Goal: Task Accomplishment & Management: Use online tool/utility

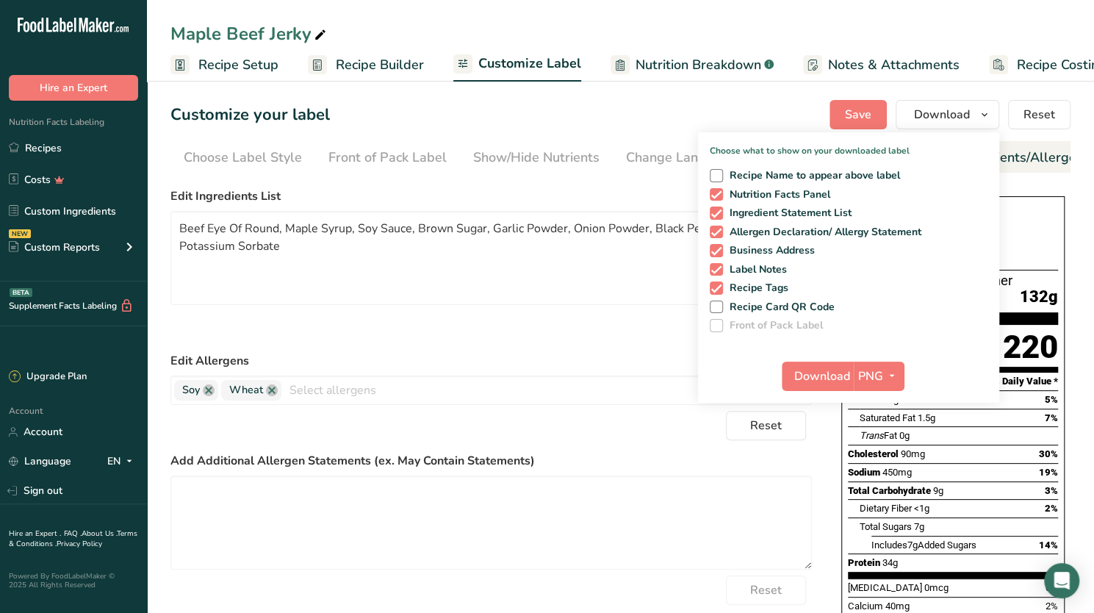
scroll to position [0, 167]
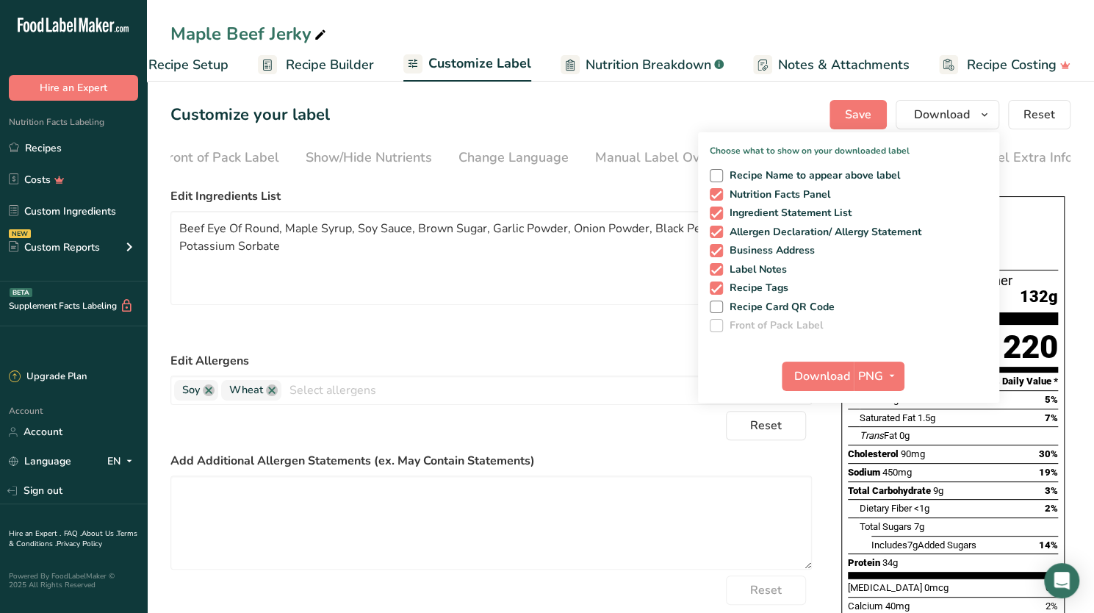
click at [458, 331] on div "Reset" at bounding box center [490, 325] width 641 height 29
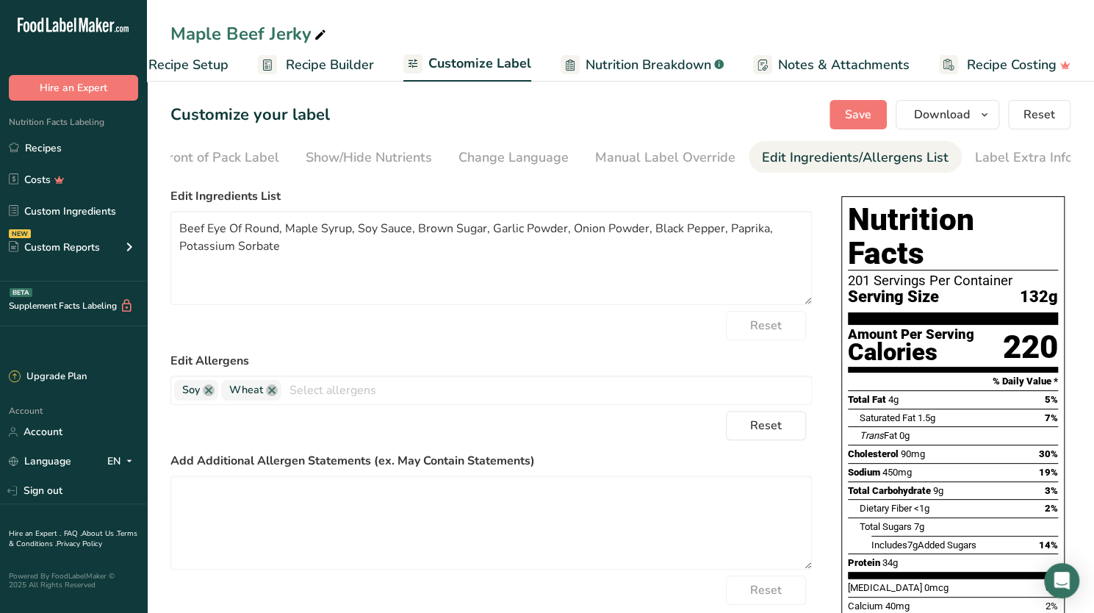
click at [466, 56] on span "Customize Label" at bounding box center [479, 64] width 103 height 20
click at [328, 54] on link "Recipe Builder" at bounding box center [316, 64] width 116 height 33
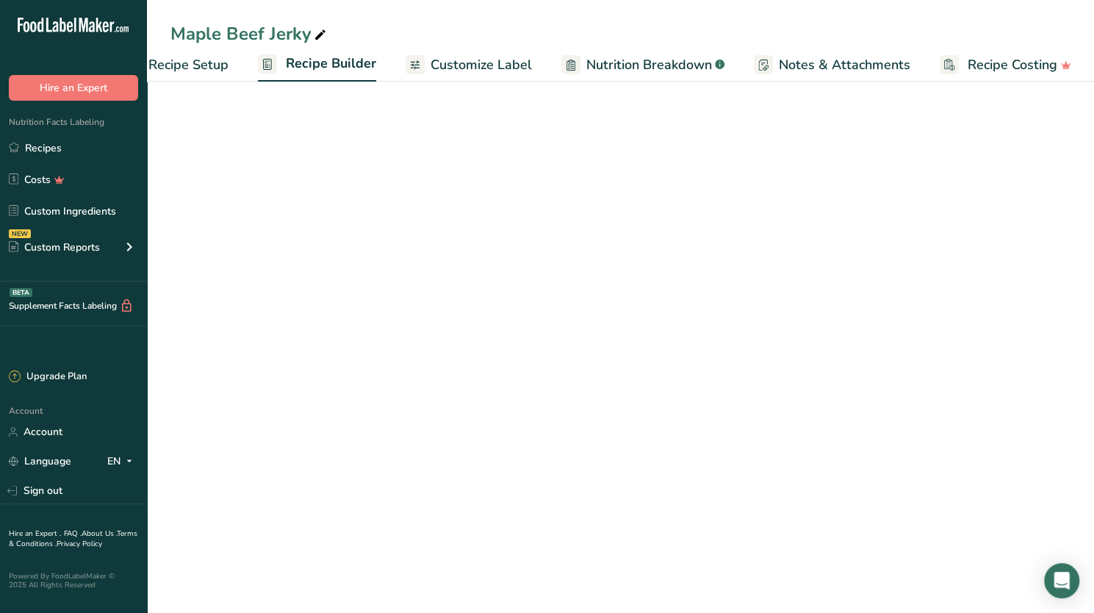
click at [328, 59] on span "Recipe Builder" at bounding box center [331, 64] width 90 height 20
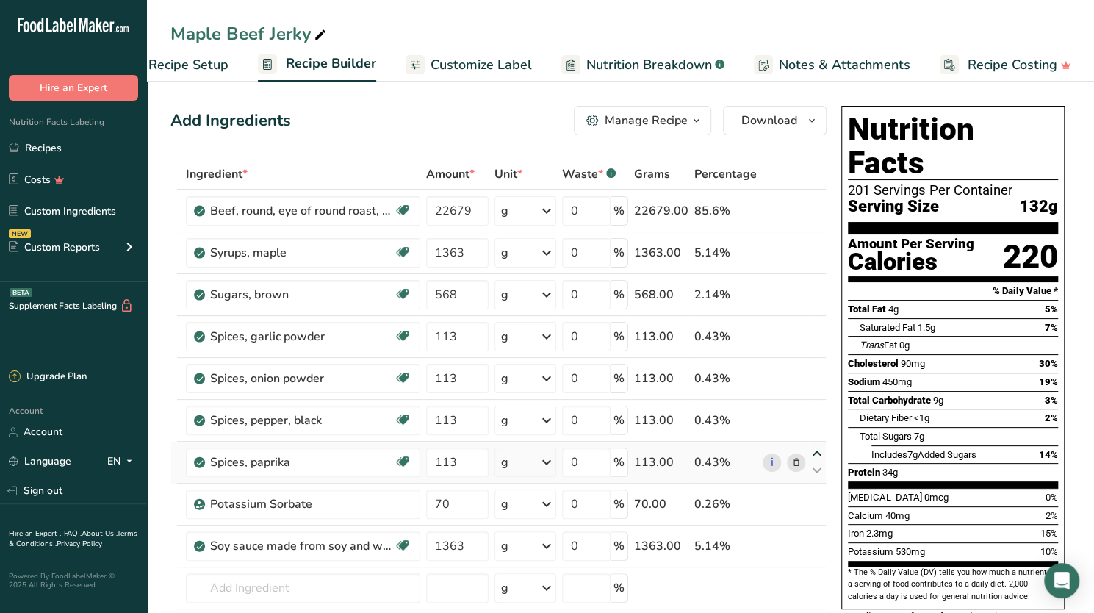
click at [818, 452] on icon at bounding box center [817, 453] width 18 height 11
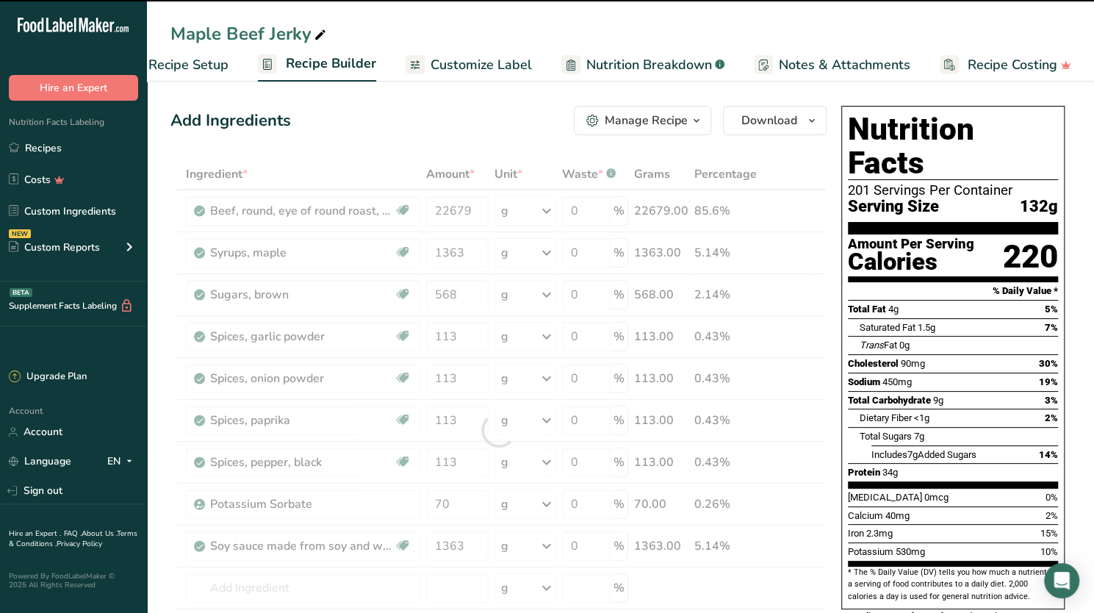
click at [272, 461] on div "Spices, pepper, black" at bounding box center [302, 462] width 184 height 18
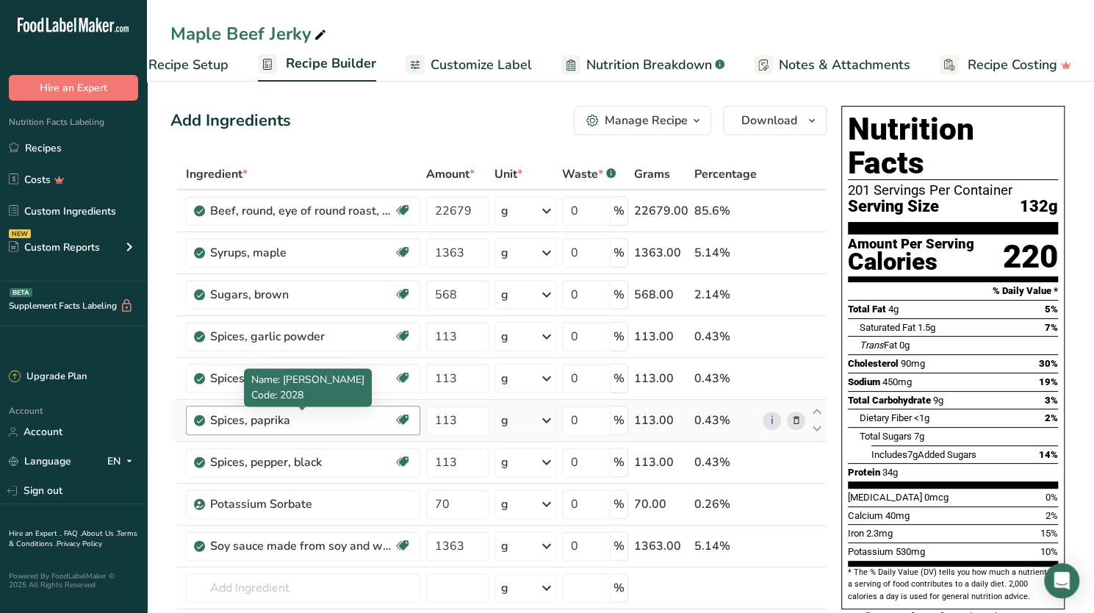
click at [291, 412] on div "Spices, paprika" at bounding box center [302, 420] width 184 height 18
click at [292, 419] on div "Spices, paprika" at bounding box center [302, 420] width 184 height 18
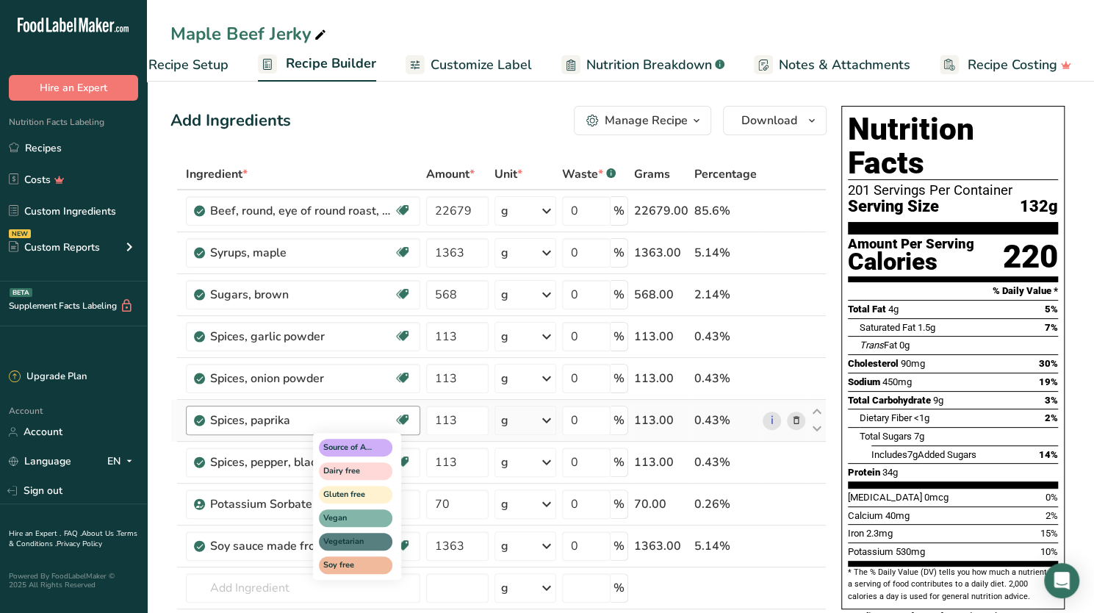
click at [400, 416] on icon at bounding box center [402, 419] width 15 height 23
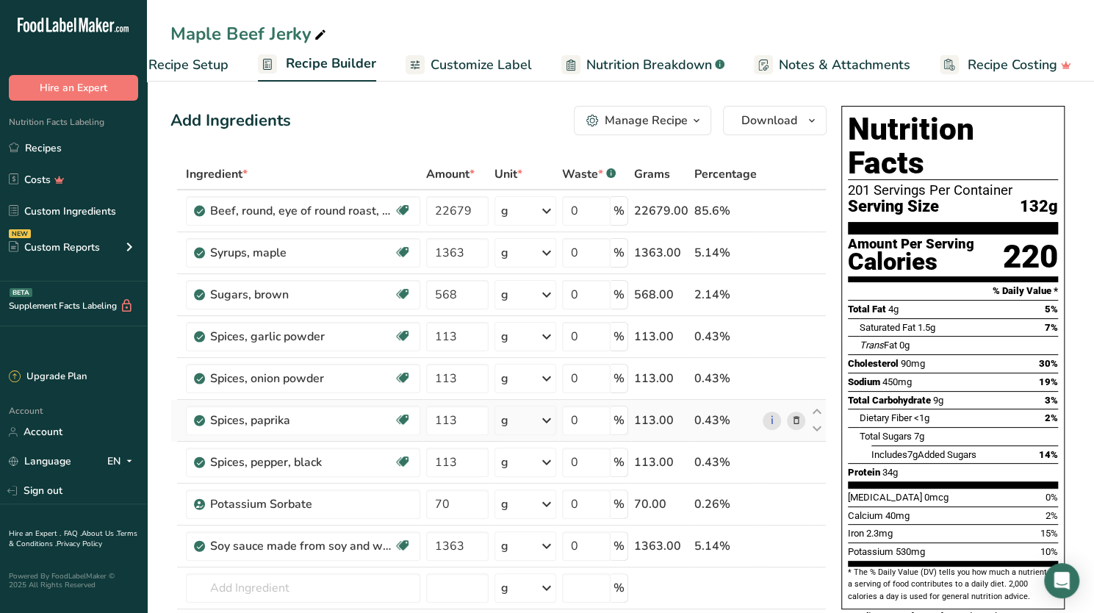
click at [795, 415] on icon at bounding box center [795, 420] width 10 height 15
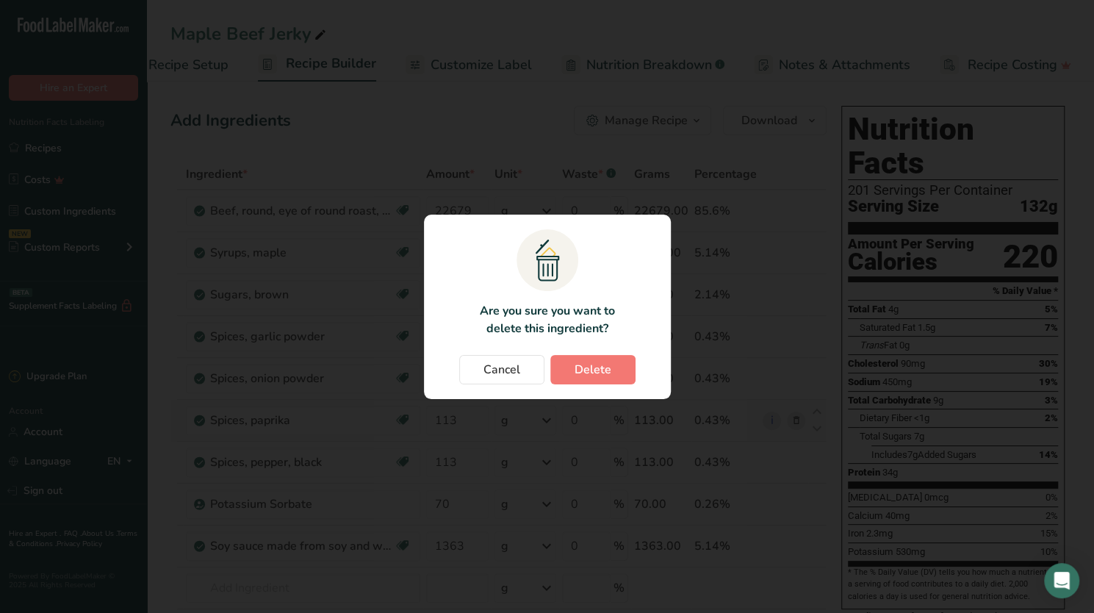
scroll to position [0, 39]
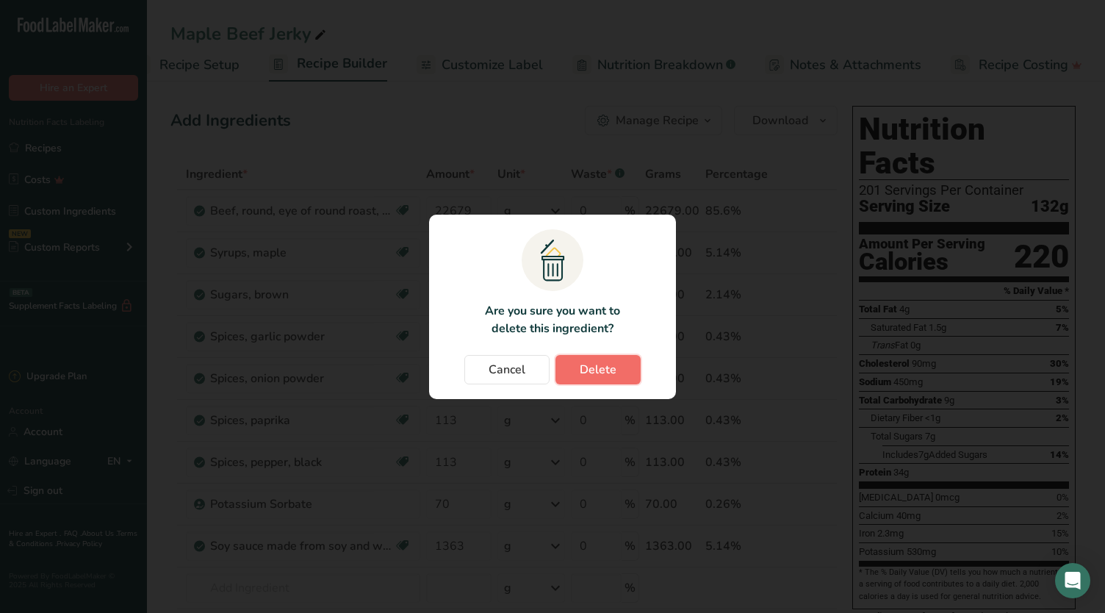
click at [597, 368] on span "Delete" at bounding box center [598, 370] width 37 height 18
type input "70"
type input "1363"
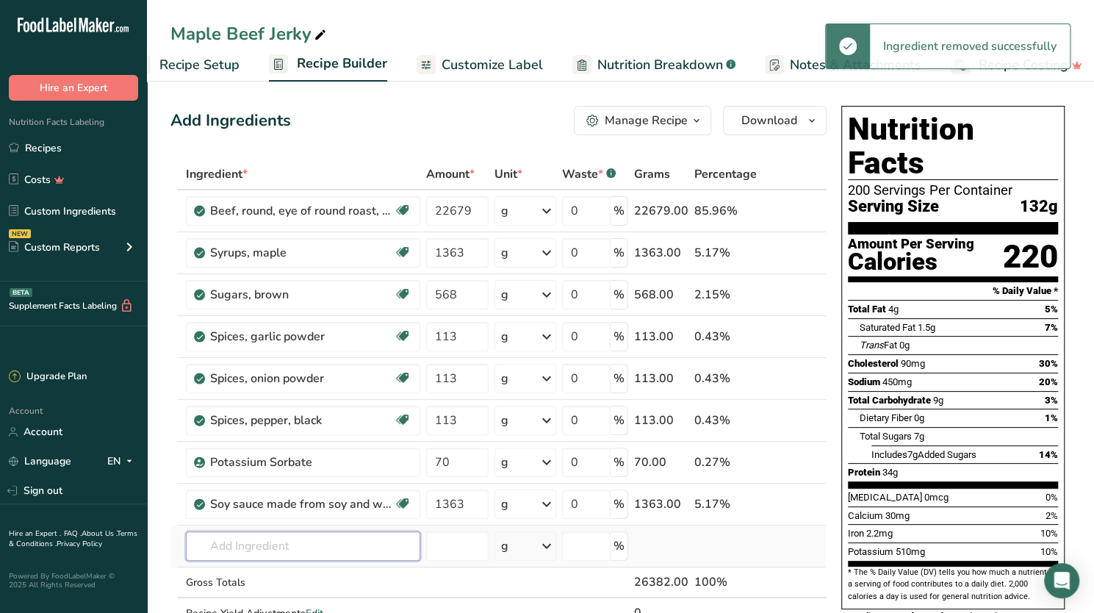
click at [256, 544] on input "text" at bounding box center [303, 545] width 234 height 29
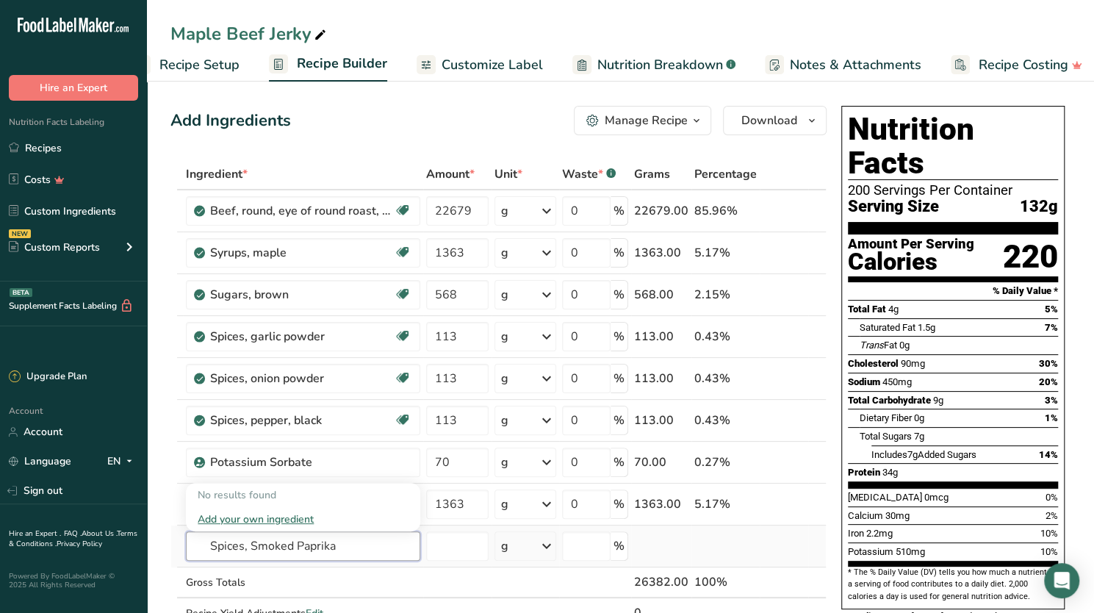
type input "Spices, Smoked Paprika"
click at [259, 513] on div "Add your own ingredient" at bounding box center [303, 518] width 211 height 15
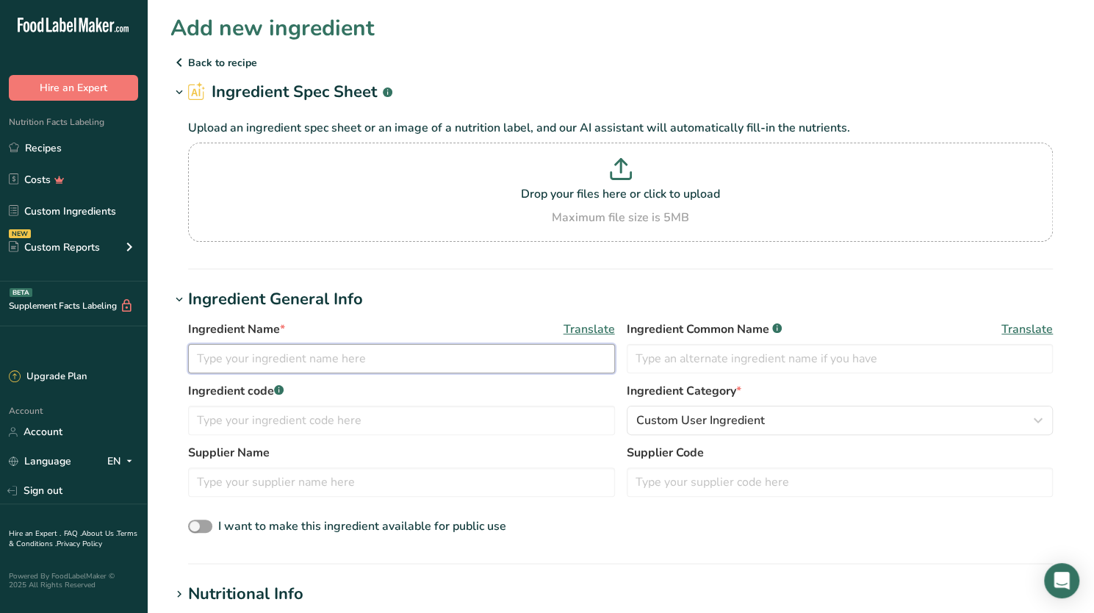
click at [316, 361] on input "text" at bounding box center [401, 358] width 427 height 29
type input "Spices, Smoked Paprika"
drag, startPoint x: 307, startPoint y: 483, endPoint x: 298, endPoint y: 483, distance: 9.6
click at [298, 483] on input "text" at bounding box center [401, 481] width 427 height 29
type input "Regal"
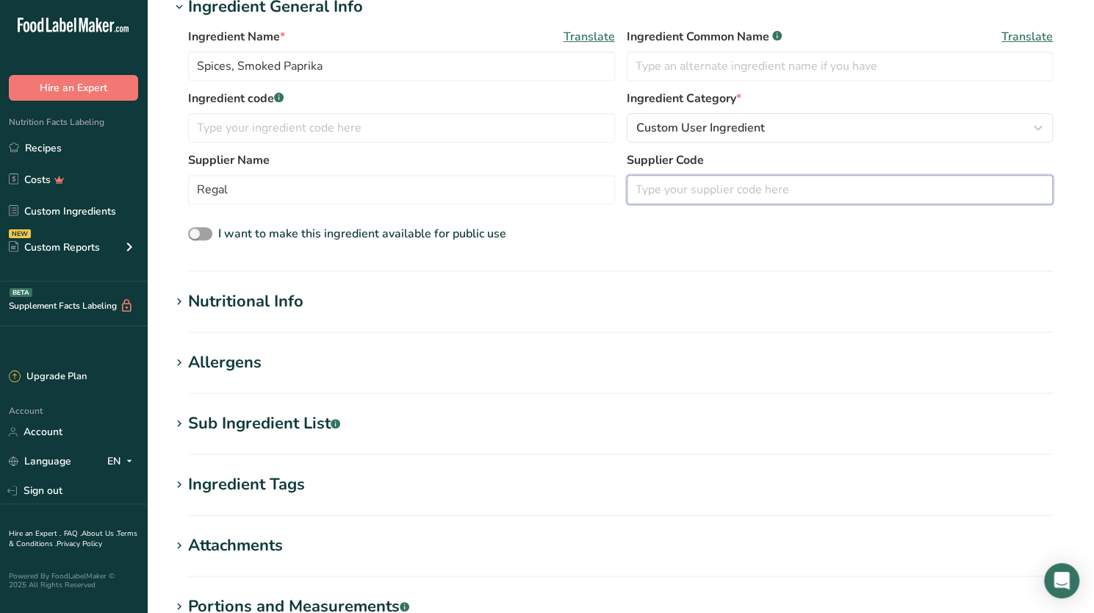
scroll to position [317, 0]
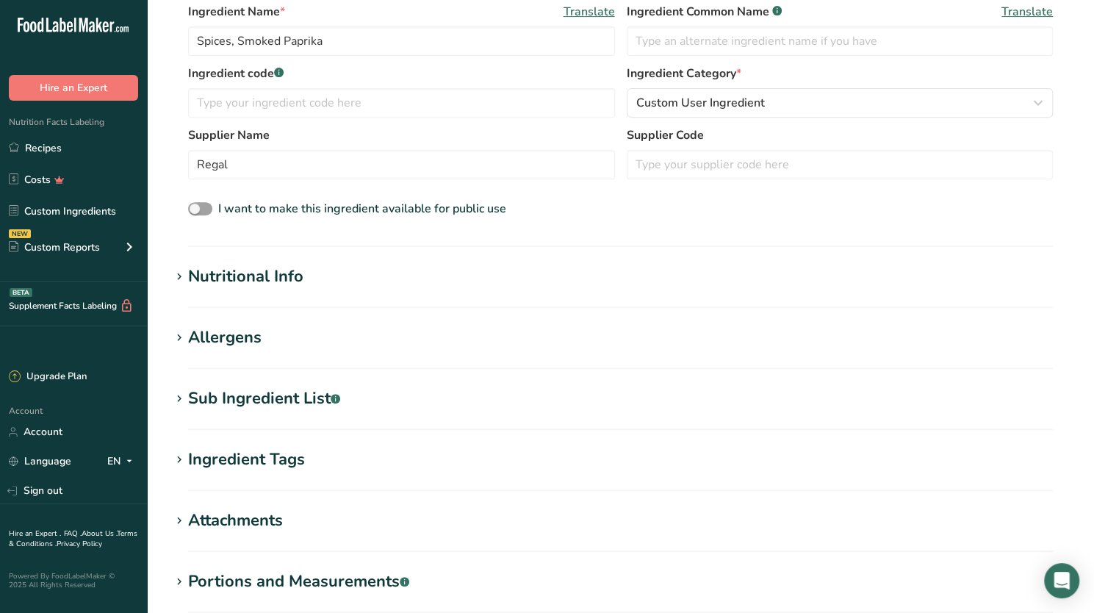
click at [179, 271] on icon at bounding box center [179, 277] width 13 height 21
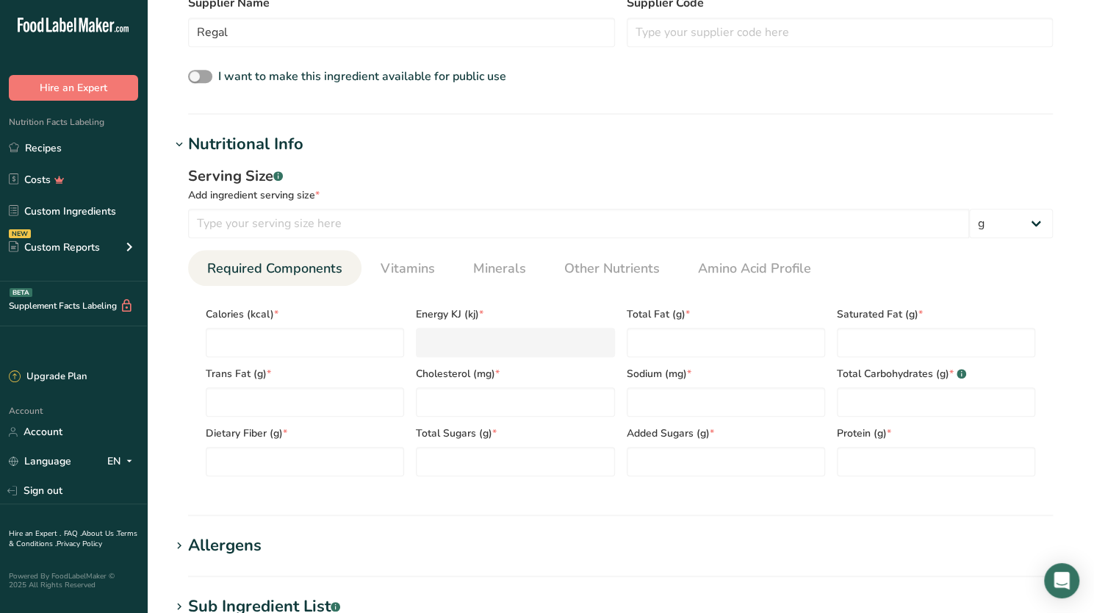
scroll to position [387, 0]
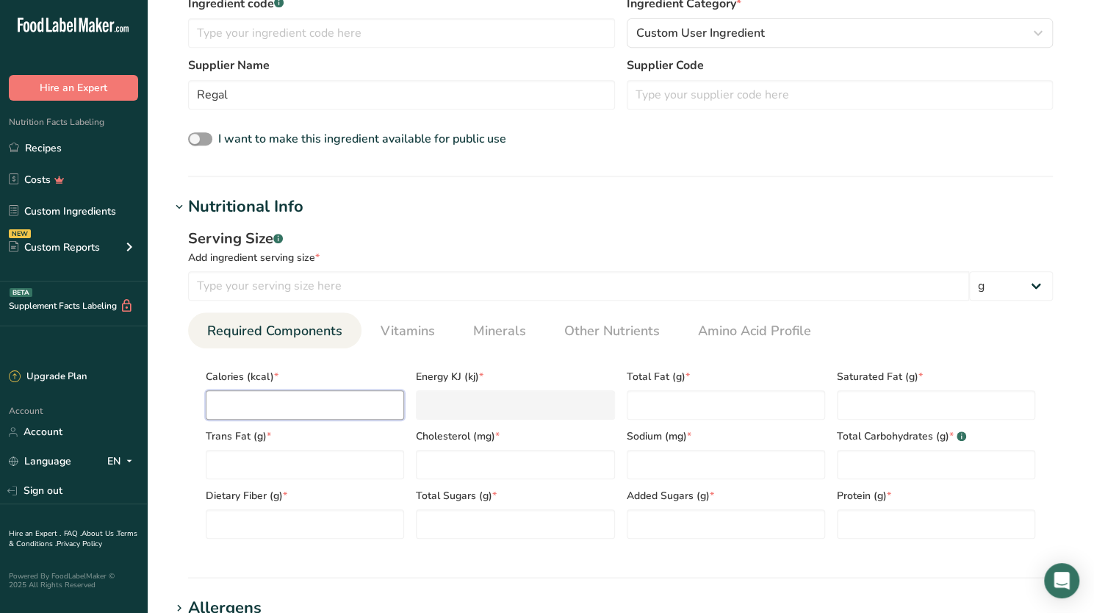
click at [270, 400] on input "number" at bounding box center [305, 404] width 198 height 29
type input "6"
type KJ "25.1"
type input "6.5"
type KJ "27.2"
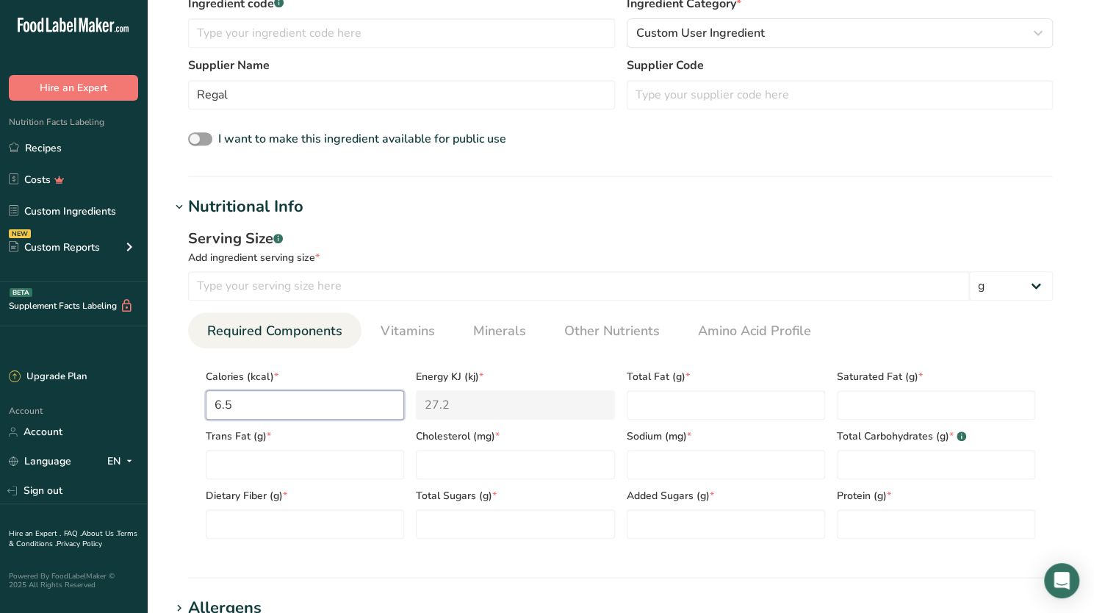
type input "6.5"
type Fat "3"
type Fat "1"
click at [696, 463] on input "number" at bounding box center [726, 464] width 198 height 29
type input "1.6"
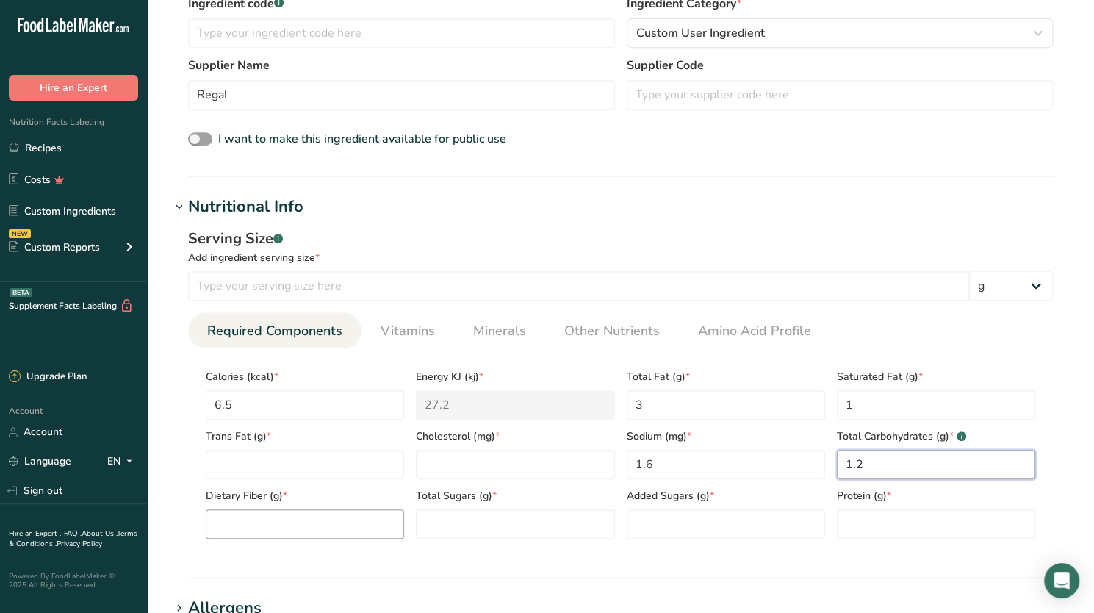
type Carbohydrates "1.2"
click at [256, 521] on Fiber "number" at bounding box center [305, 523] width 198 height 29
type Fiber "0.8"
type Sugars "2"
type input "3"
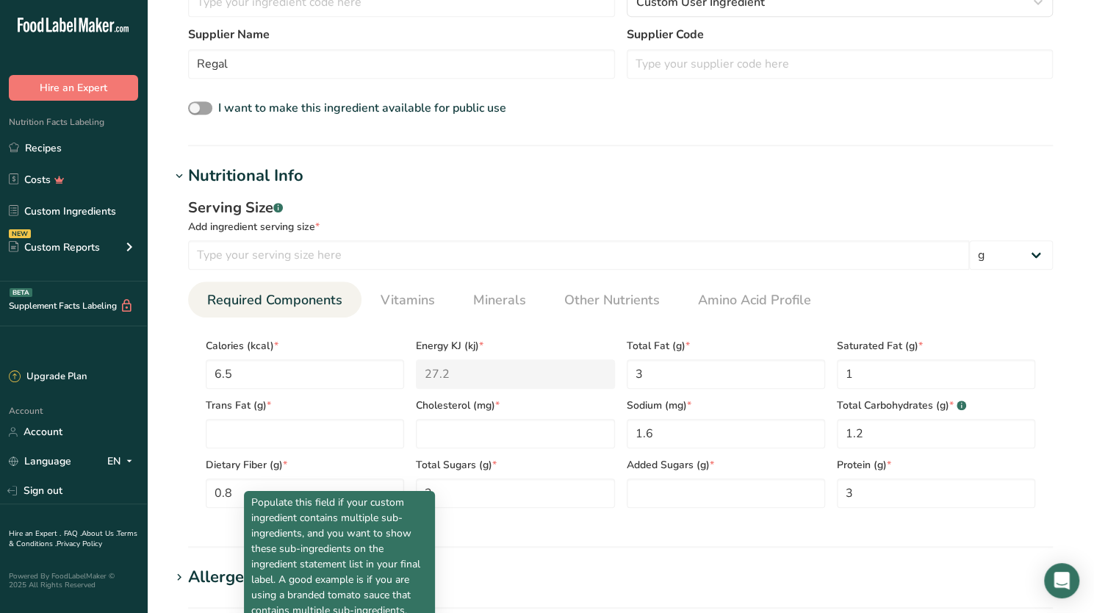
scroll to position [422, 0]
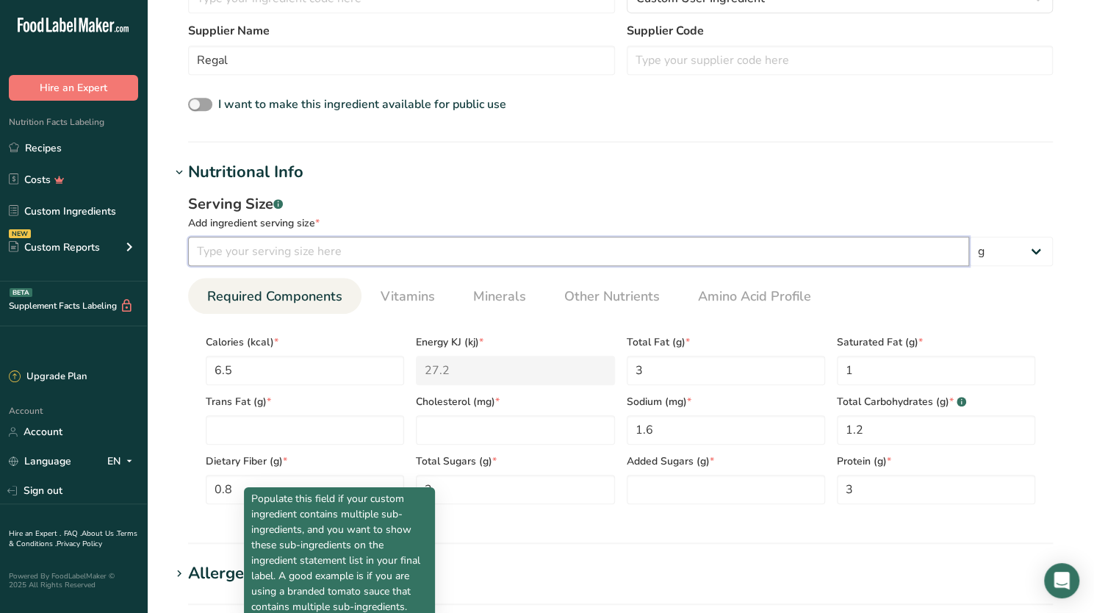
click at [895, 252] on input "number" at bounding box center [578, 251] width 781 height 29
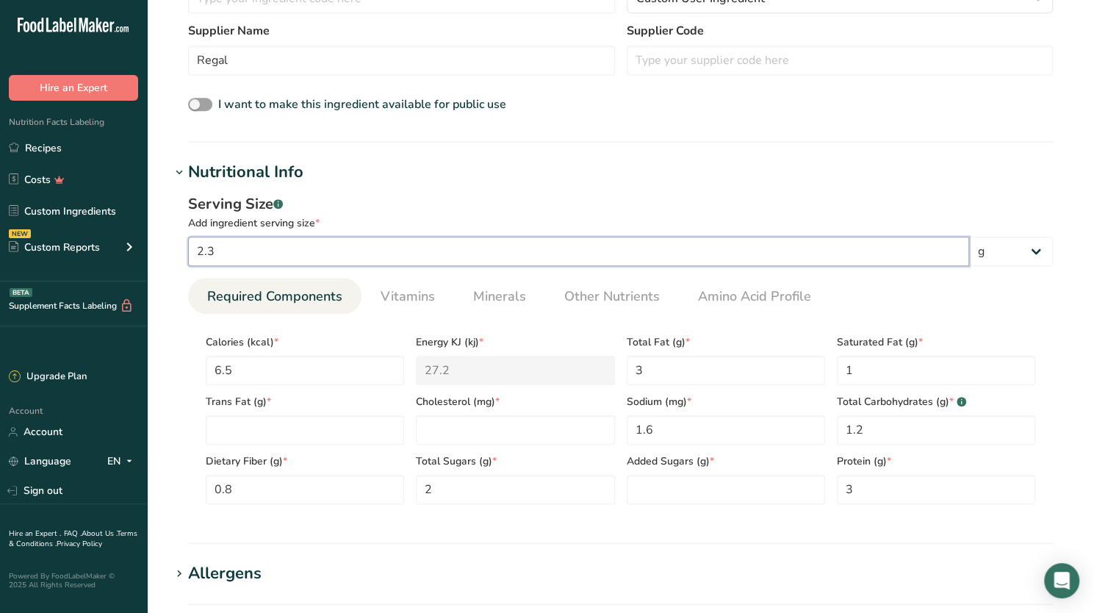
type input "2.3"
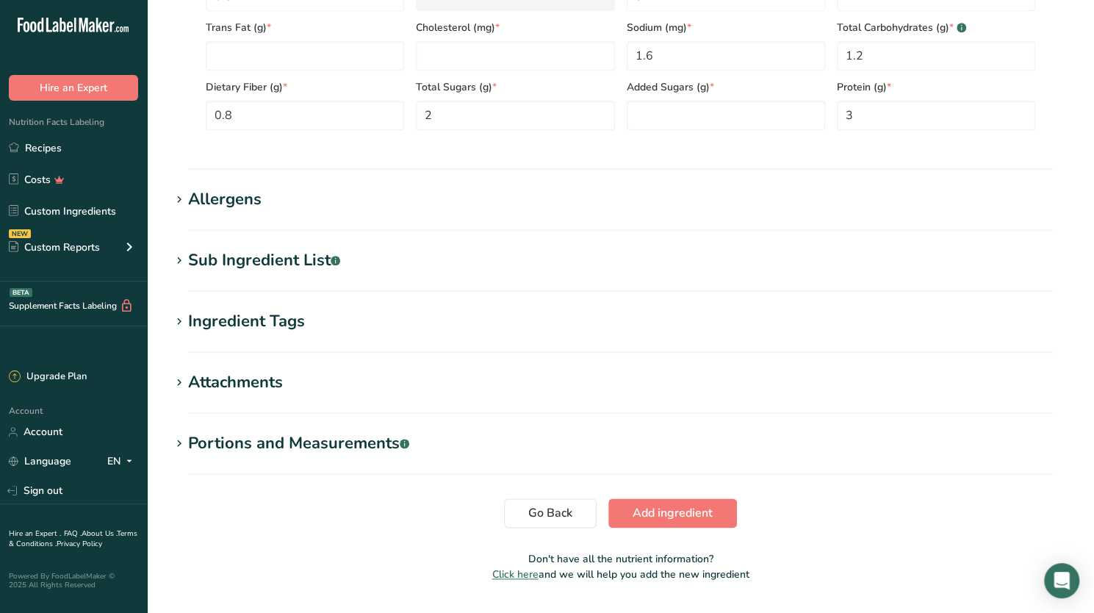
scroll to position [835, 0]
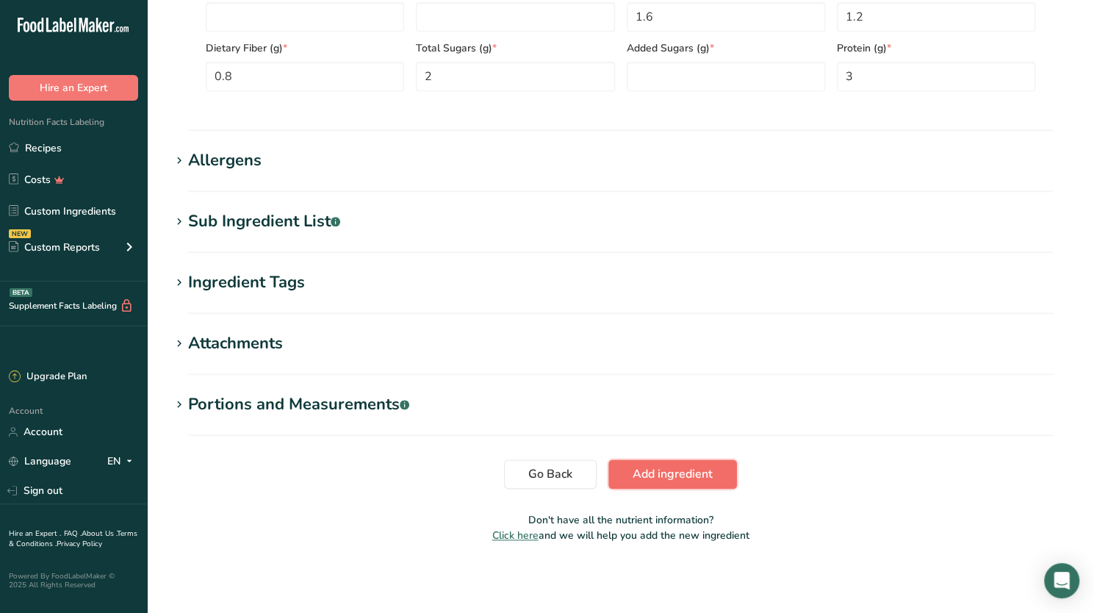
click at [679, 471] on span "Add ingredient" at bounding box center [673, 474] width 80 height 18
click at [679, 471] on span "Add ingredient" at bounding box center [673, 473] width 80 height 18
click at [655, 478] on span "Add ingredient" at bounding box center [673, 473] width 80 height 18
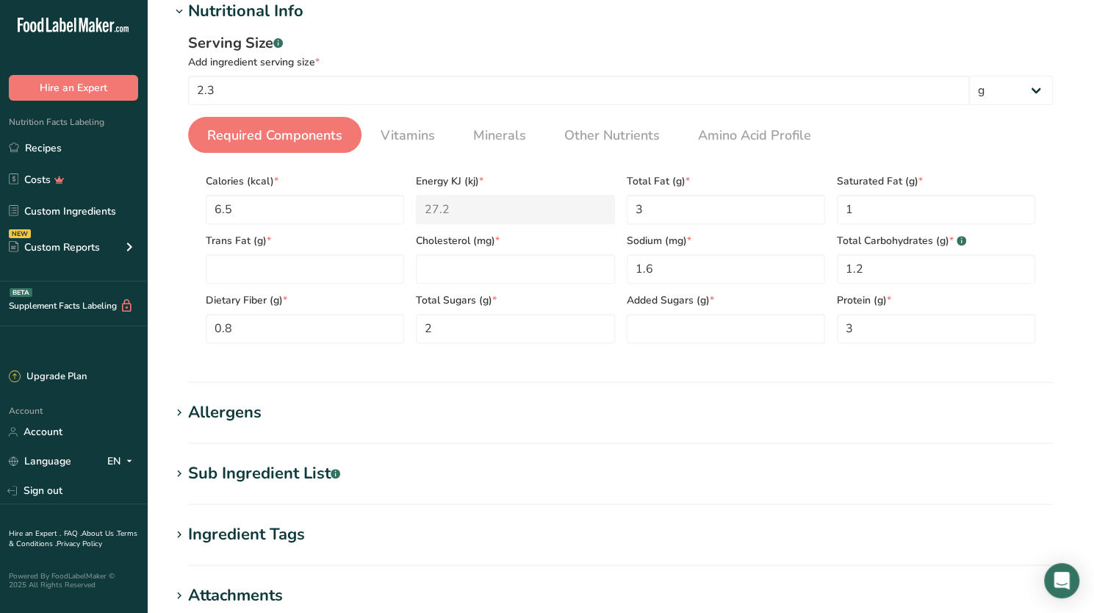
scroll to position [202, 0]
click at [296, 127] on span "Required Components" at bounding box center [274, 136] width 135 height 20
click at [420, 126] on span "Vitamins" at bounding box center [408, 136] width 54 height 20
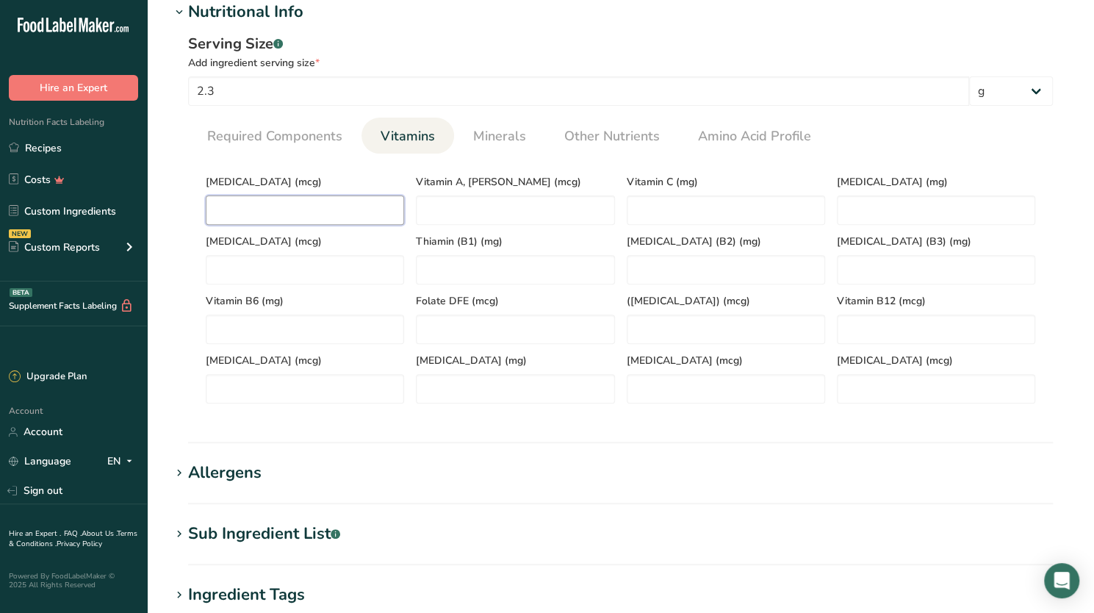
click at [267, 214] on D "number" at bounding box center [305, 209] width 198 height 29
click at [491, 134] on span "Minerals" at bounding box center [499, 136] width 53 height 20
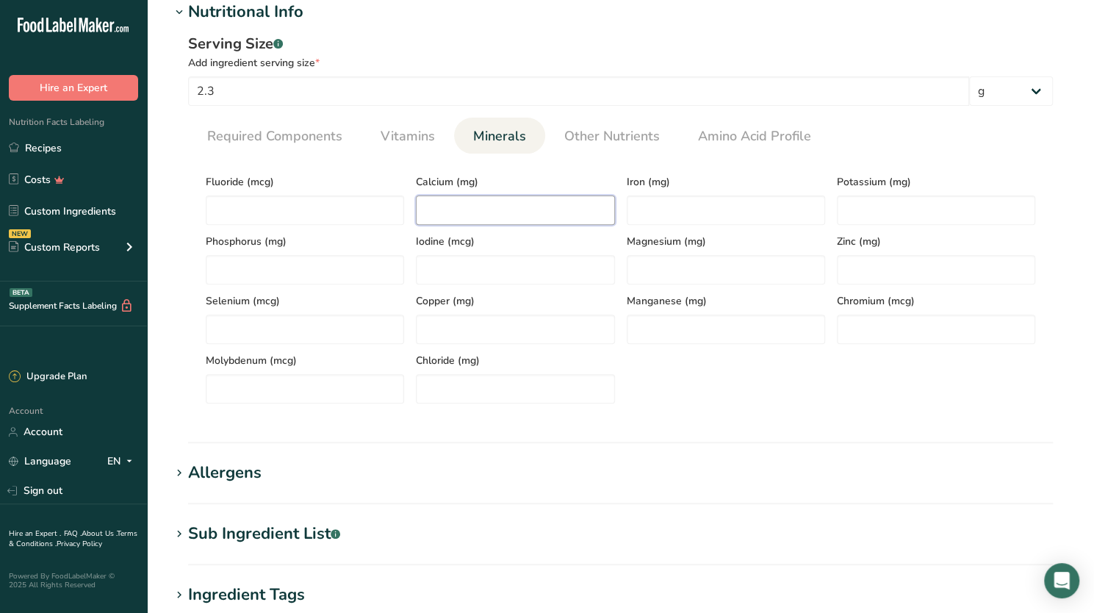
click at [454, 213] on input "number" at bounding box center [515, 209] width 198 height 29
type input "5.3"
type input "5"
type input "52.4"
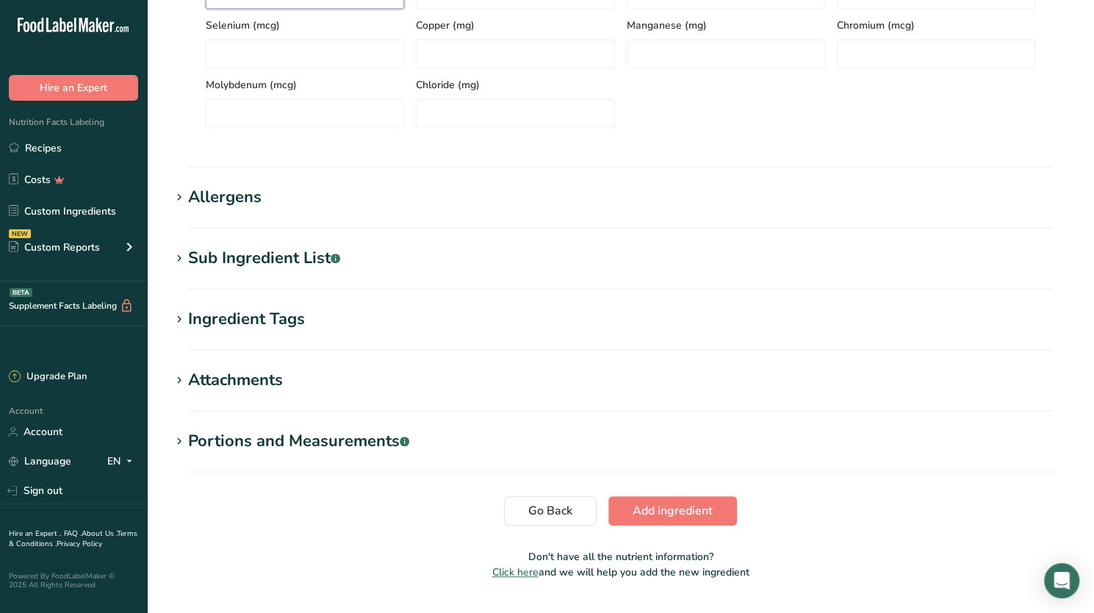
scroll to position [491, 0]
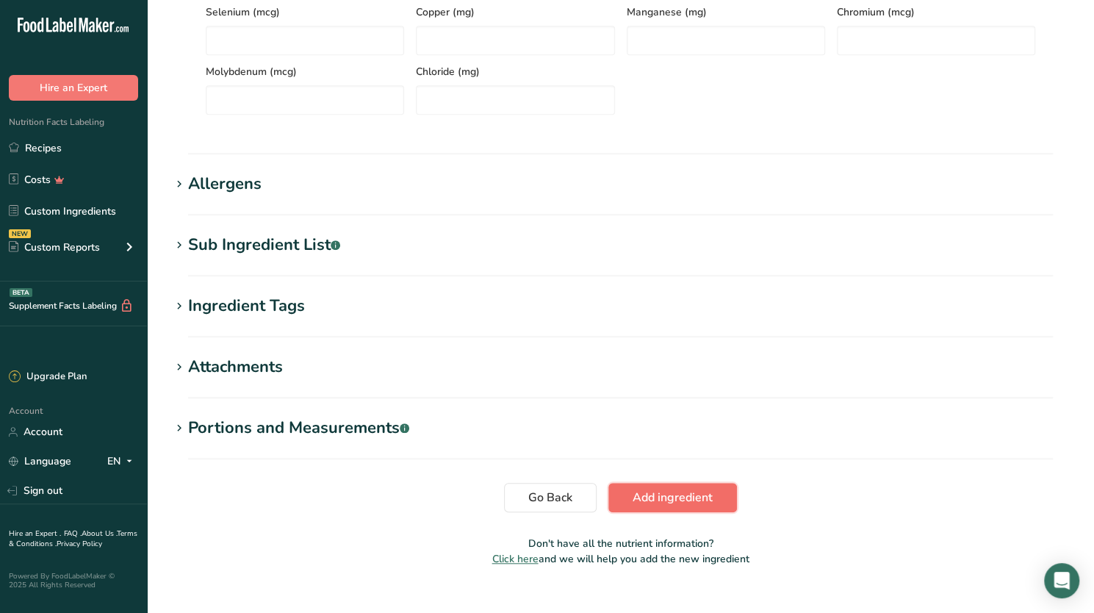
click at [678, 494] on span "Add ingredient" at bounding box center [673, 498] width 80 height 18
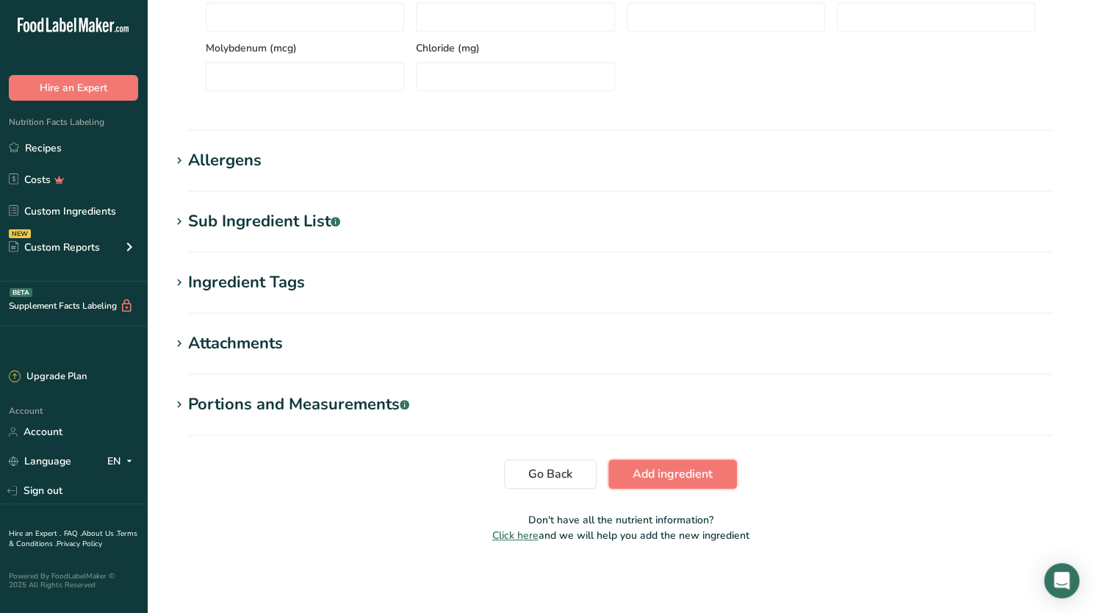
scroll to position [515, 0]
click at [658, 478] on span "Add ingredient" at bounding box center [673, 473] width 80 height 18
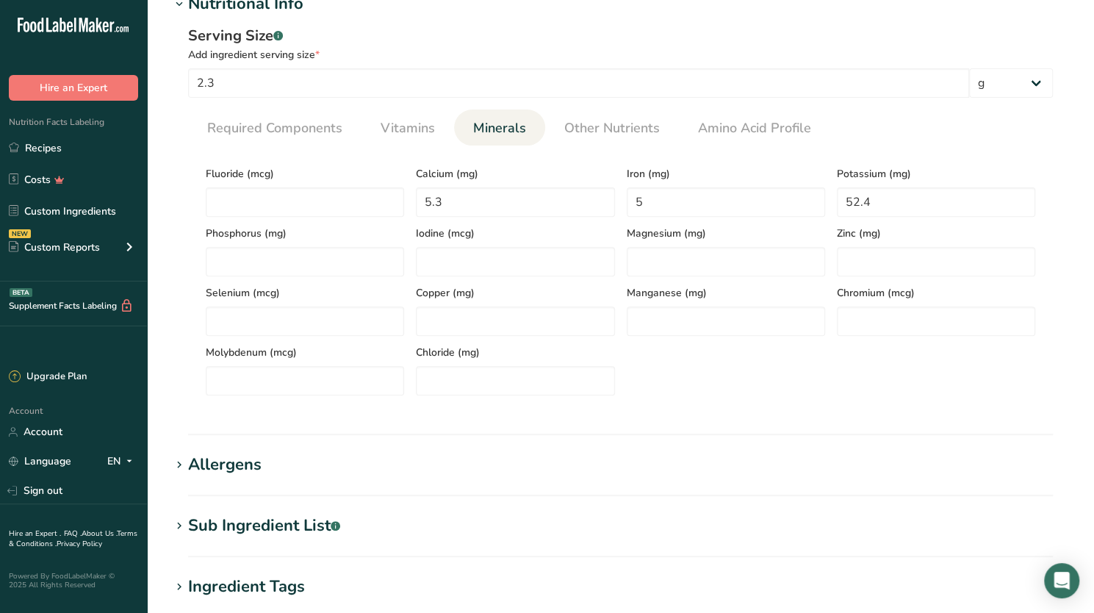
scroll to position [202, 0]
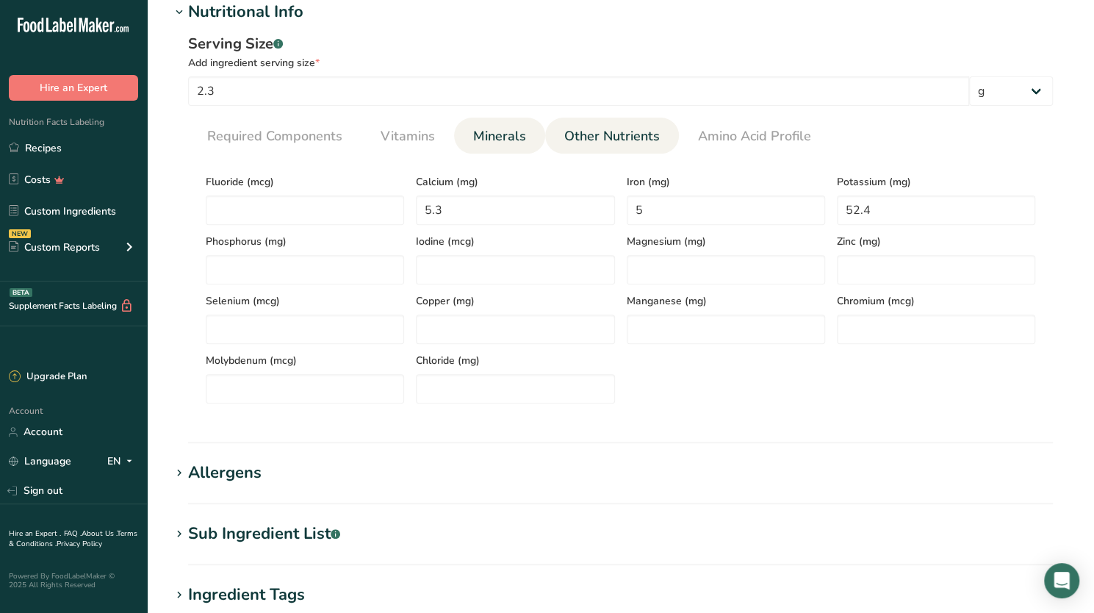
click at [601, 133] on span "Other Nutrients" at bounding box center [612, 136] width 96 height 20
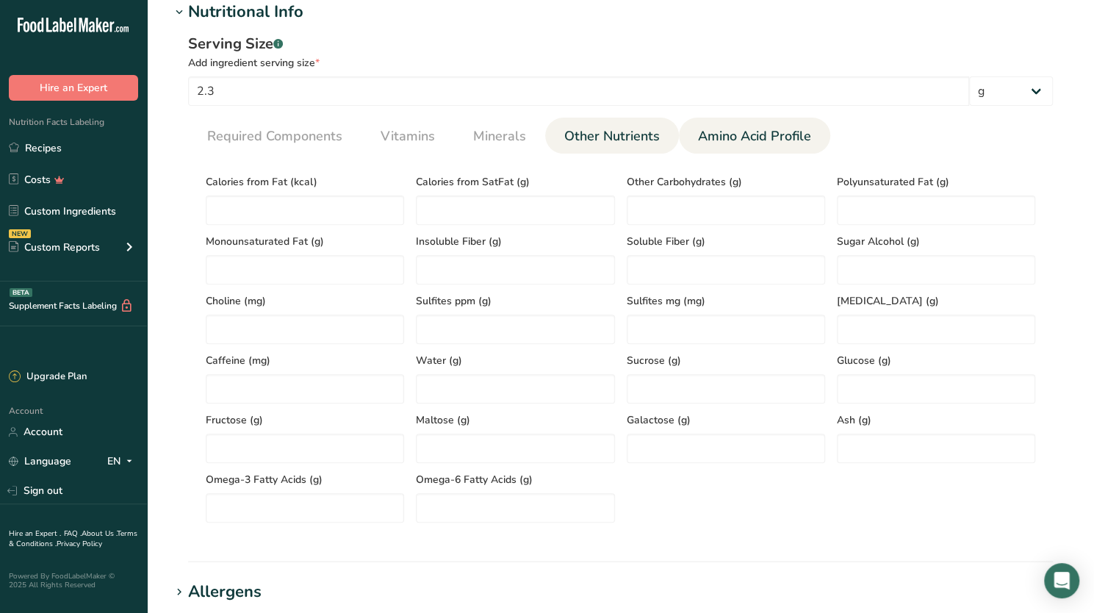
click at [738, 136] on span "Amino Acid Profile" at bounding box center [754, 136] width 113 height 20
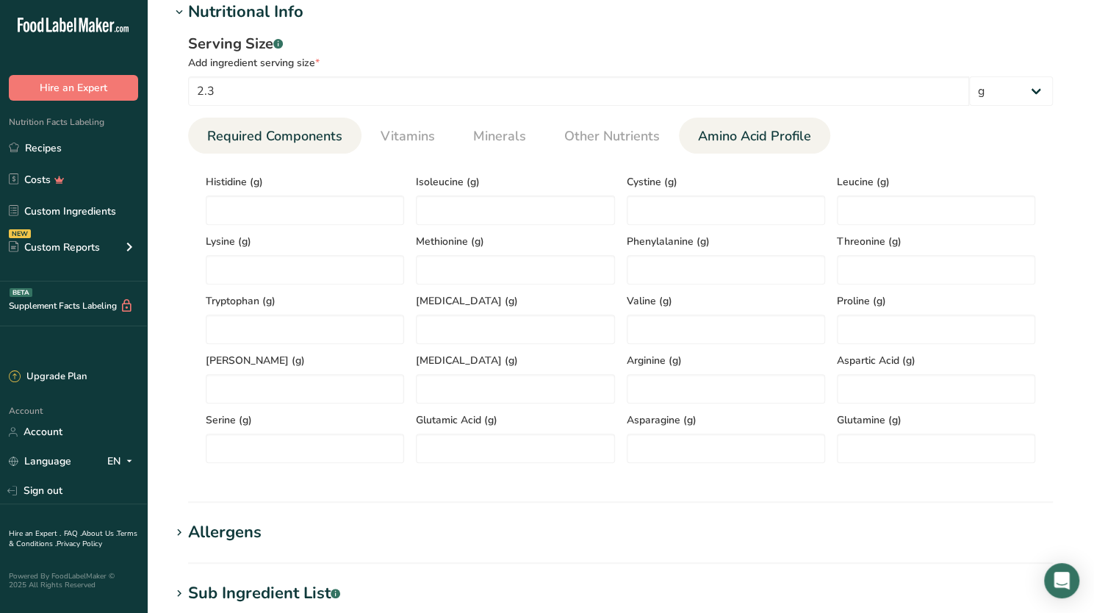
click at [228, 130] on span "Required Components" at bounding box center [274, 136] width 135 height 20
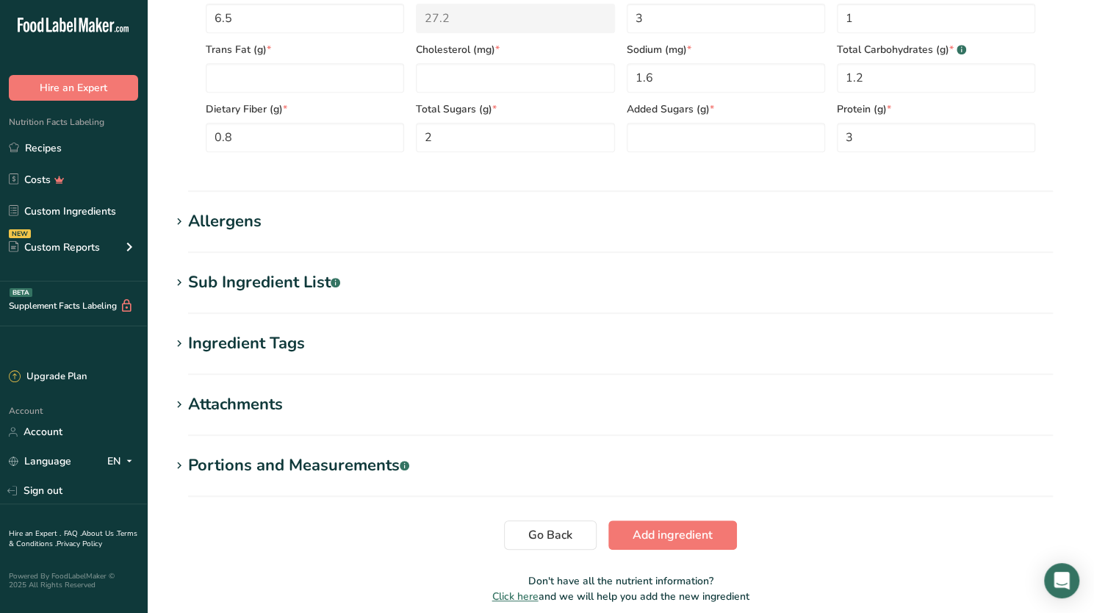
scroll to position [455, 0]
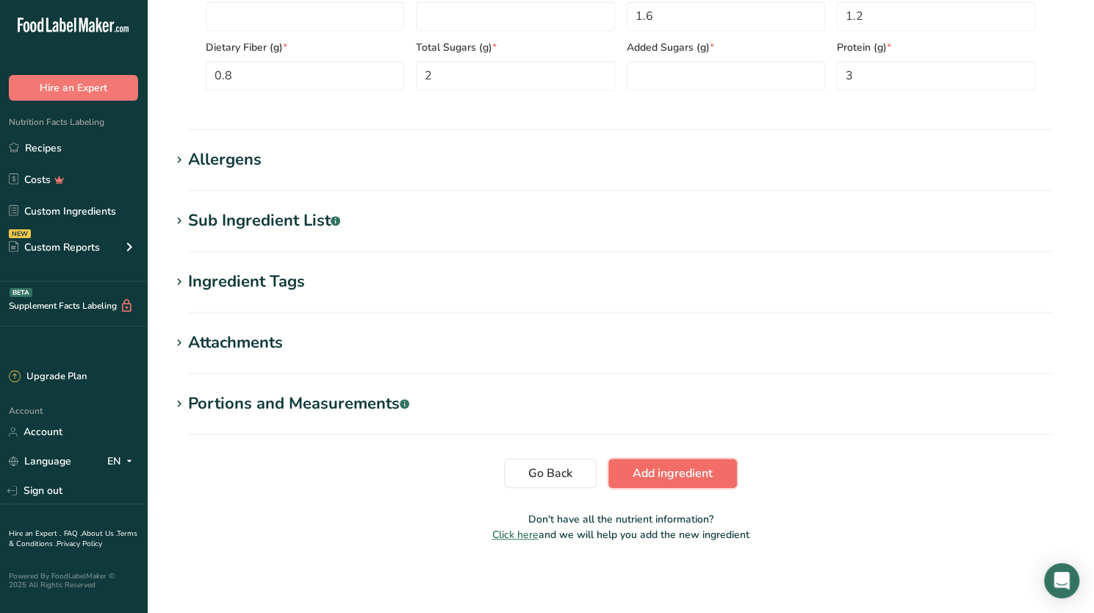
click at [666, 474] on span "Add ingredient" at bounding box center [673, 473] width 80 height 18
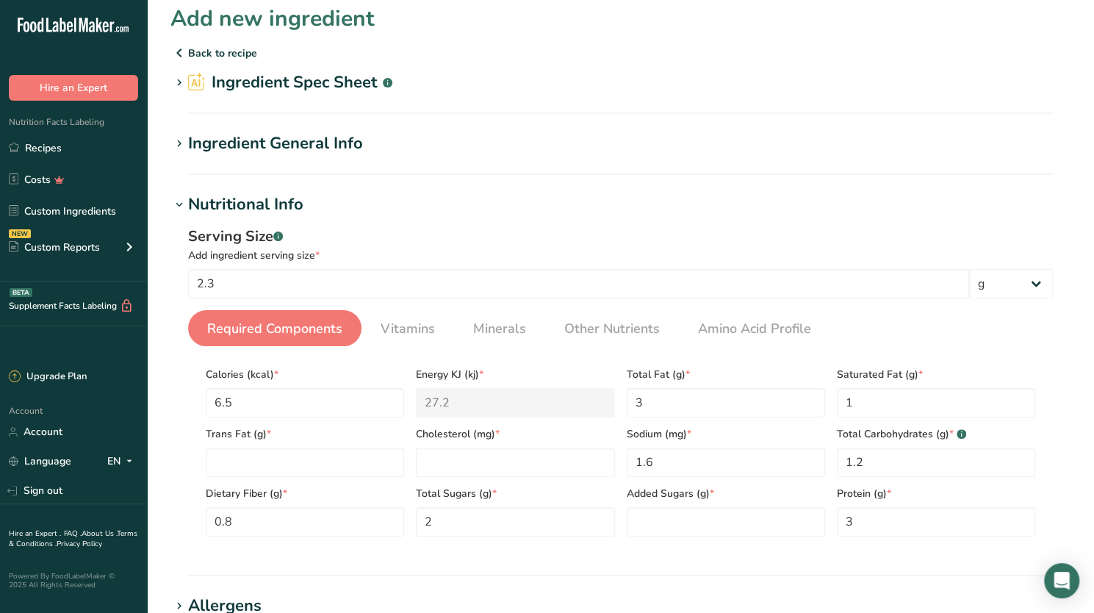
scroll to position [0, 0]
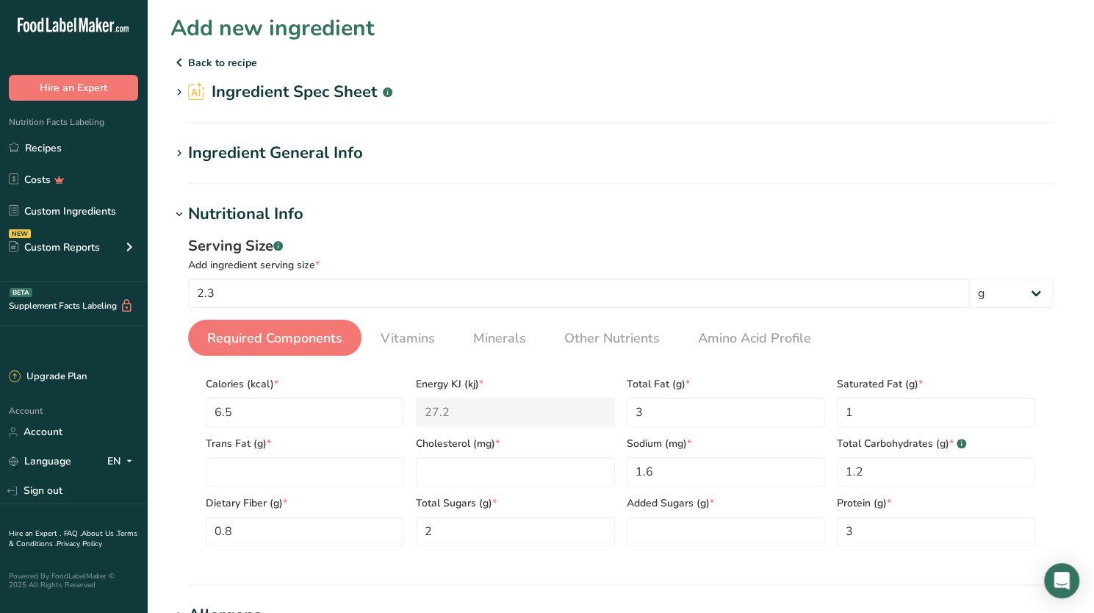
click at [193, 54] on p "Back to recipe" at bounding box center [620, 63] width 900 height 18
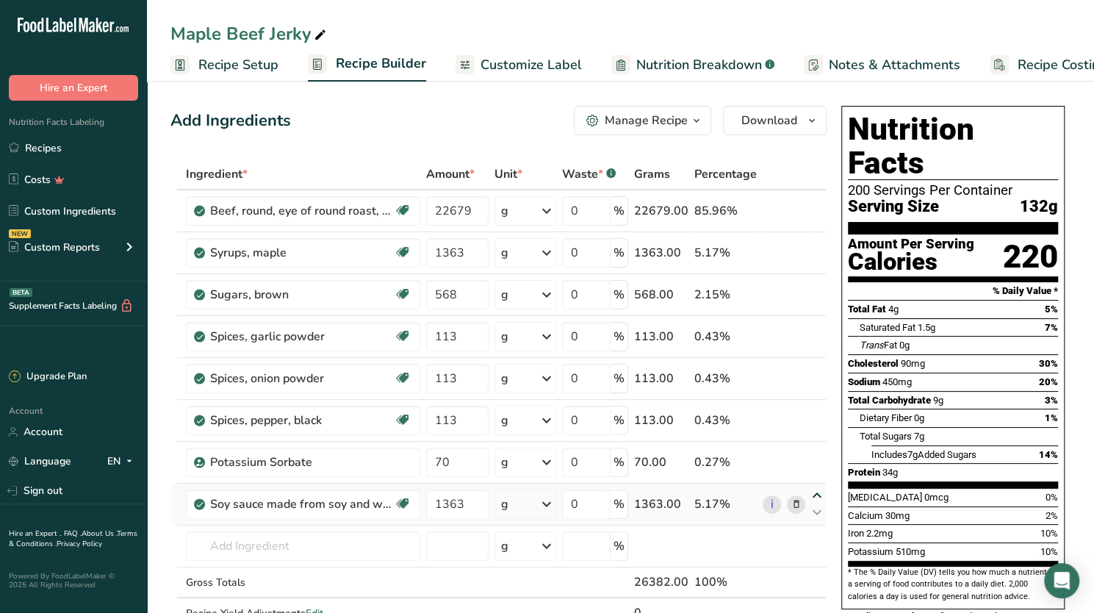
click at [818, 493] on icon at bounding box center [817, 495] width 18 height 11
type input "1363"
type input "70"
click at [818, 493] on icon at bounding box center [817, 495] width 18 height 11
type input "70"
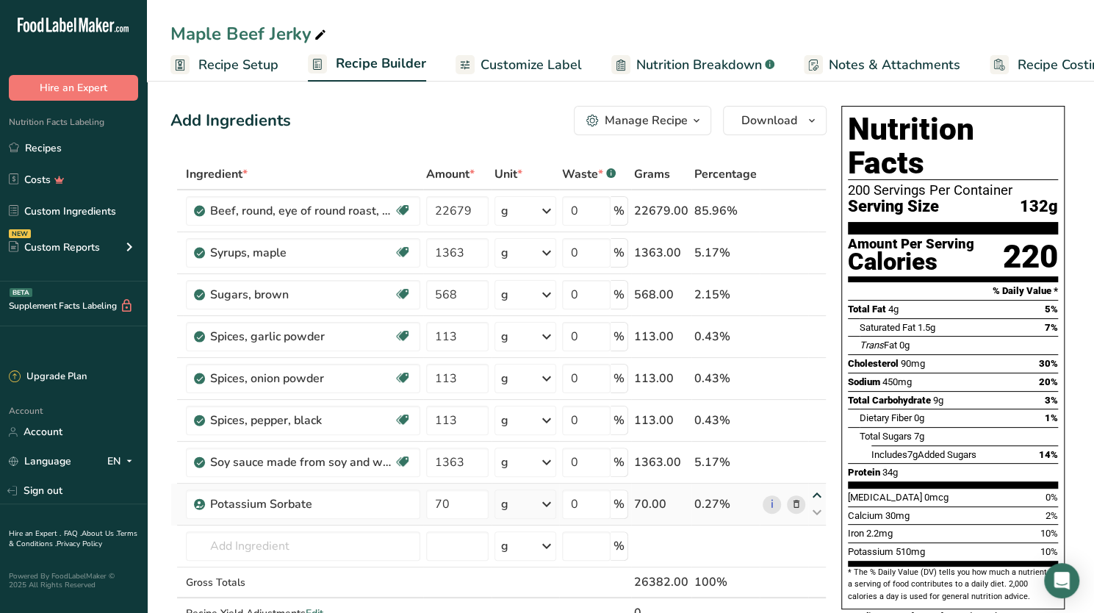
type input "1363"
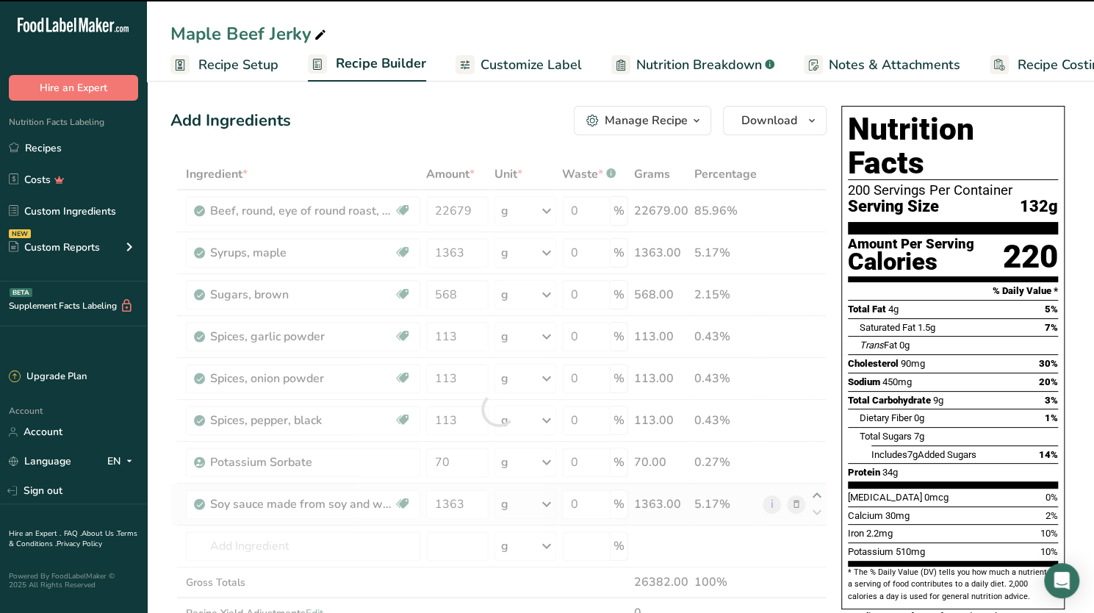
click at [818, 493] on div at bounding box center [498, 409] width 656 height 500
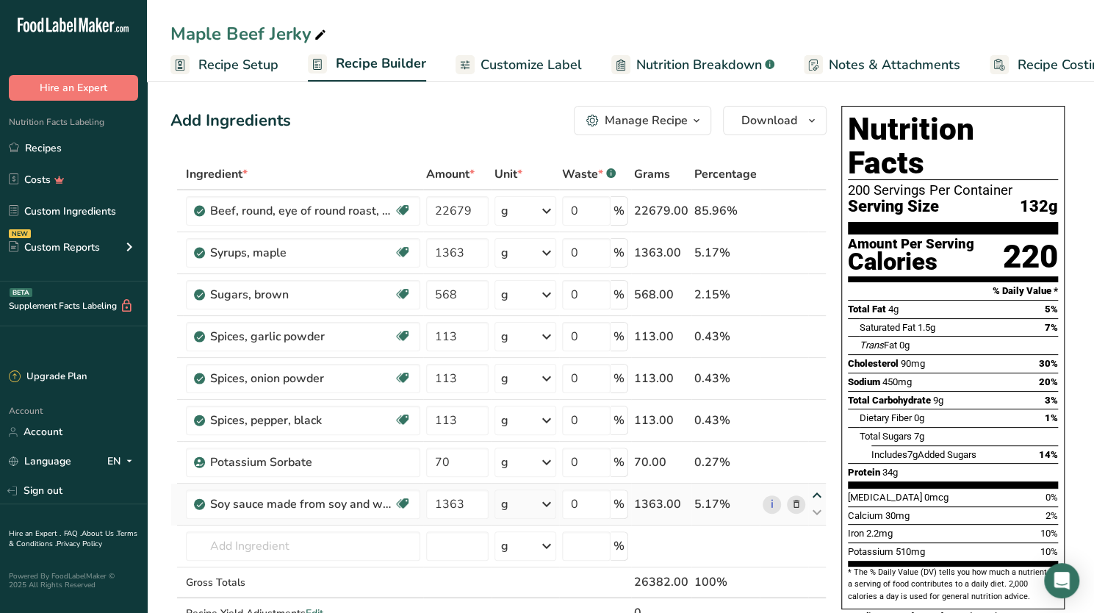
click at [815, 490] on icon at bounding box center [817, 495] width 18 height 11
type input "1363"
type input "70"
click at [819, 448] on icon at bounding box center [817, 453] width 18 height 11
type input "1363"
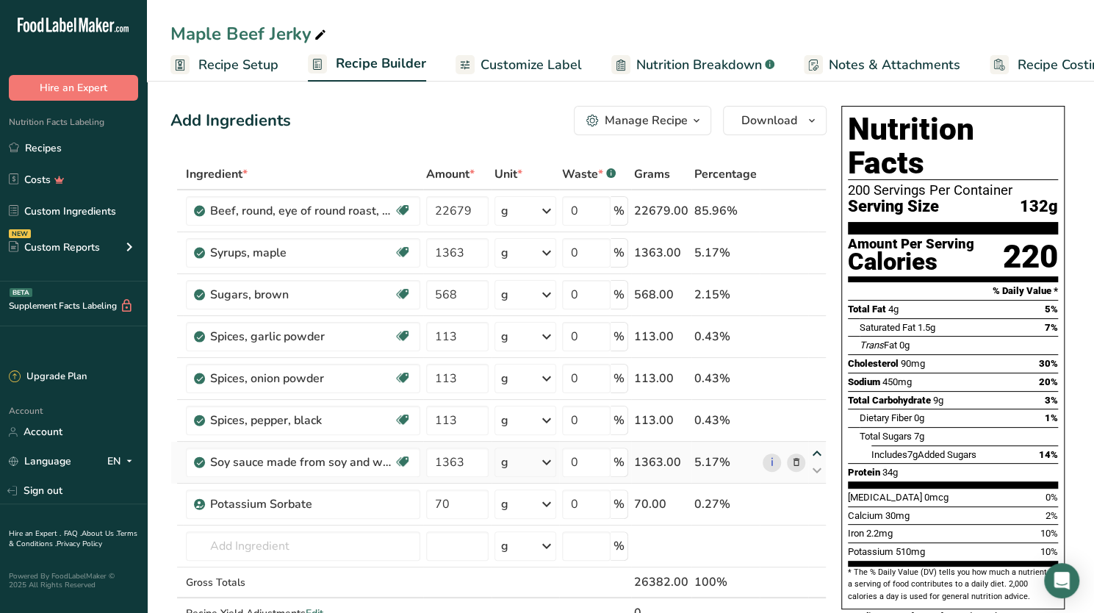
type input "113"
click at [818, 406] on icon at bounding box center [817, 411] width 18 height 11
type input "1363"
type input "113"
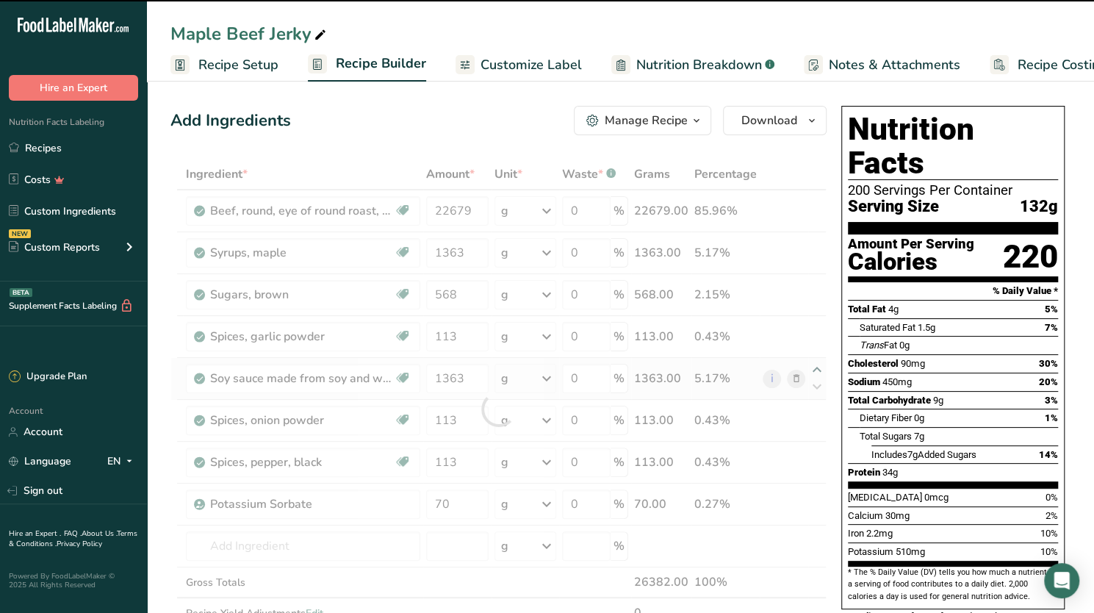
click at [815, 360] on div at bounding box center [498, 409] width 656 height 500
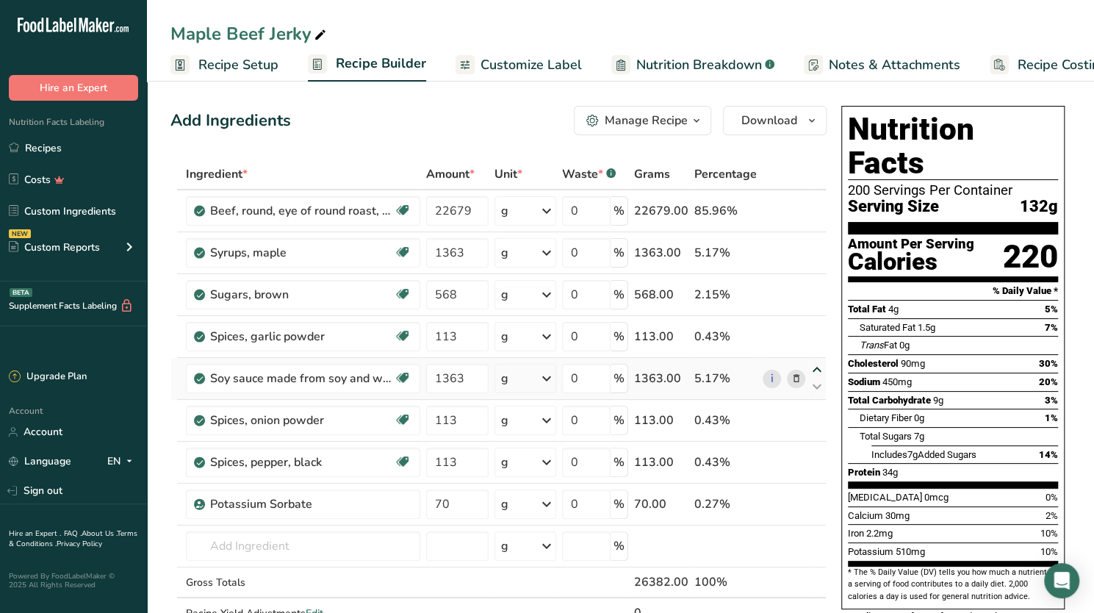
click at [818, 364] on icon at bounding box center [817, 369] width 18 height 11
type input "1363"
type input "113"
click at [816, 323] on icon at bounding box center [817, 328] width 18 height 11
type input "1363"
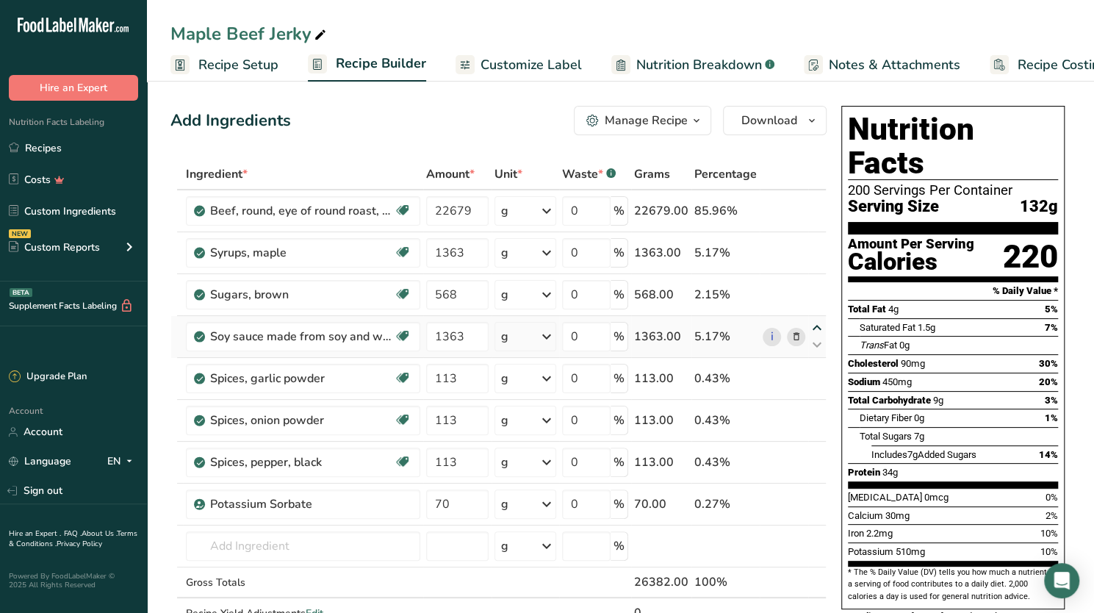
type input "568"
click at [821, 281] on icon at bounding box center [817, 286] width 18 height 11
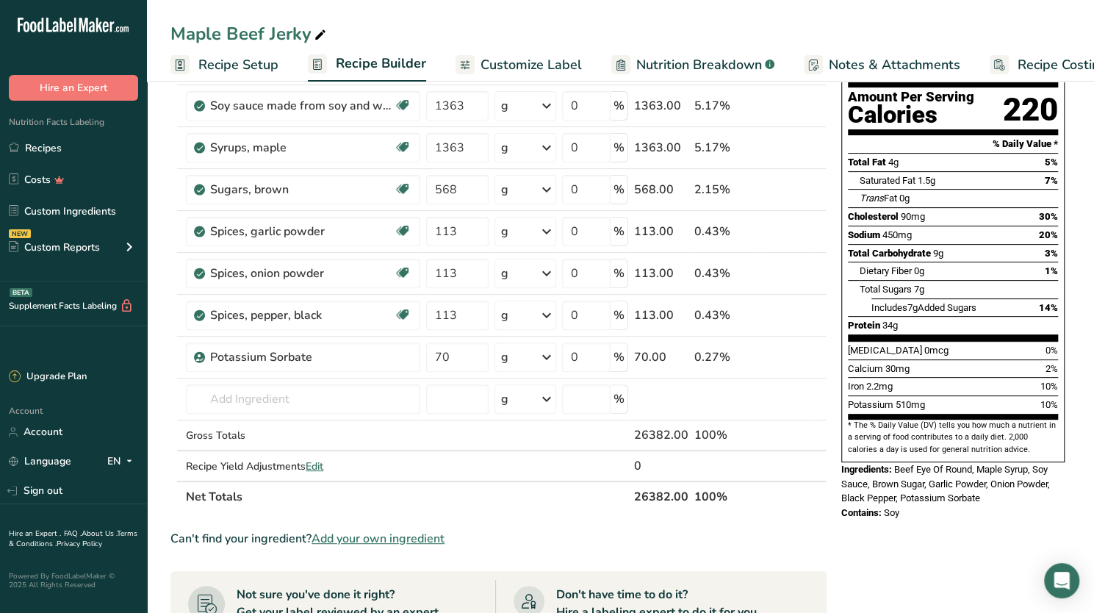
scroll to position [156, 0]
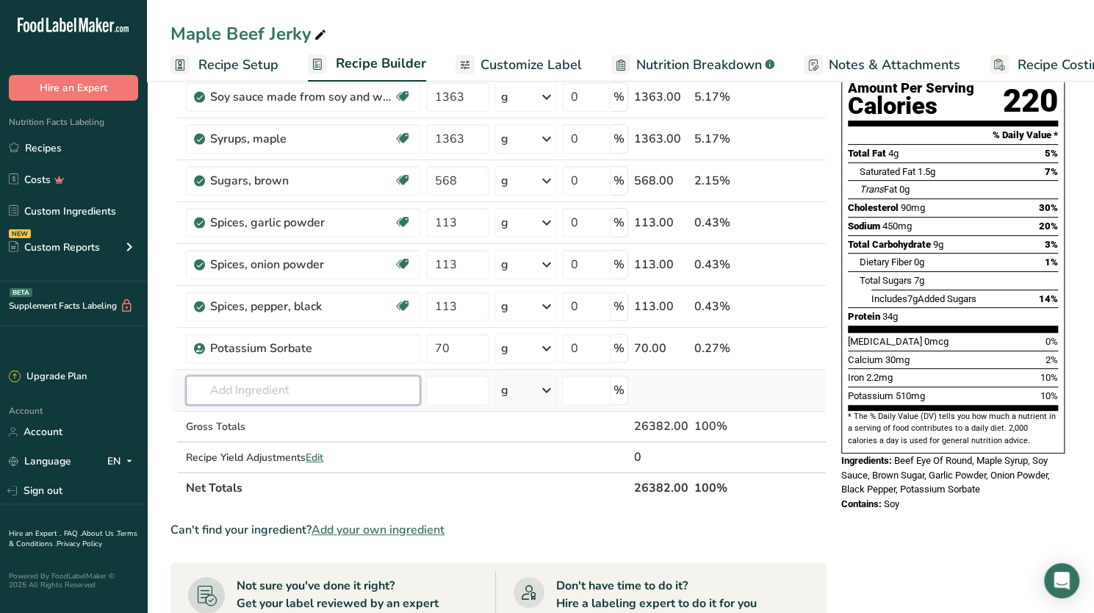
click at [282, 389] on input "text" at bounding box center [303, 389] width 234 height 29
type input "Spices, Smoked Paprika"
click at [257, 442] on div "Add your own ingredient" at bounding box center [303, 443] width 211 height 15
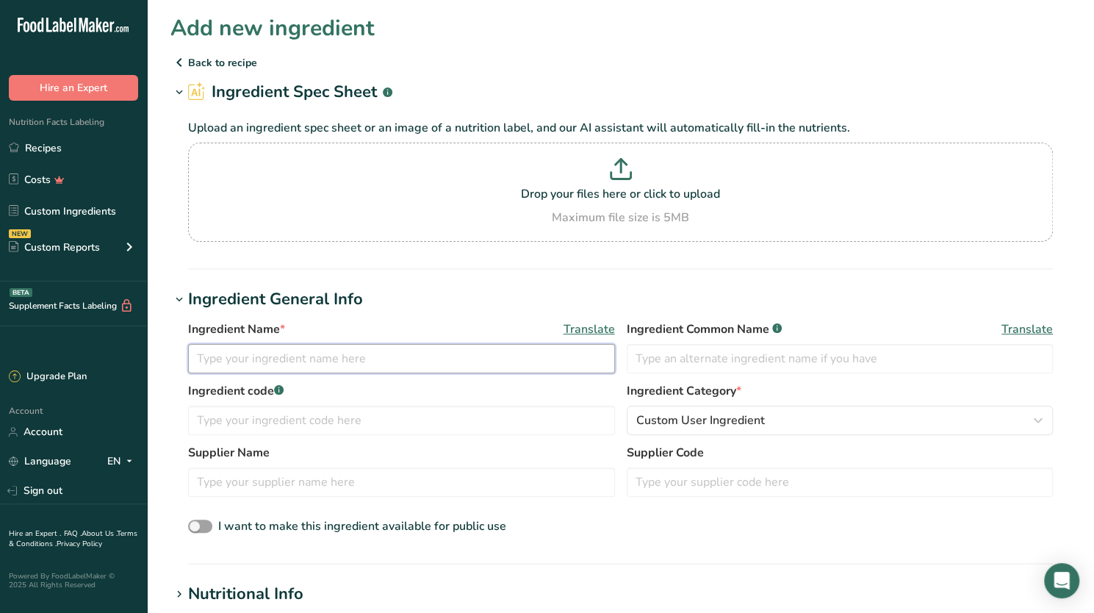
click at [345, 358] on input "text" at bounding box center [401, 358] width 427 height 29
type input "Smoked Paprika"
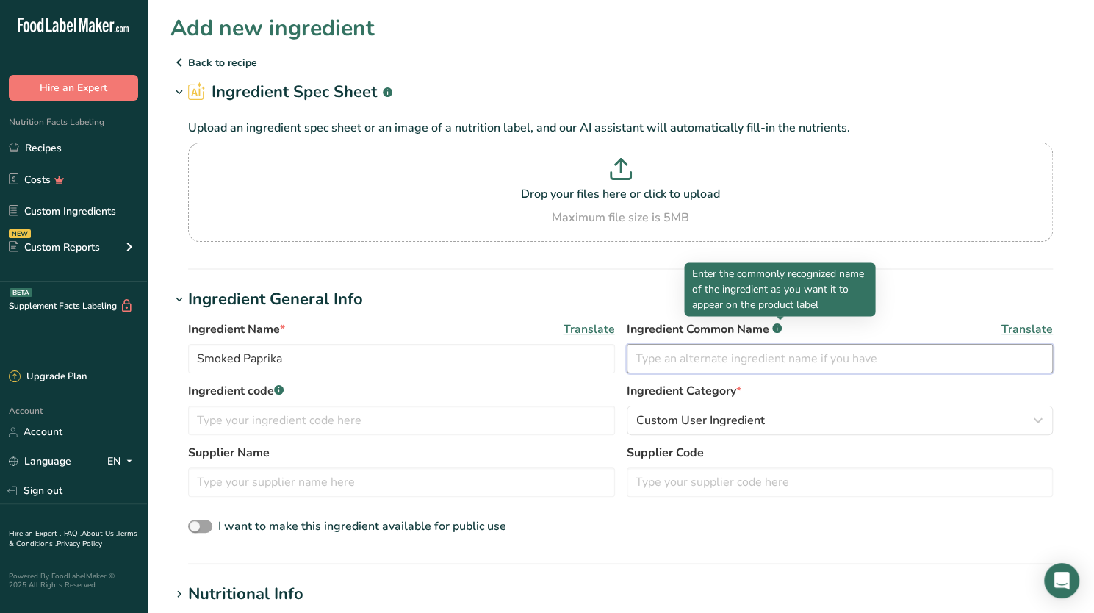
click at [666, 361] on input "text" at bounding box center [840, 358] width 427 height 29
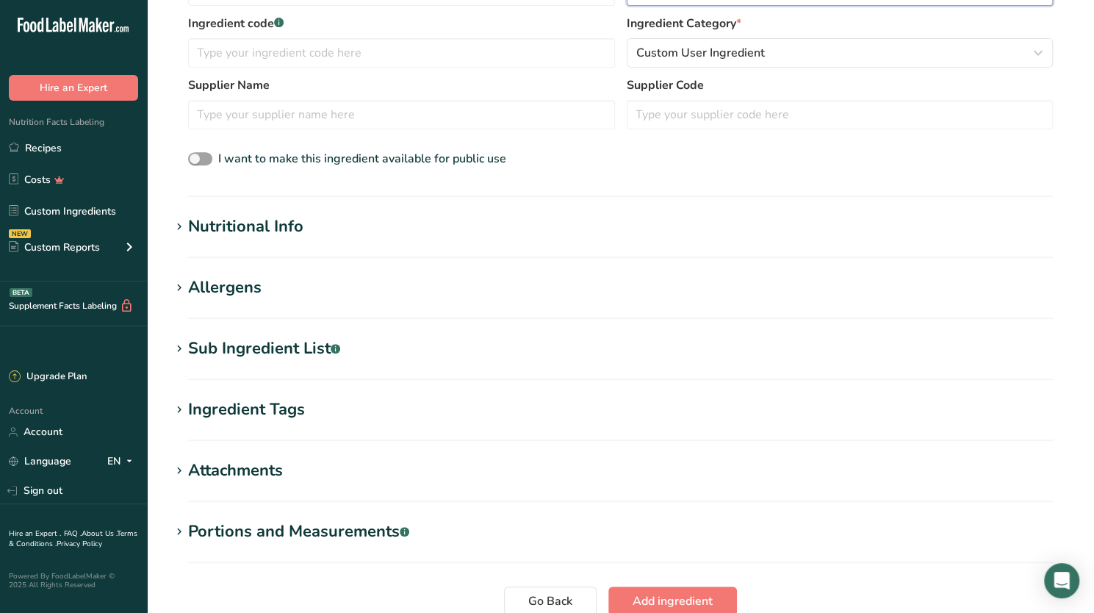
scroll to position [389, 0]
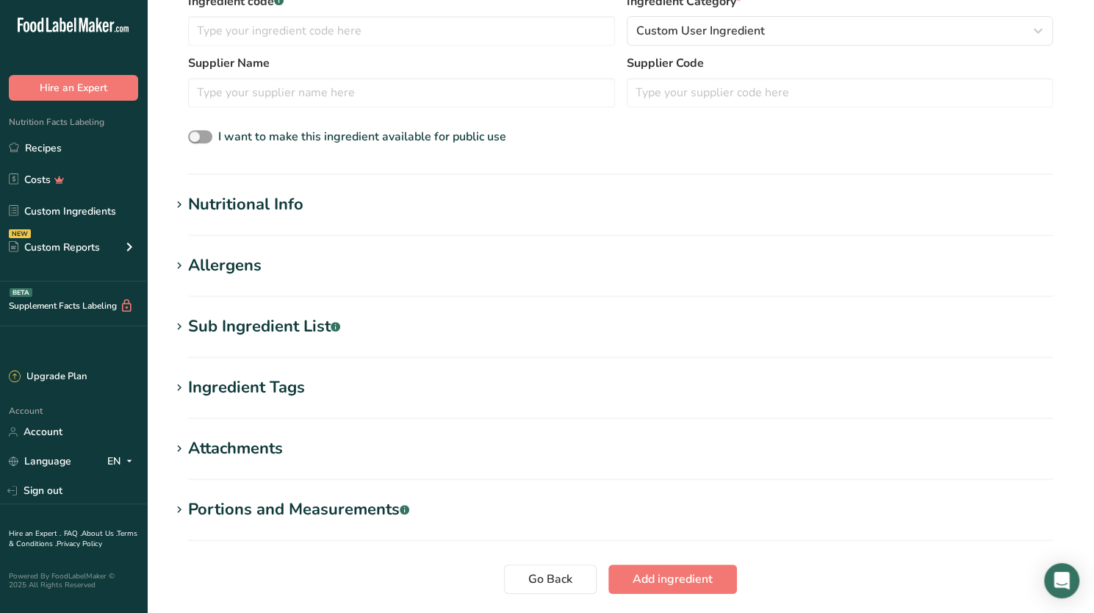
type input "Smoked Paprika"
click at [257, 195] on div "Nutritional Info" at bounding box center [245, 204] width 115 height 24
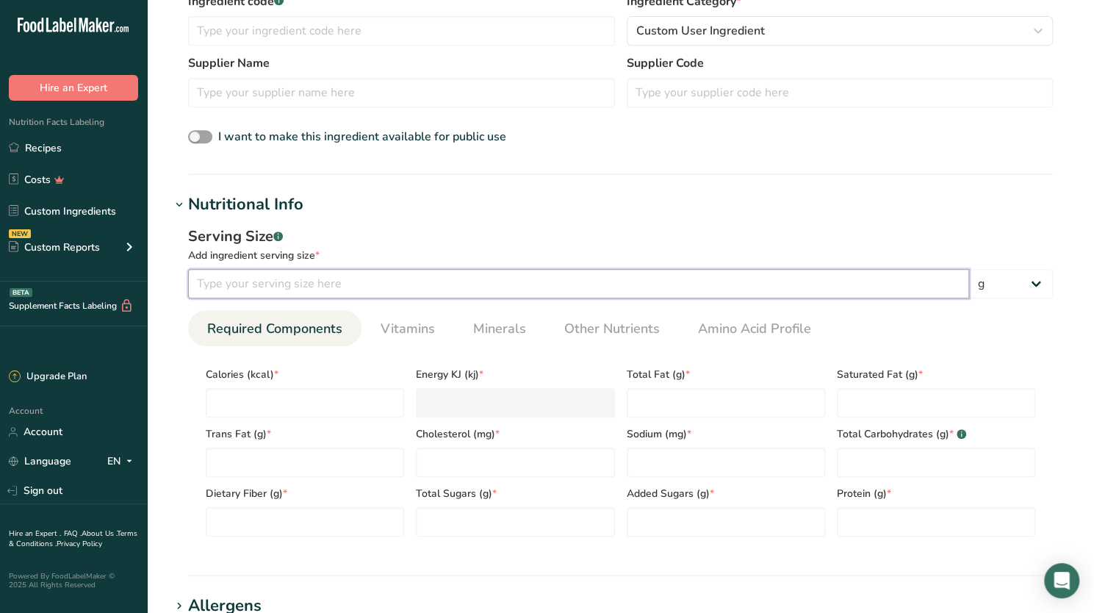
click at [313, 289] on input "number" at bounding box center [578, 283] width 781 height 29
type input "2.3"
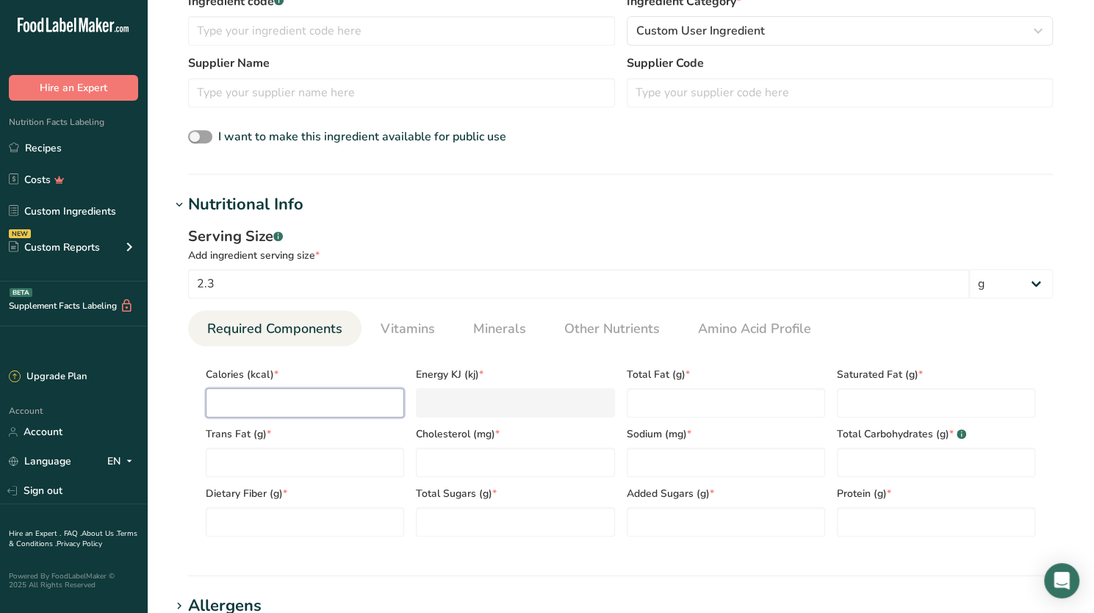
click at [287, 403] on input "number" at bounding box center [305, 402] width 198 height 29
type input "6"
type KJ "25.1"
type input "6.6"
type KJ "27.6"
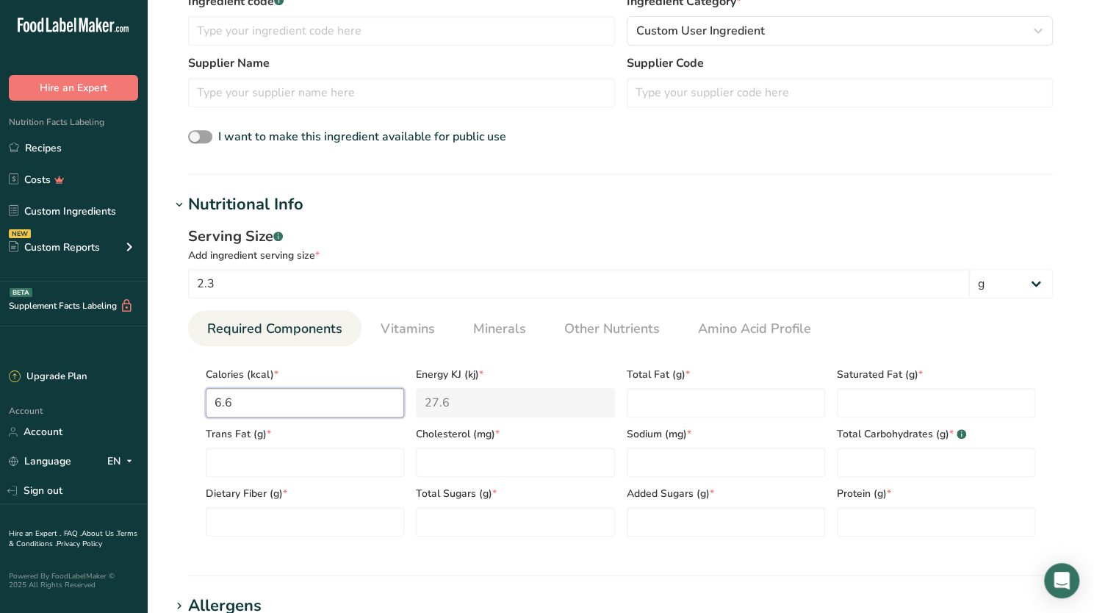
type input "6"
type KJ "25.1"
type input "6.5"
type KJ "27.2"
type input "6.5"
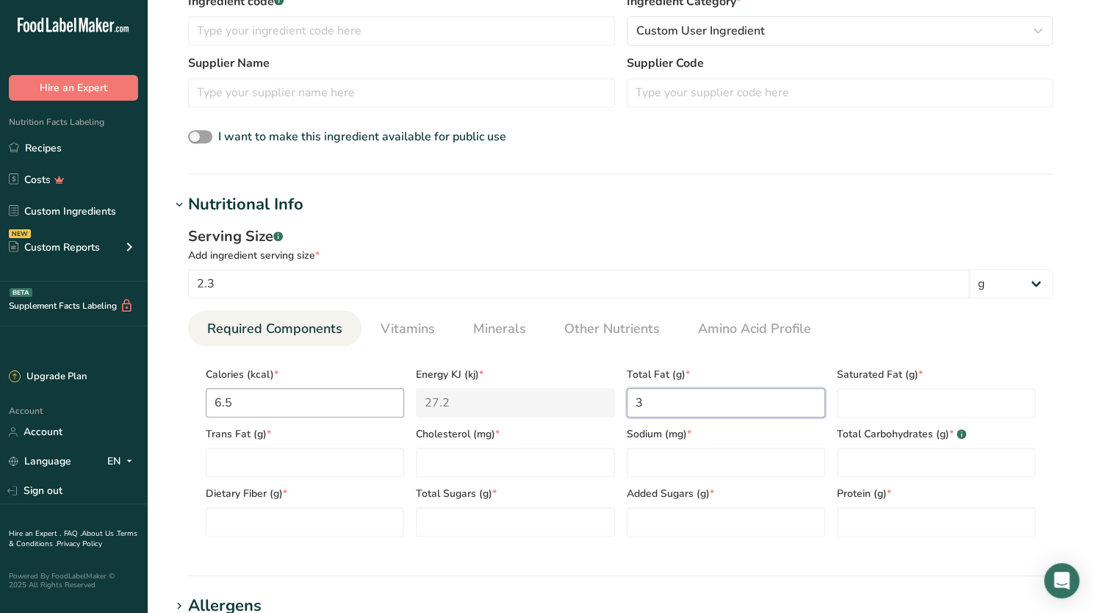
type Fat "3"
click at [895, 393] on Fat "1" at bounding box center [936, 402] width 198 height 29
type Fat "0.1"
click at [652, 390] on Fat "3" at bounding box center [726, 402] width 198 height 29
type Fat "0.3"
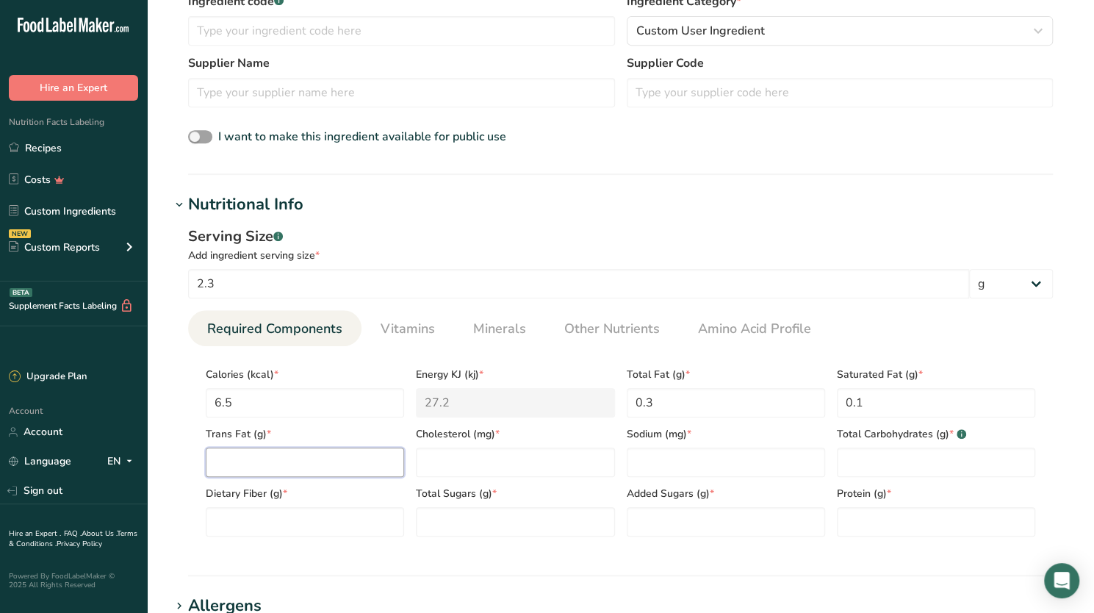
click at [300, 465] on Fat "number" at bounding box center [305, 461] width 198 height 29
click at [391, 319] on span "Vitamins" at bounding box center [408, 329] width 54 height 20
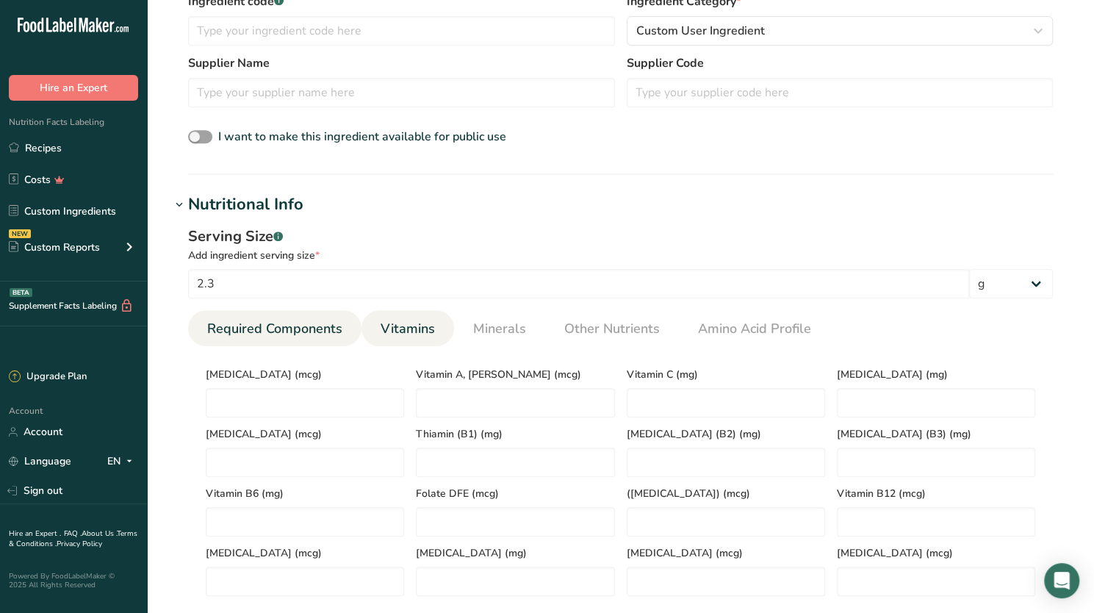
click at [302, 328] on span "Required Components" at bounding box center [274, 329] width 135 height 20
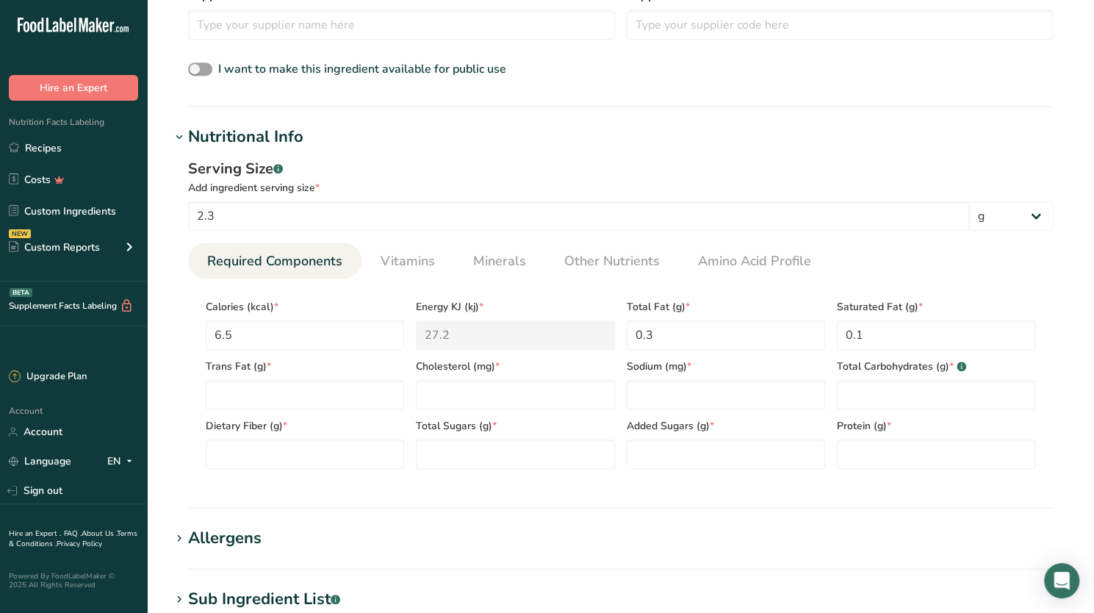
scroll to position [454, 0]
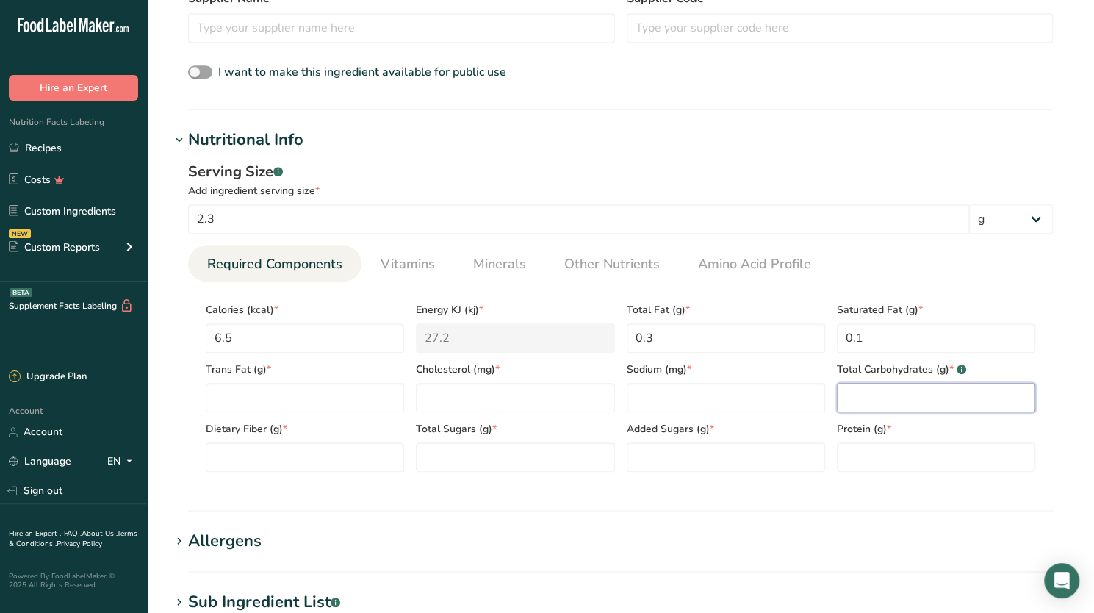
click at [889, 397] on Carbohydrates "number" at bounding box center [936, 397] width 198 height 29
type Carbohydrates "1.2"
click at [681, 403] on input "number" at bounding box center [726, 397] width 198 height 29
type input "1.6"
click at [469, 453] on Sugars "number" at bounding box center [515, 456] width 198 height 29
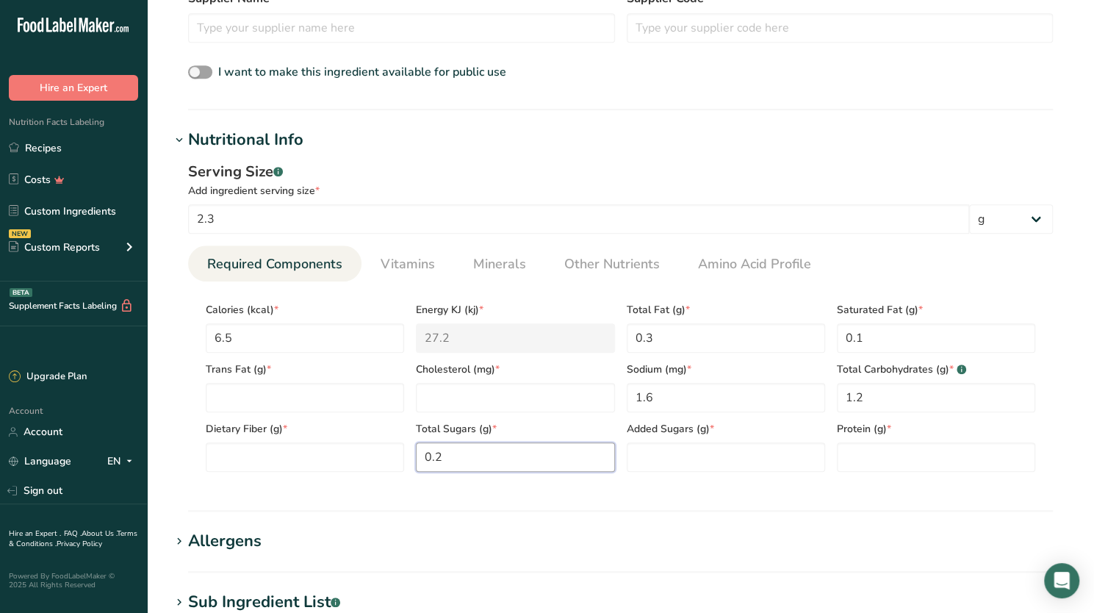
type Sugars "0.2"
click at [882, 455] on input "number" at bounding box center [936, 456] width 198 height 29
type input "0.3"
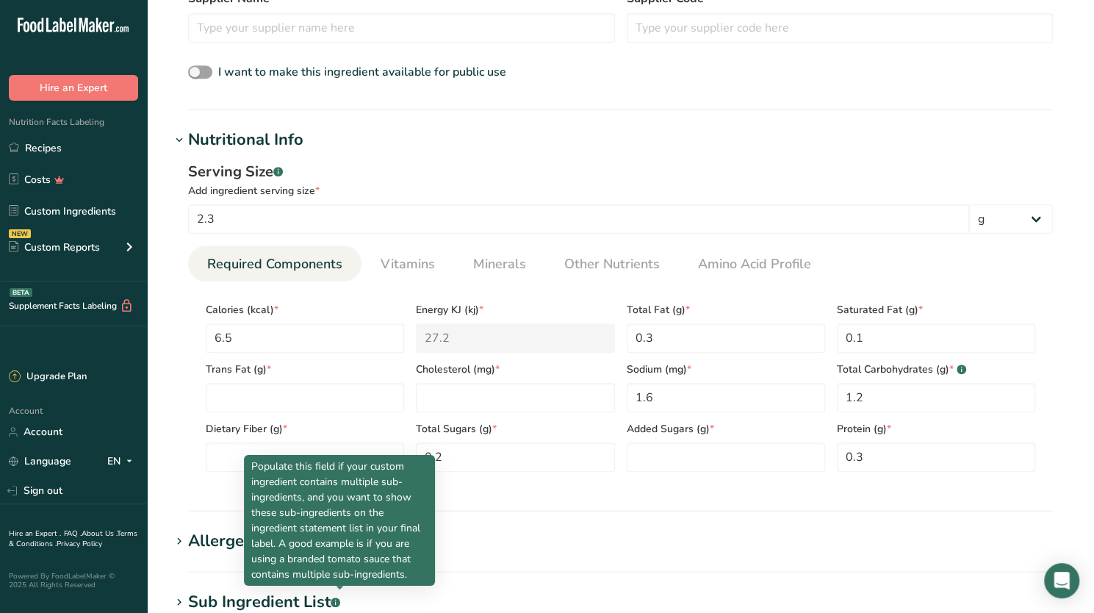
click at [513, 516] on section "Add new ingredient Back to recipe Ingredient Spec Sheet .a-a{fill:#347362;}.b-a…" at bounding box center [620, 246] width 947 height 1401
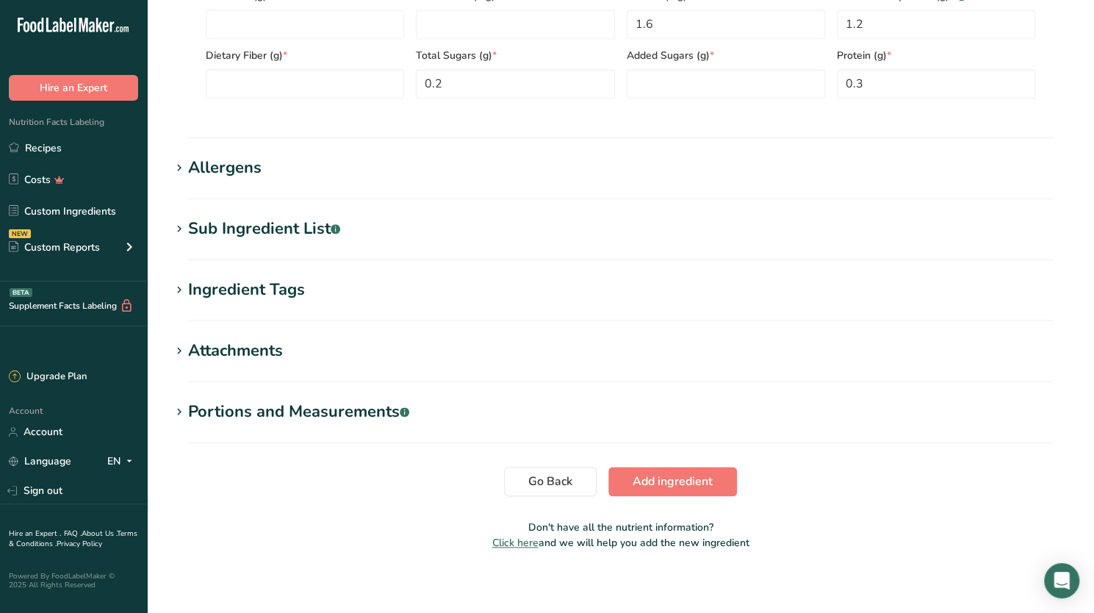
scroll to position [829, 0]
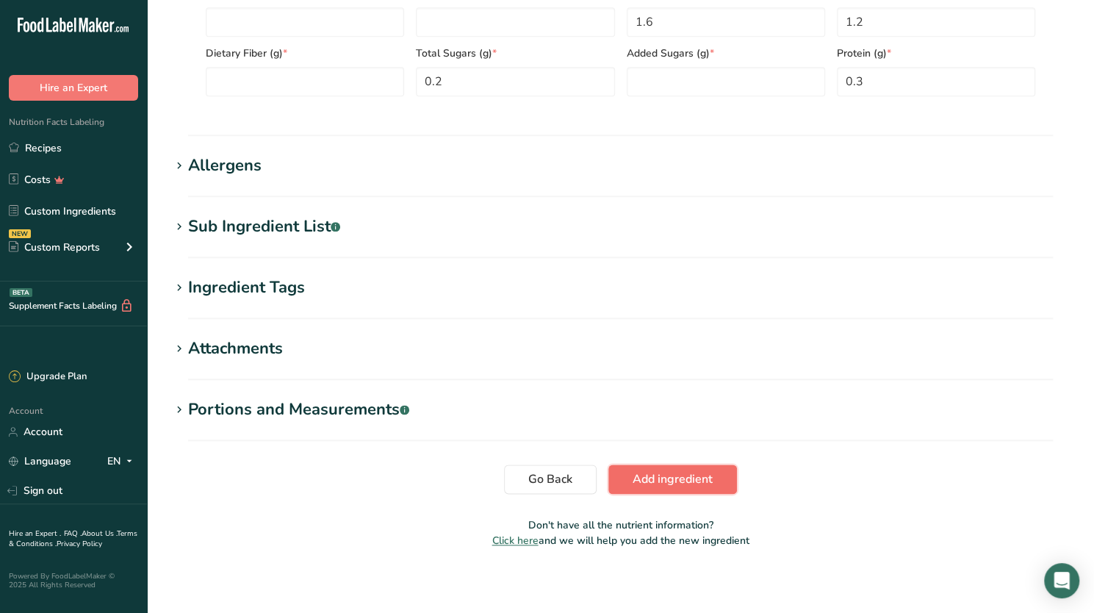
click at [645, 476] on span "Add ingredient" at bounding box center [673, 479] width 80 height 18
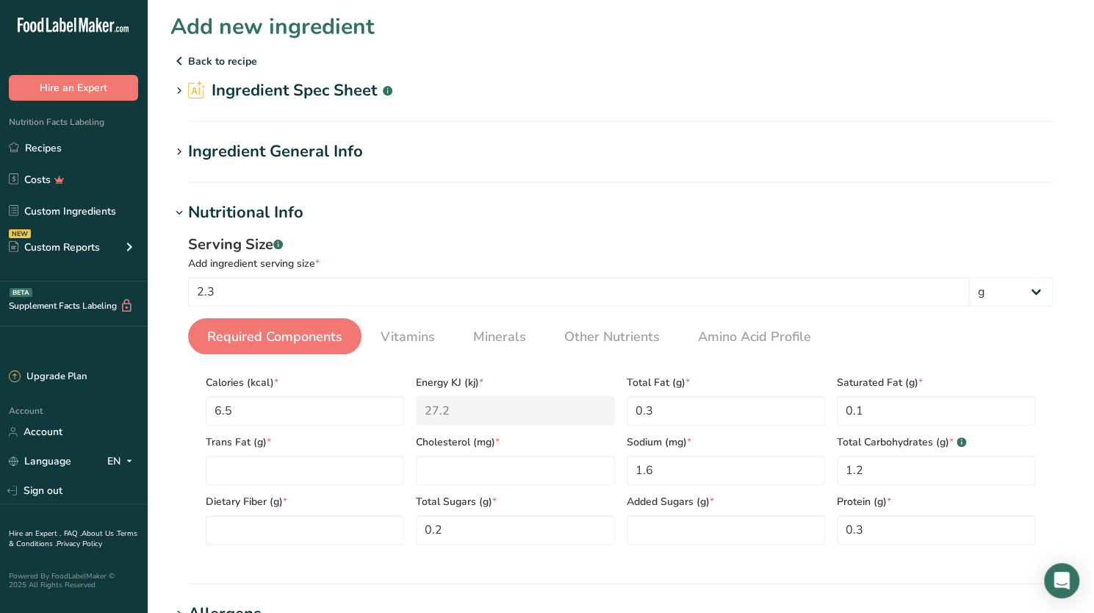
scroll to position [0, 0]
click at [192, 90] on icon at bounding box center [197, 91] width 18 height 19
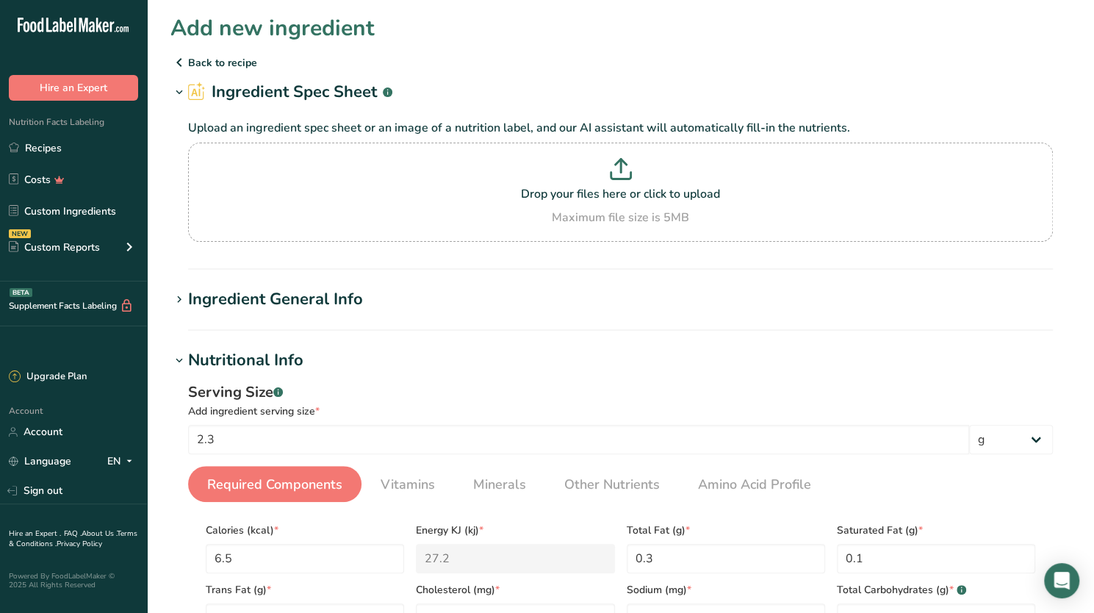
click at [178, 290] on icon at bounding box center [179, 299] width 13 height 21
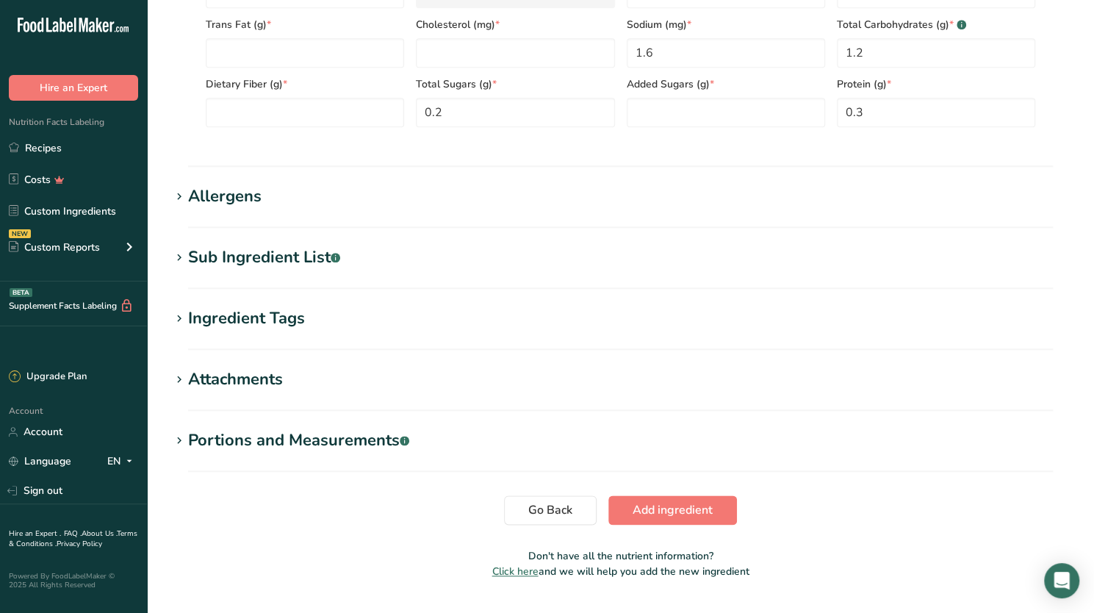
scroll to position [801, 0]
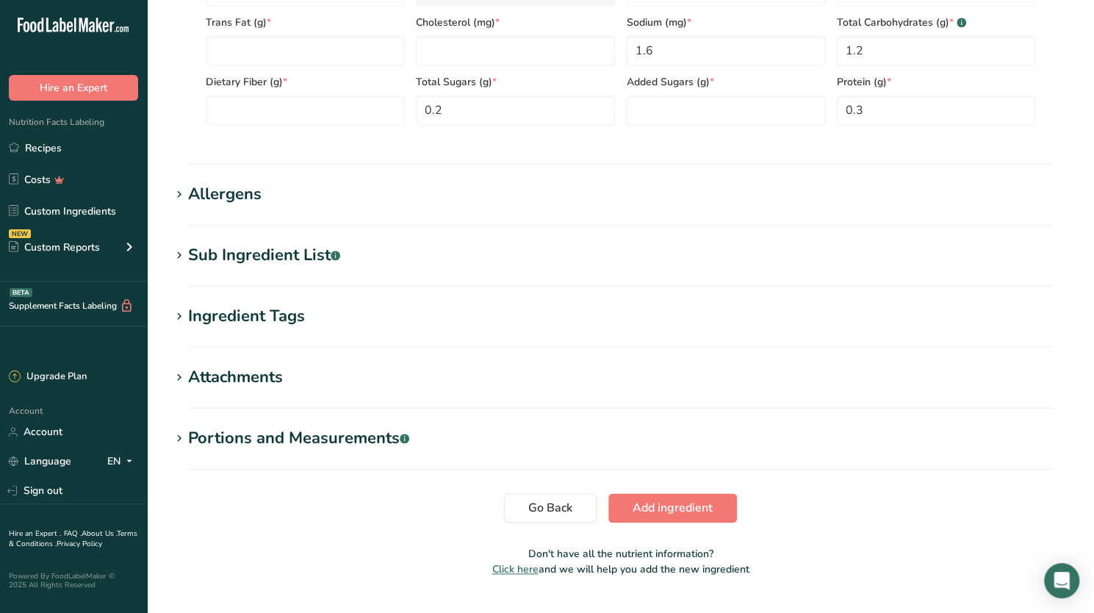
click at [305, 433] on div "Portions and Measurements .a-a{fill:#347362;}.b-a{fill:#fff;}" at bounding box center [298, 438] width 221 height 24
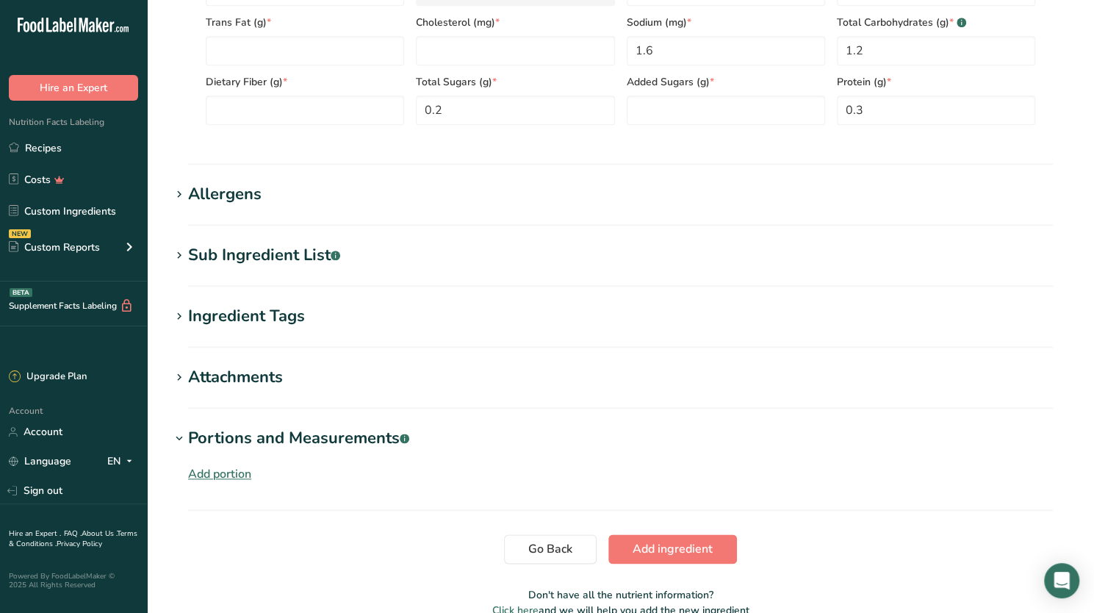
click at [230, 370] on div "Attachments" at bounding box center [235, 377] width 95 height 24
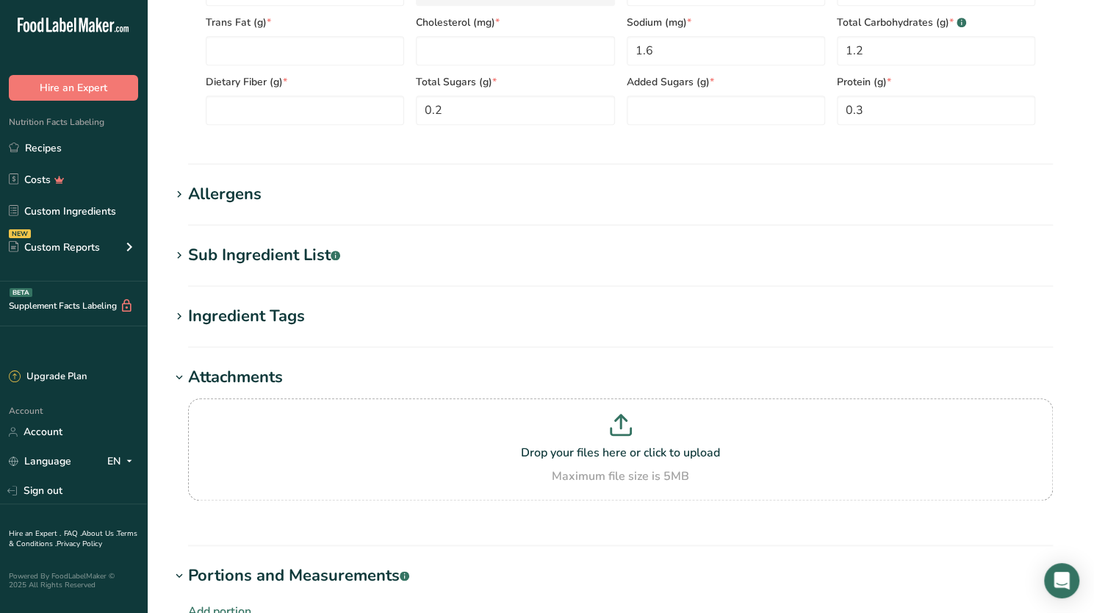
click at [226, 314] on div "Ingredient Tags" at bounding box center [246, 316] width 117 height 24
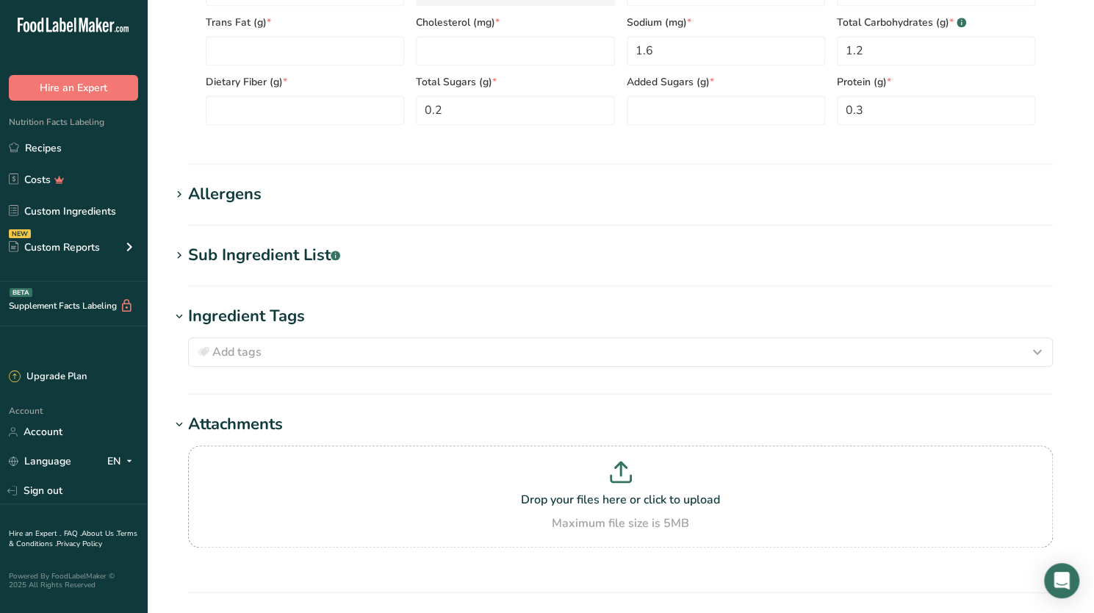
click at [227, 256] on div "Sub Ingredient List .a-a{fill:#347362;}.b-a{fill:#fff;}" at bounding box center [264, 255] width 152 height 24
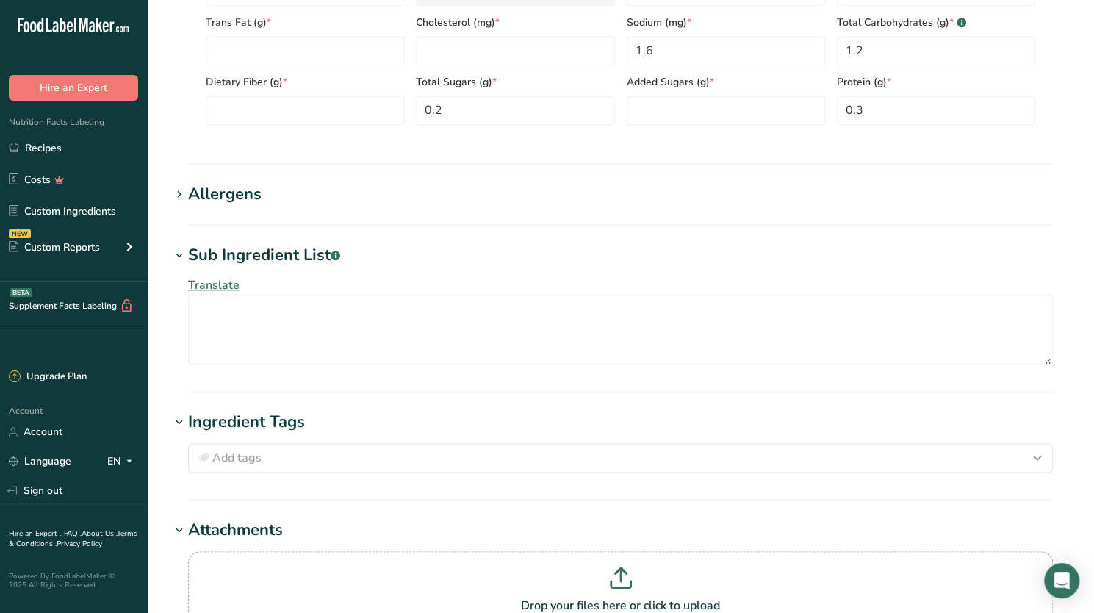
click at [241, 196] on div "Allergens" at bounding box center [224, 194] width 73 height 24
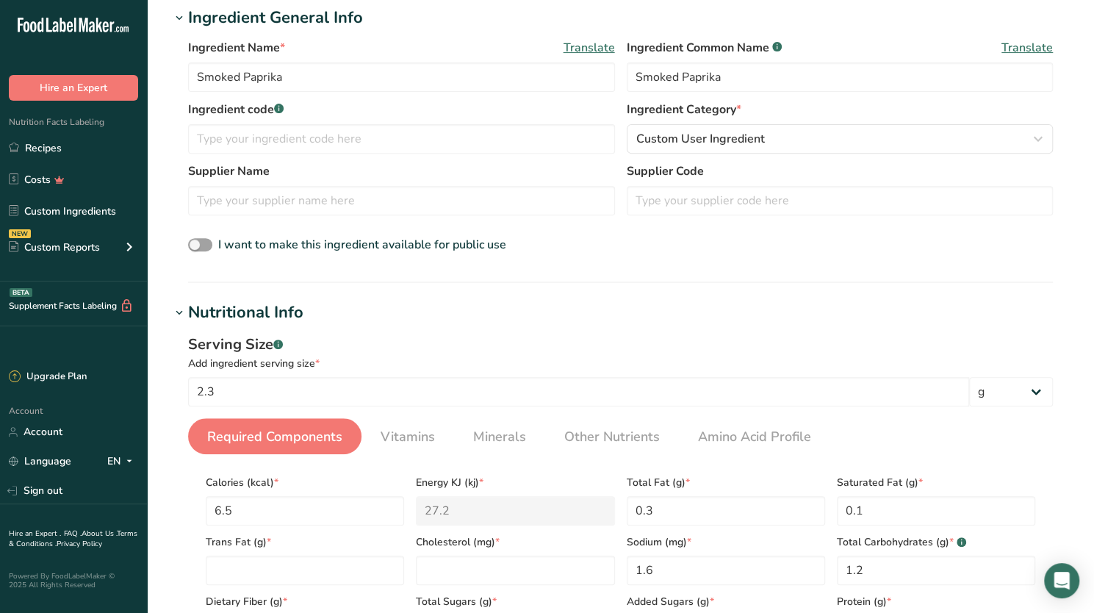
scroll to position [283, 0]
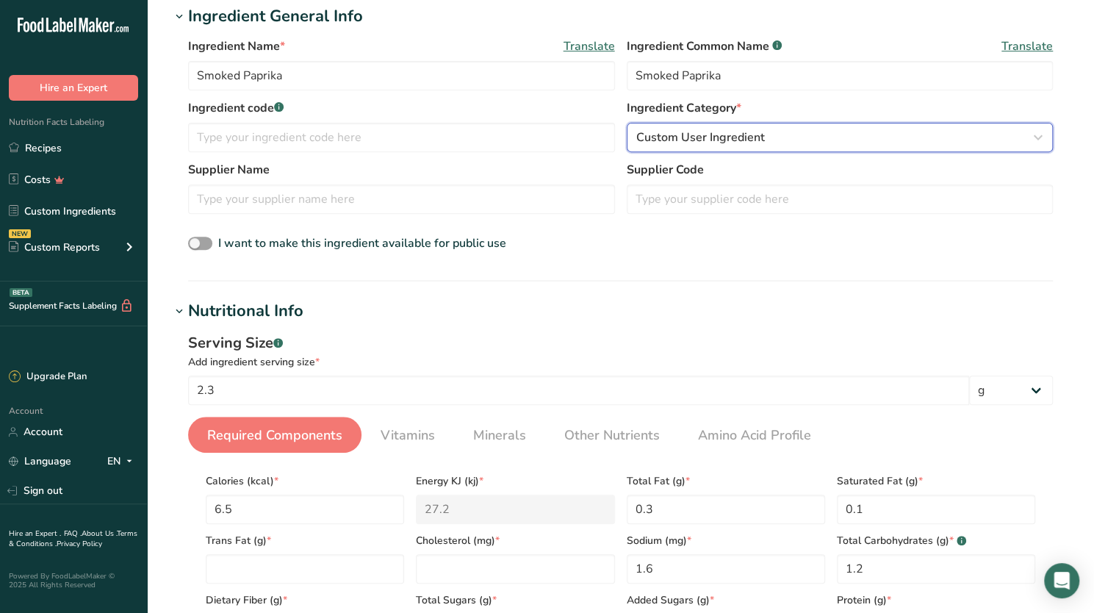
click at [765, 129] on div "Custom User Ingredient" at bounding box center [835, 138] width 399 height 18
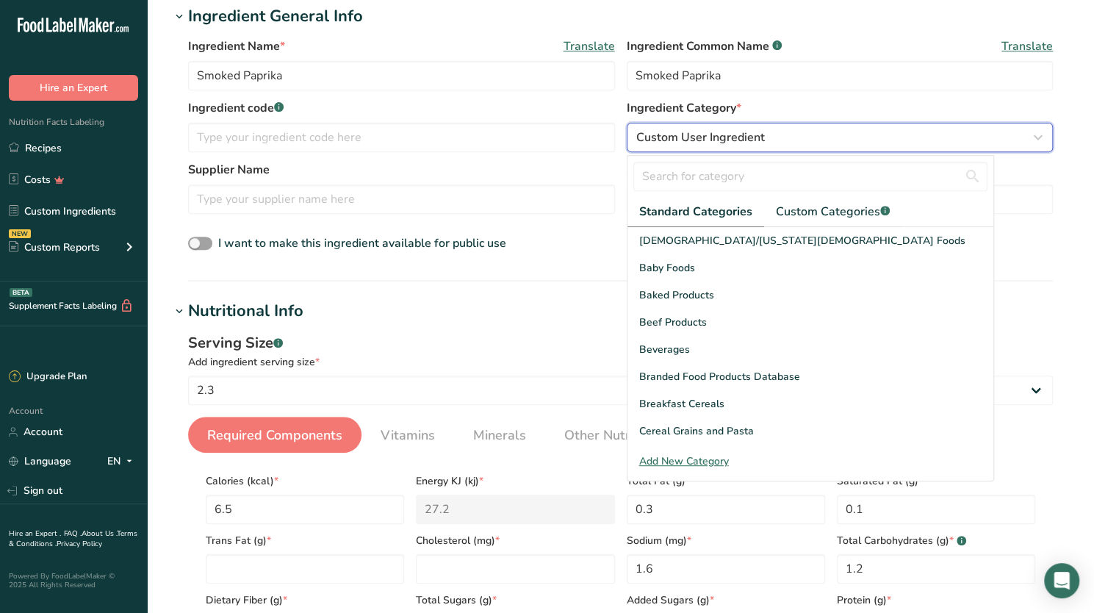
click at [765, 129] on div "Custom User Ingredient" at bounding box center [835, 138] width 399 height 18
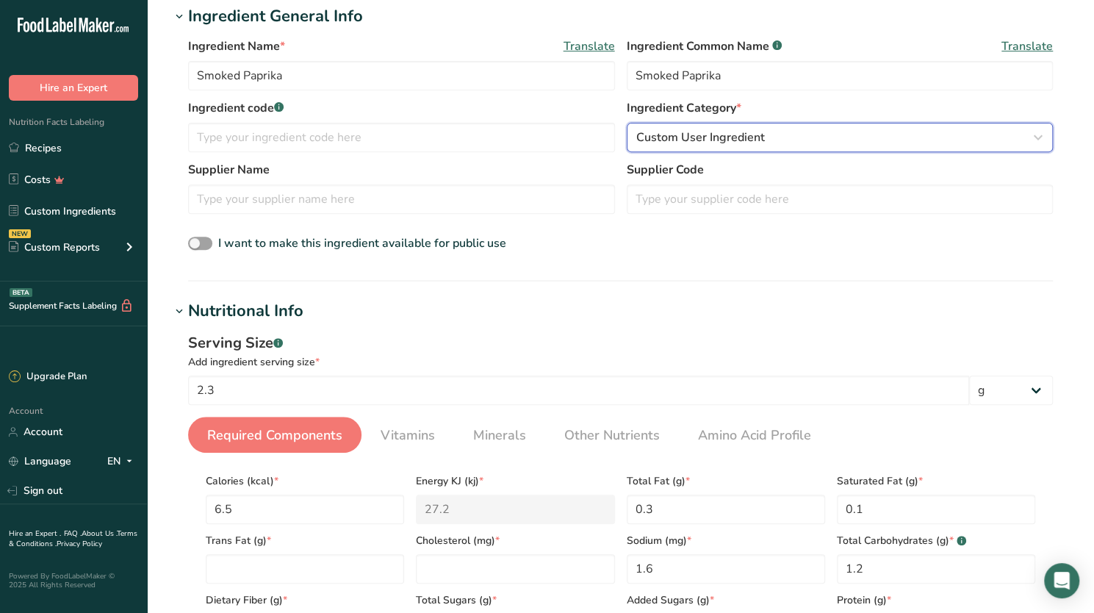
click at [765, 129] on div "Custom User Ingredient" at bounding box center [835, 138] width 399 height 18
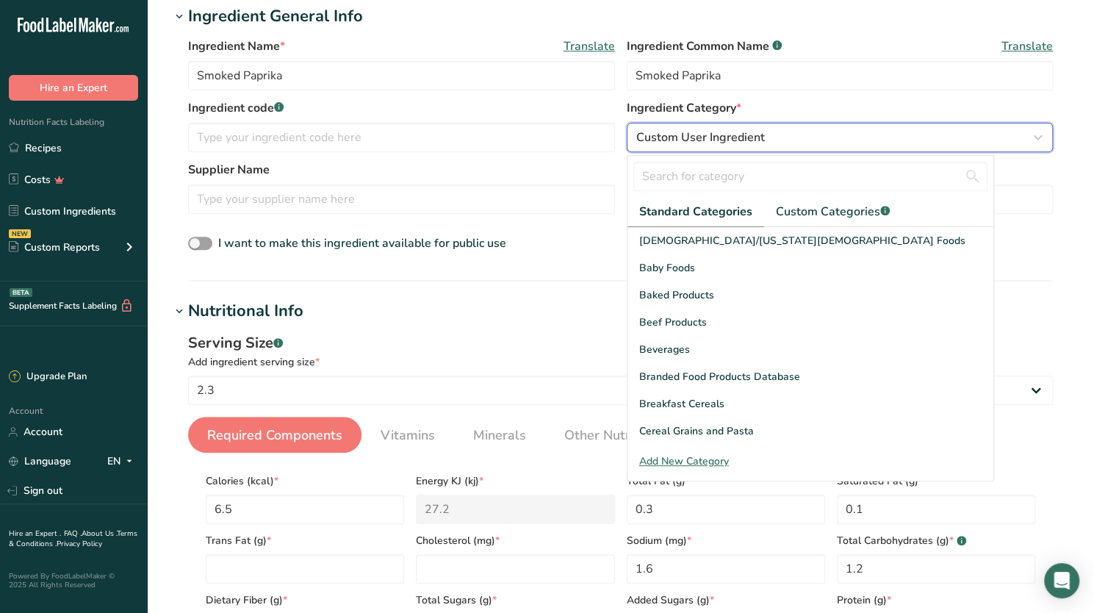
click at [772, 129] on div "Custom User Ingredient" at bounding box center [835, 138] width 399 height 18
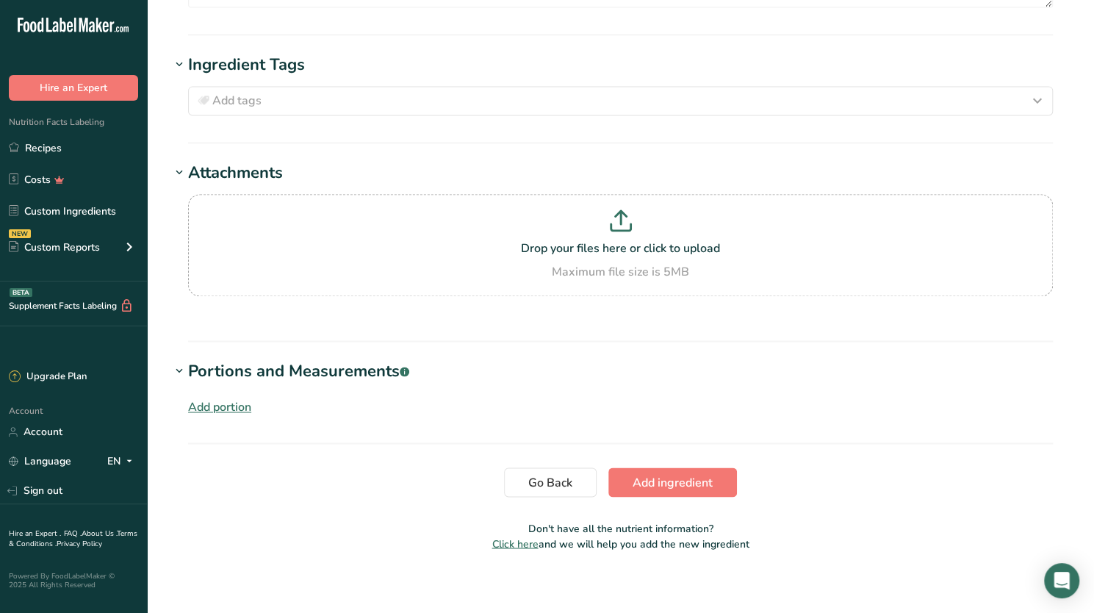
scroll to position [1233, 0]
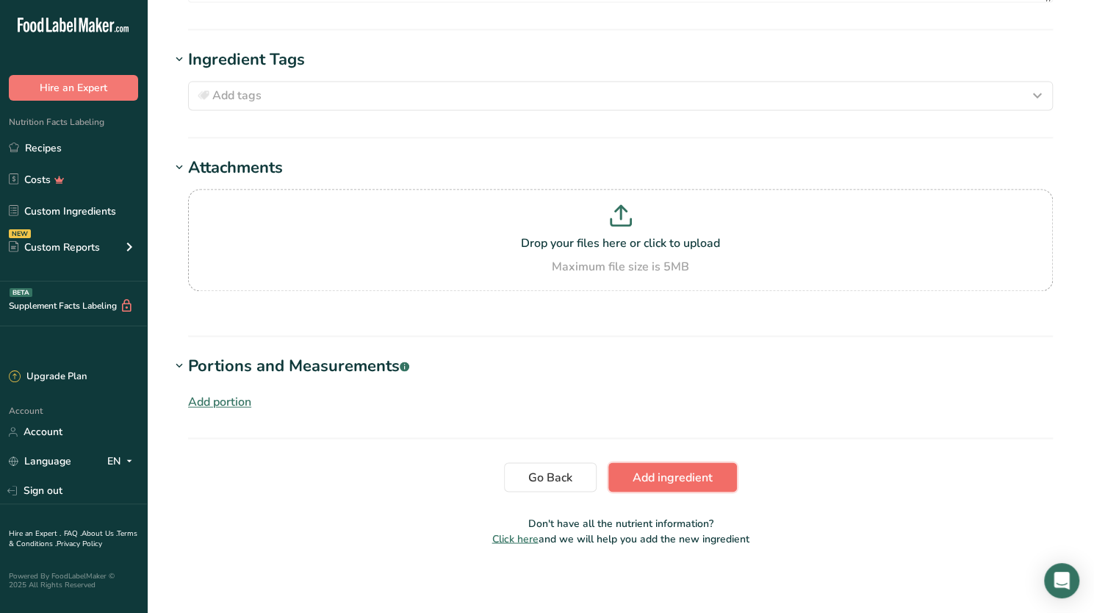
click at [680, 470] on span "Add ingredient" at bounding box center [673, 477] width 80 height 18
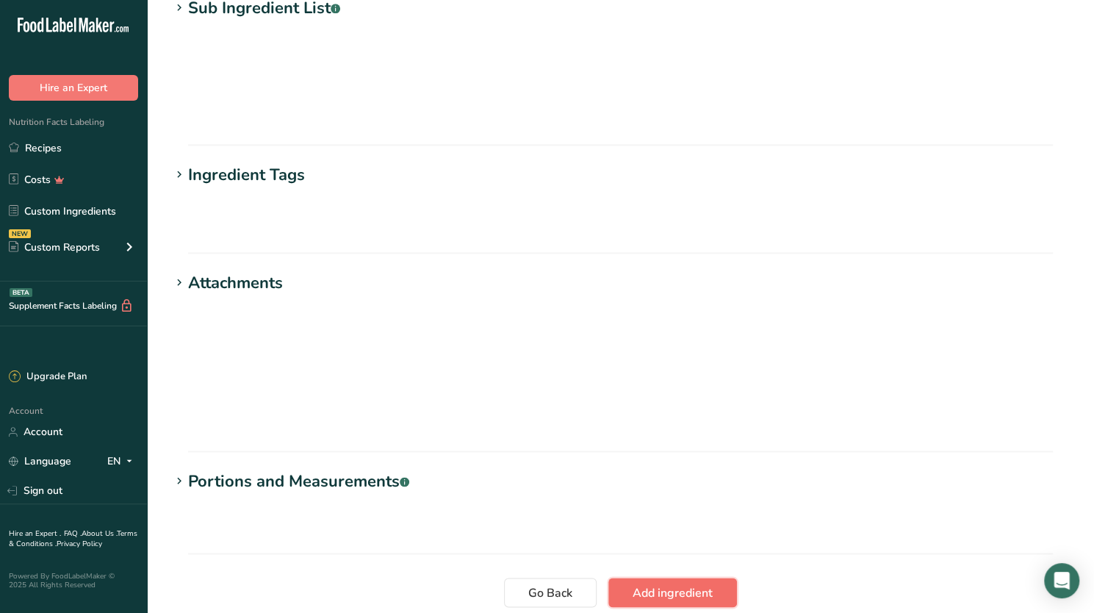
scroll to position [455, 0]
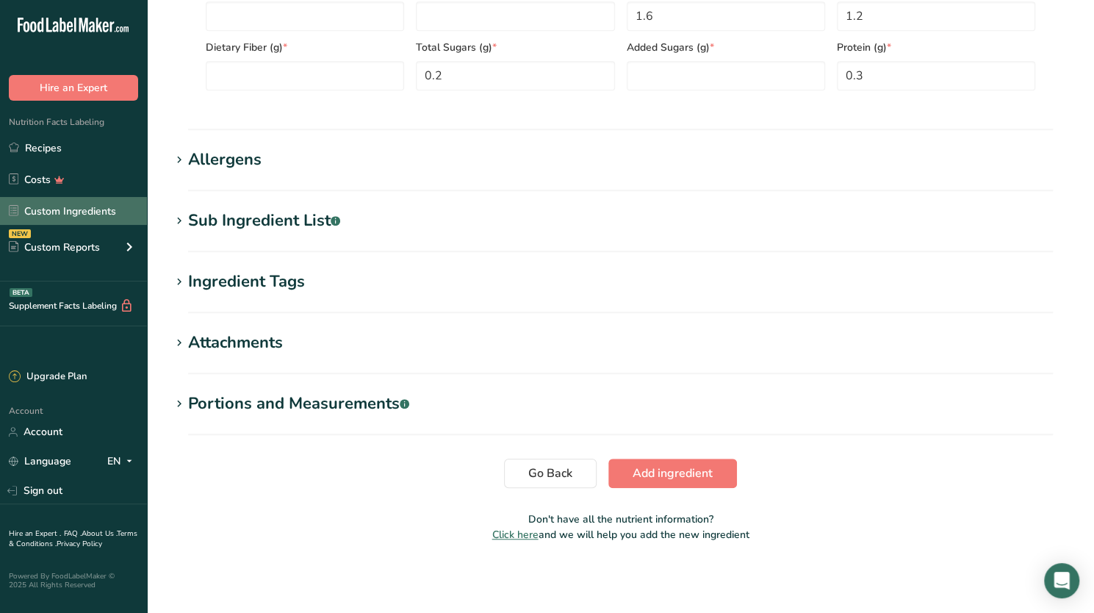
click at [80, 206] on link "Custom Ingredients" at bounding box center [73, 211] width 147 height 28
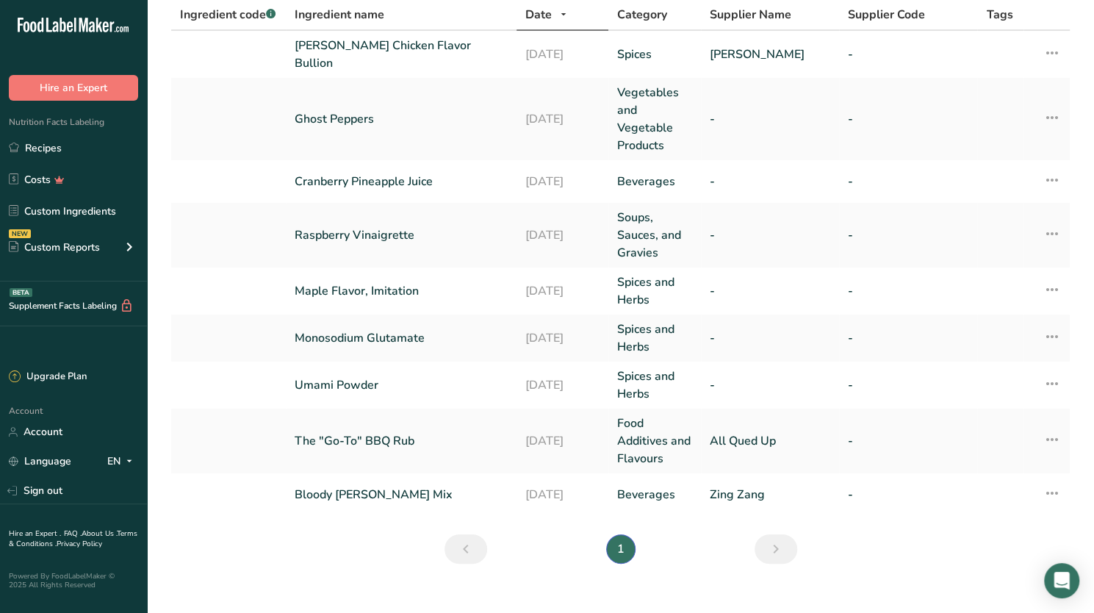
scroll to position [118, 0]
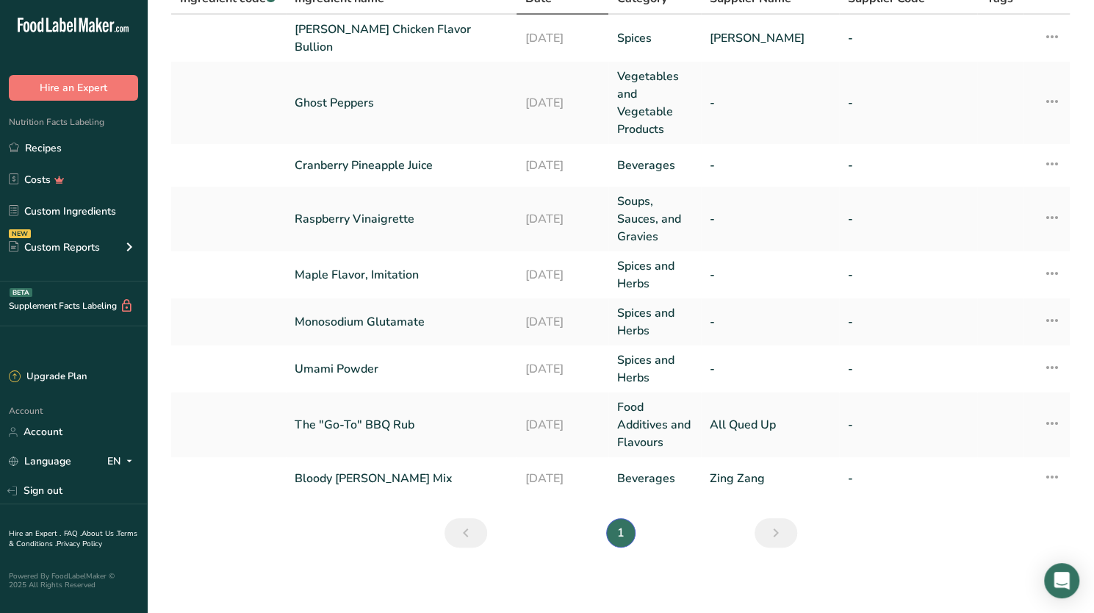
click at [771, 528] on icon "Next" at bounding box center [776, 532] width 18 height 26
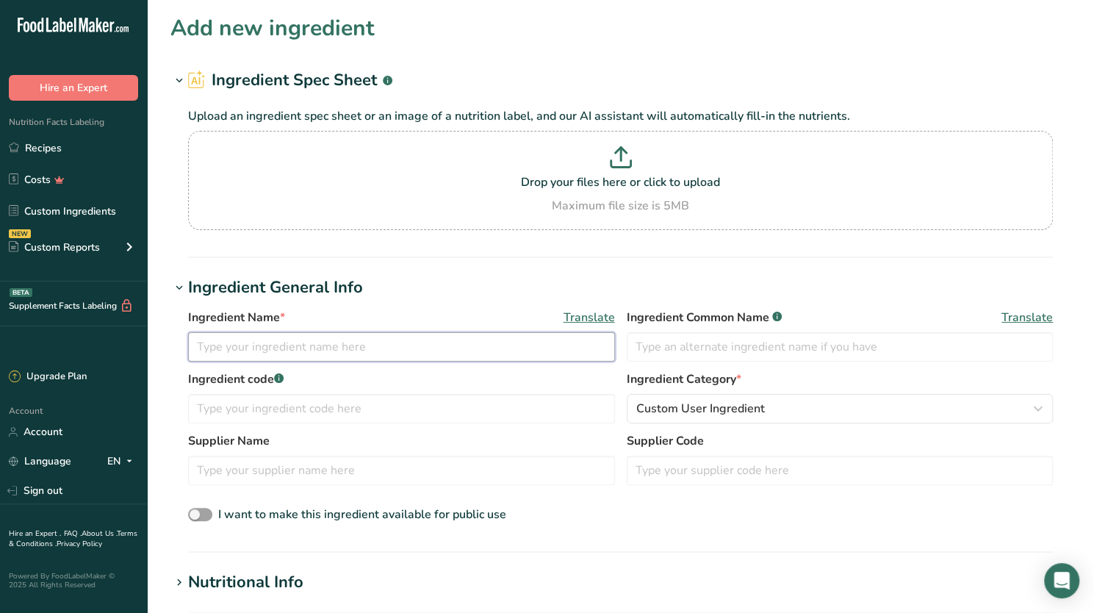
click at [394, 342] on input "text" at bounding box center [401, 346] width 427 height 29
type input "Smoked Paprika"
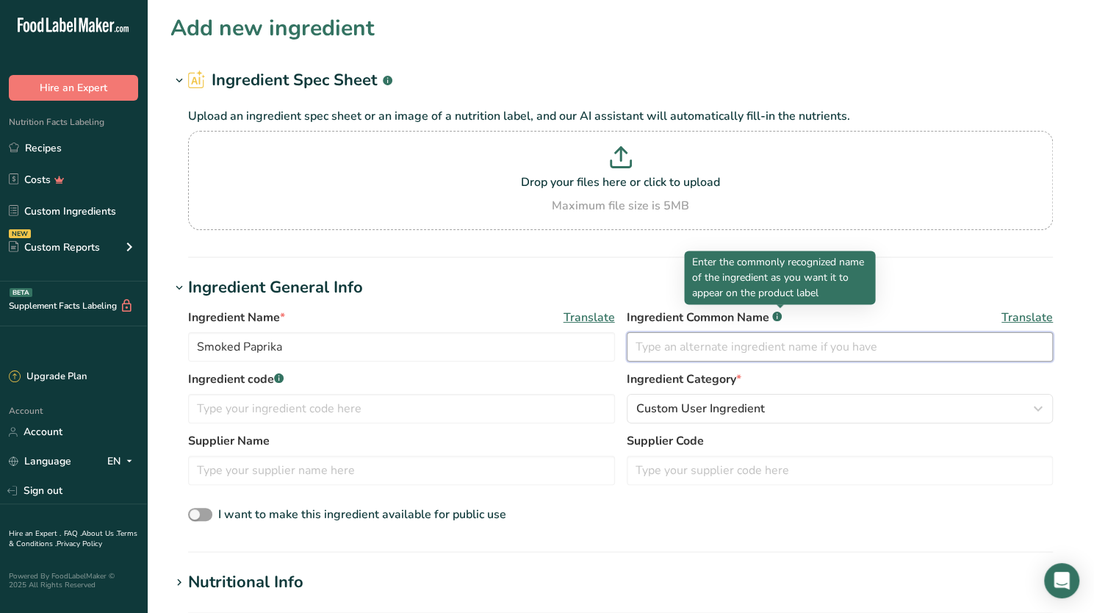
click at [691, 343] on input "text" at bounding box center [840, 346] width 427 height 29
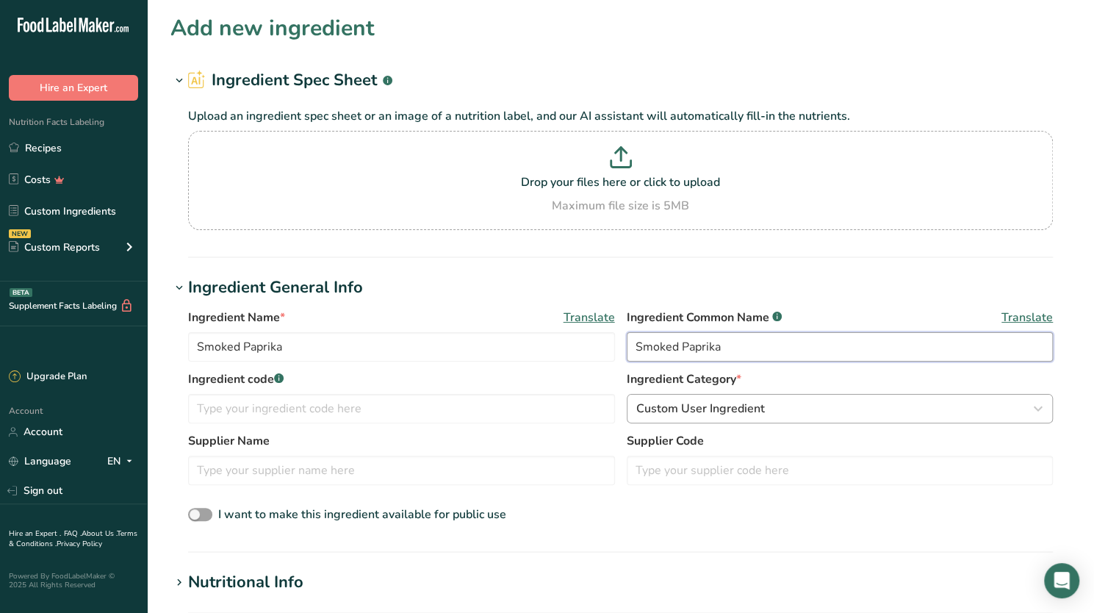
type input "Smoked Paprika"
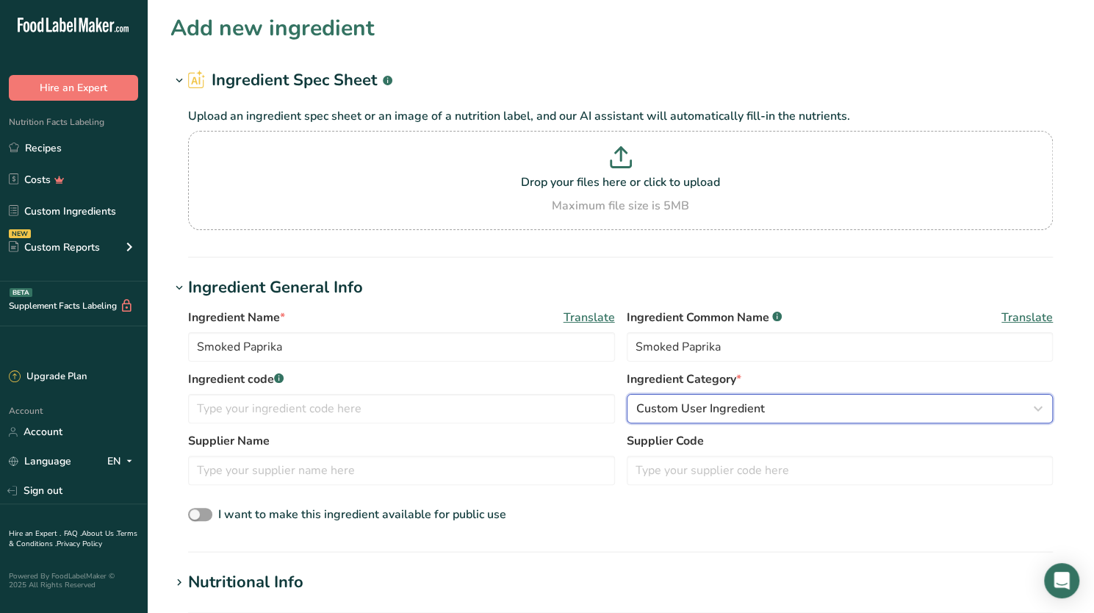
click at [711, 404] on span "Custom User Ingredient" at bounding box center [700, 409] width 129 height 18
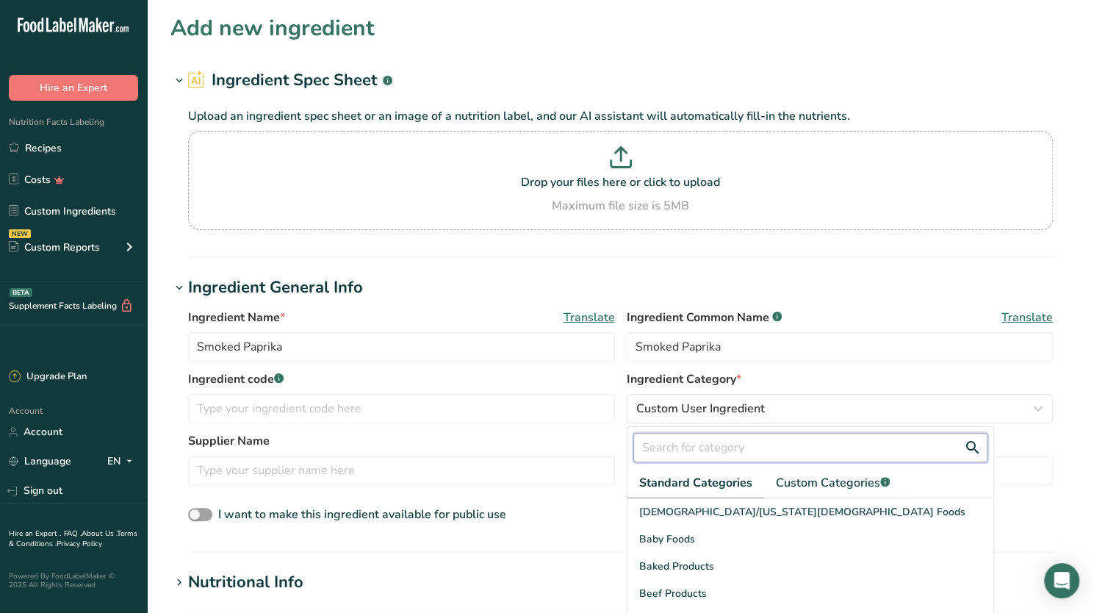
click at [685, 446] on input "text" at bounding box center [810, 447] width 354 height 29
type input "Spice"
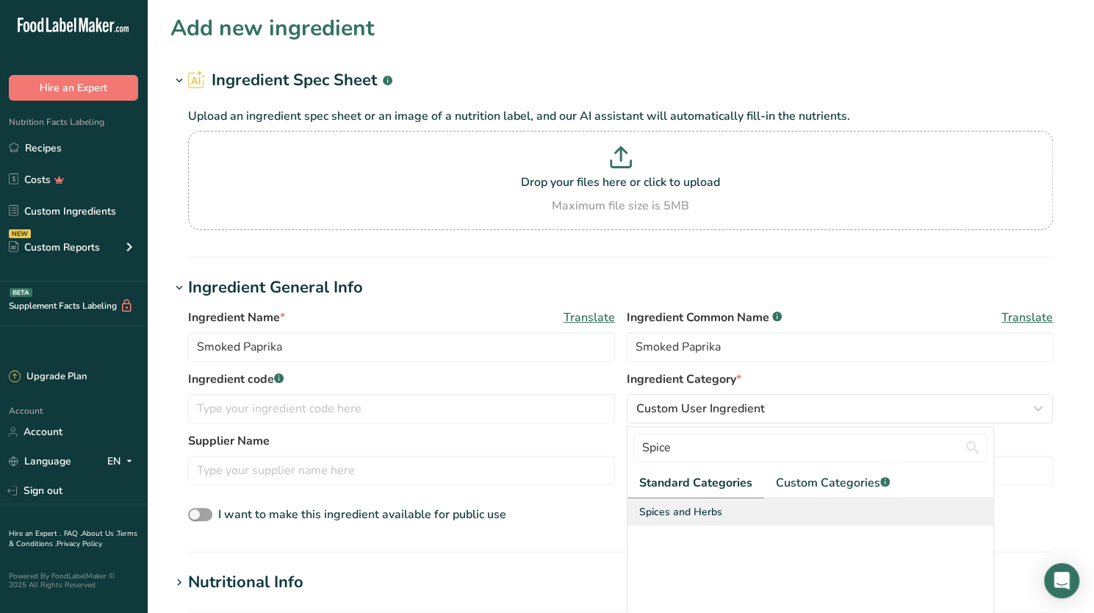
click at [676, 508] on span "Spices and Herbs" at bounding box center [680, 511] width 83 height 15
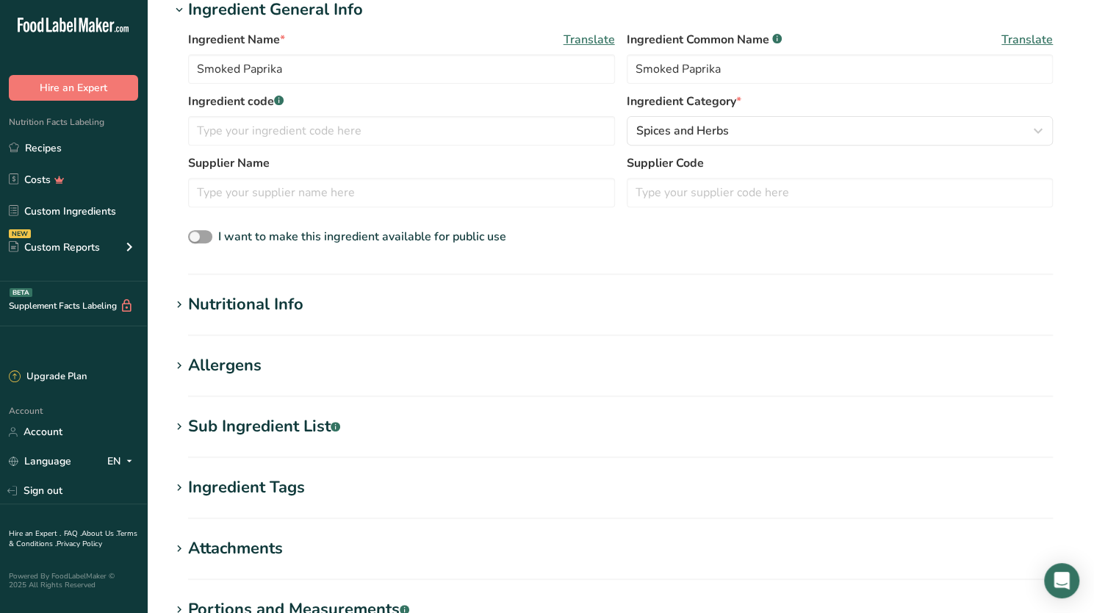
scroll to position [284, 0]
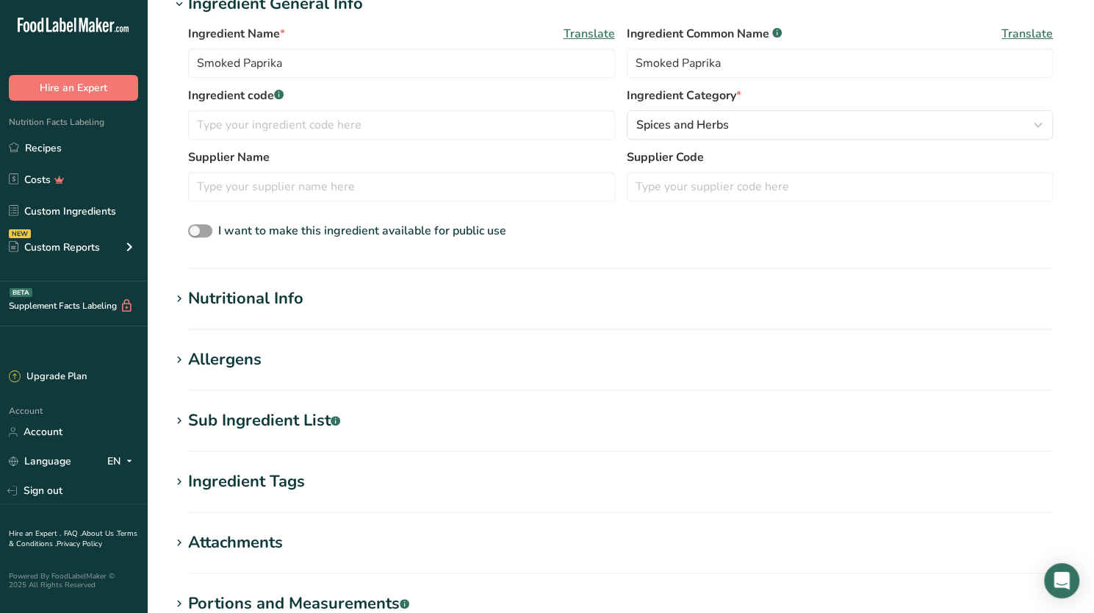
click at [257, 296] on div "Nutritional Info" at bounding box center [245, 299] width 115 height 24
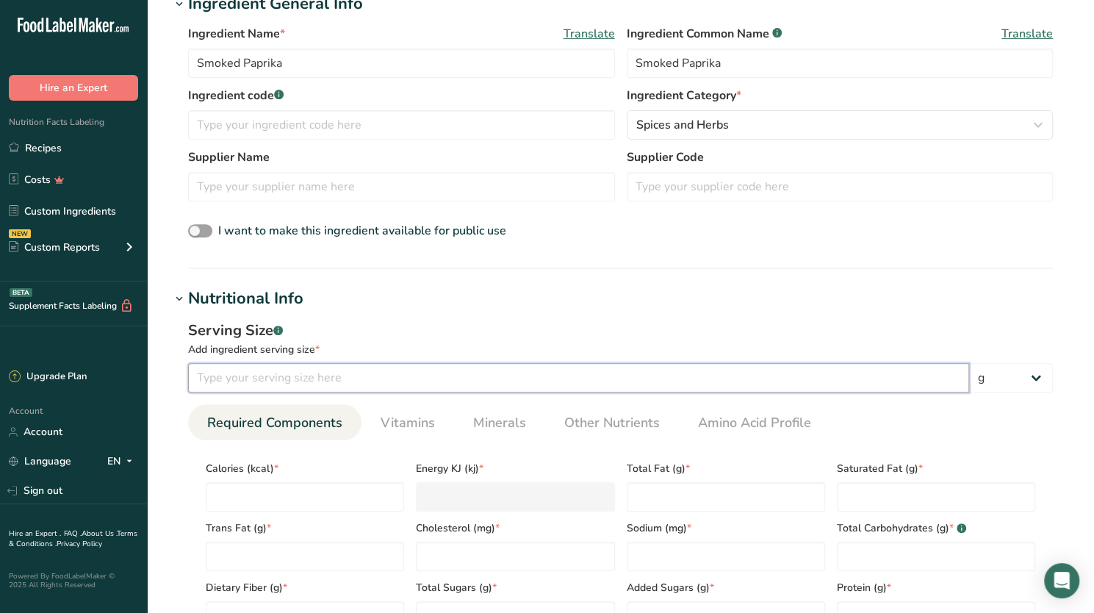
click at [428, 370] on input "number" at bounding box center [578, 377] width 781 height 29
type input "2.3"
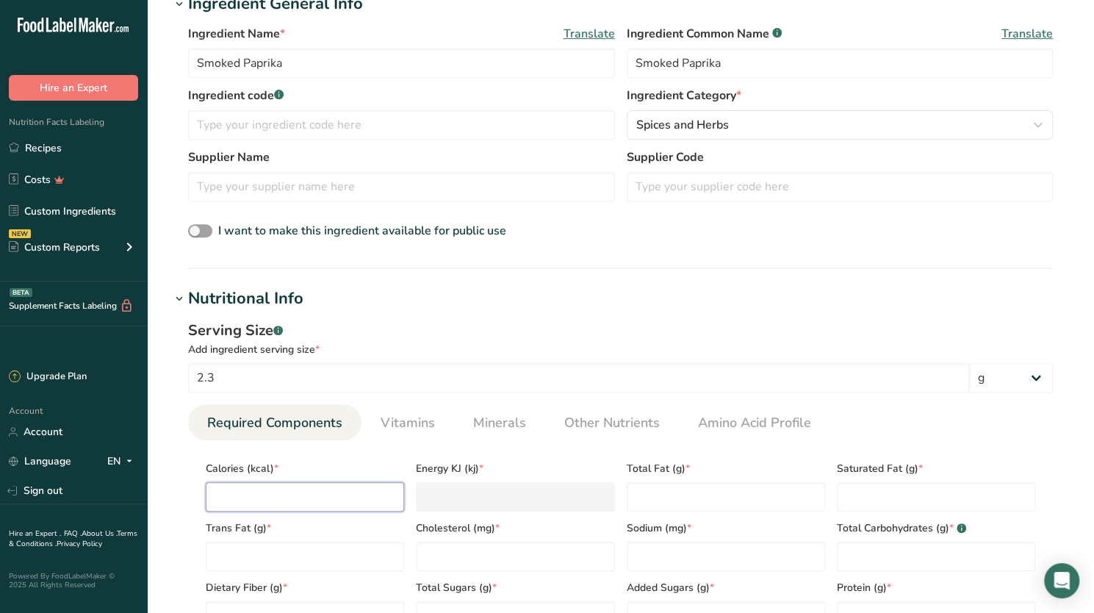
click at [310, 493] on input "number" at bounding box center [305, 496] width 198 height 29
type input "6"
type KJ "25.1"
type input "6.5"
type KJ "27.2"
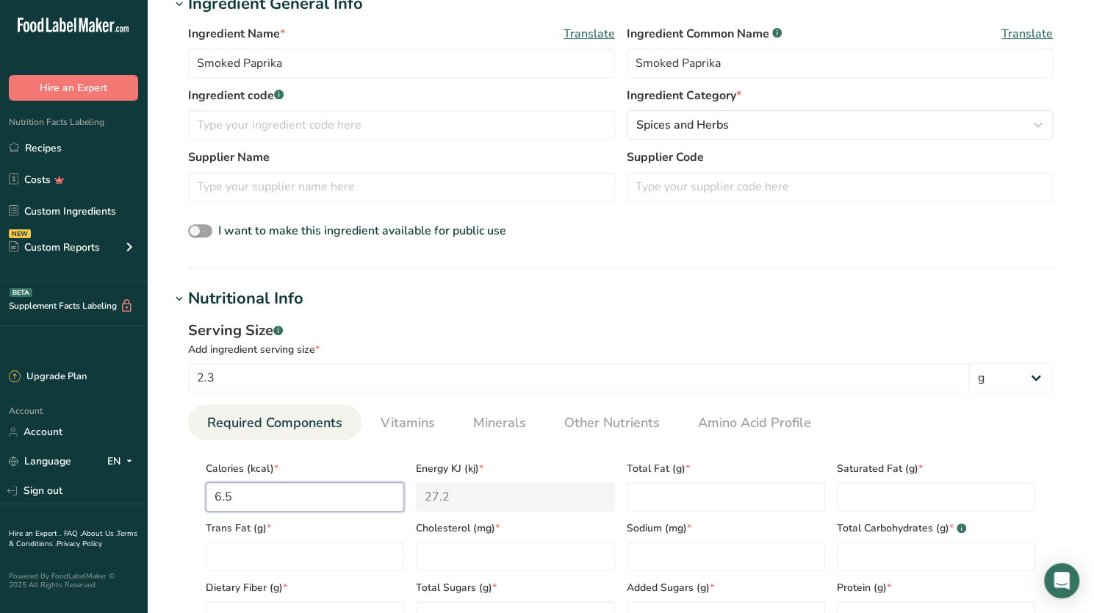
type input "6.5"
type Fat "0.3"
type Fat "0.1"
type input "1.6"
type Carbohydrates "1.2"
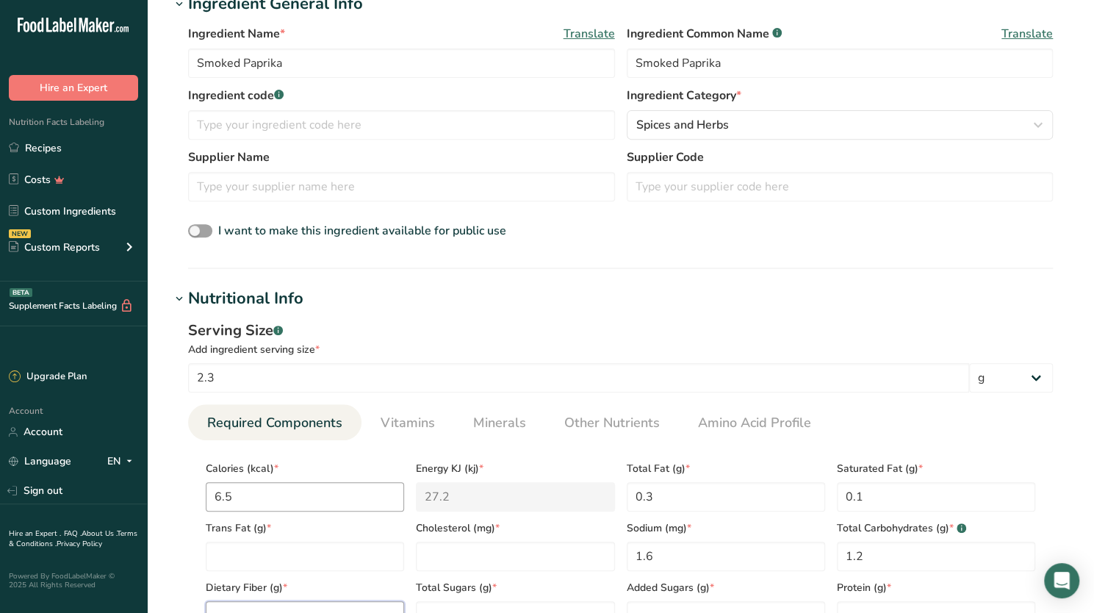
scroll to position [300, 0]
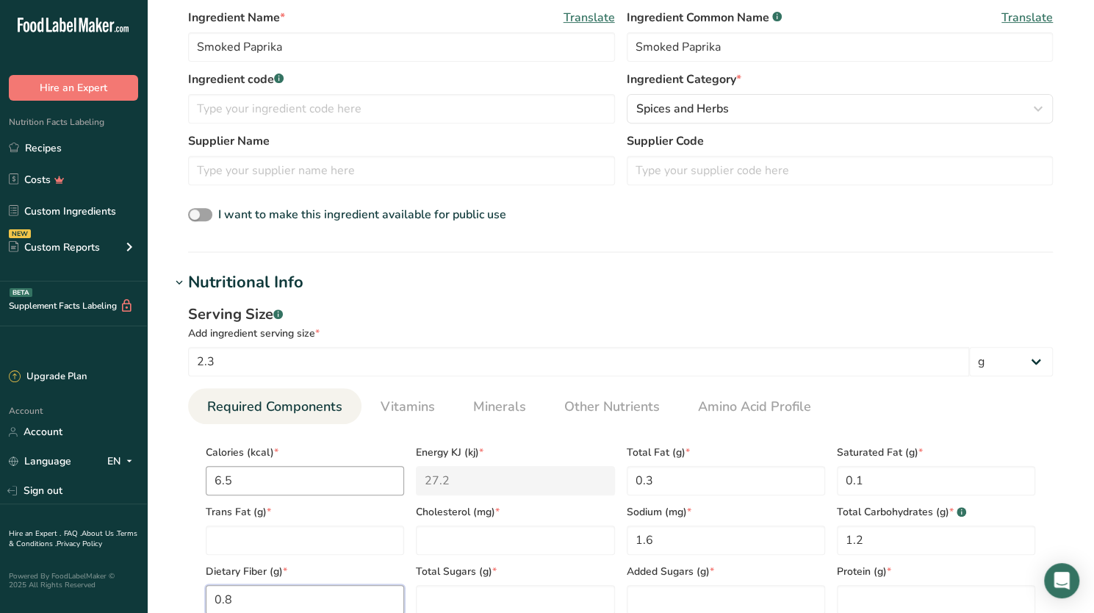
type Fiber "0.8"
type Sugars "0.2"
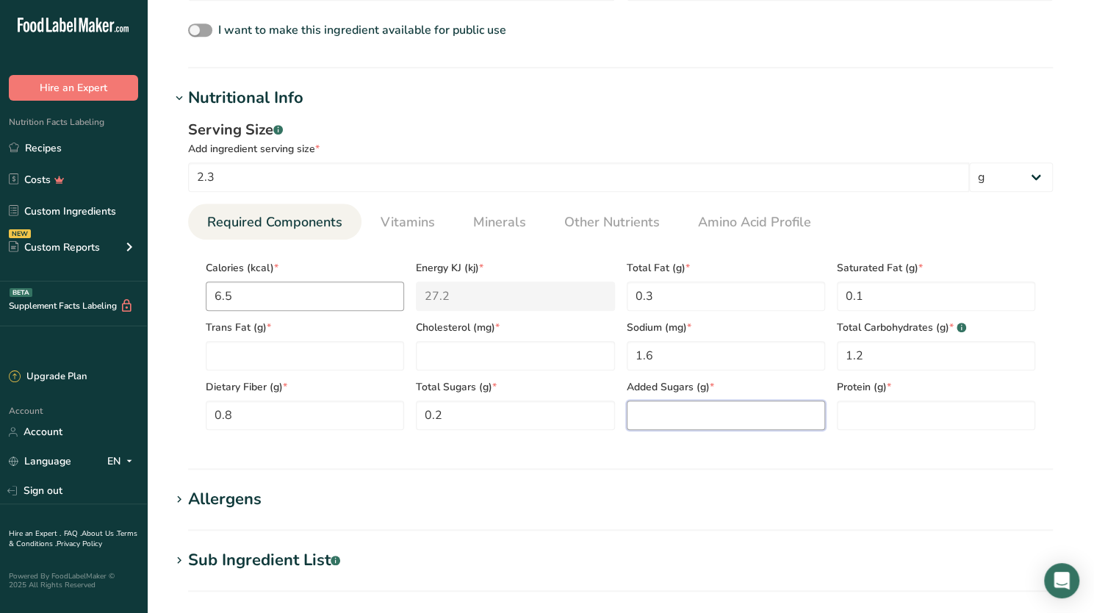
scroll to position [511, 0]
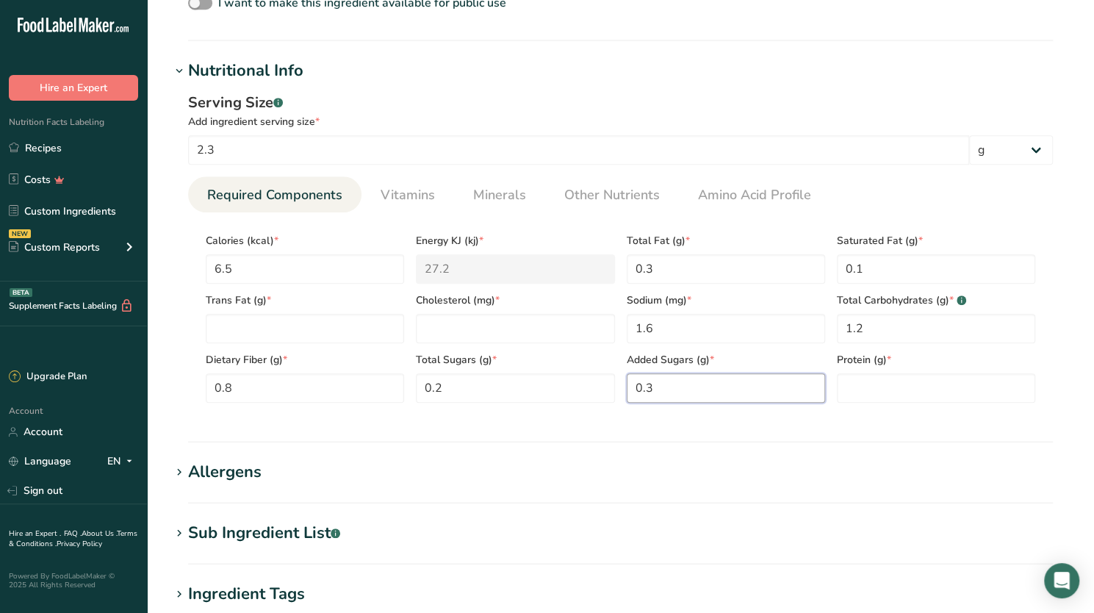
click at [660, 387] on Sugars "0.3" at bounding box center [726, 387] width 198 height 29
type Sugars "0"
type input "0.3"
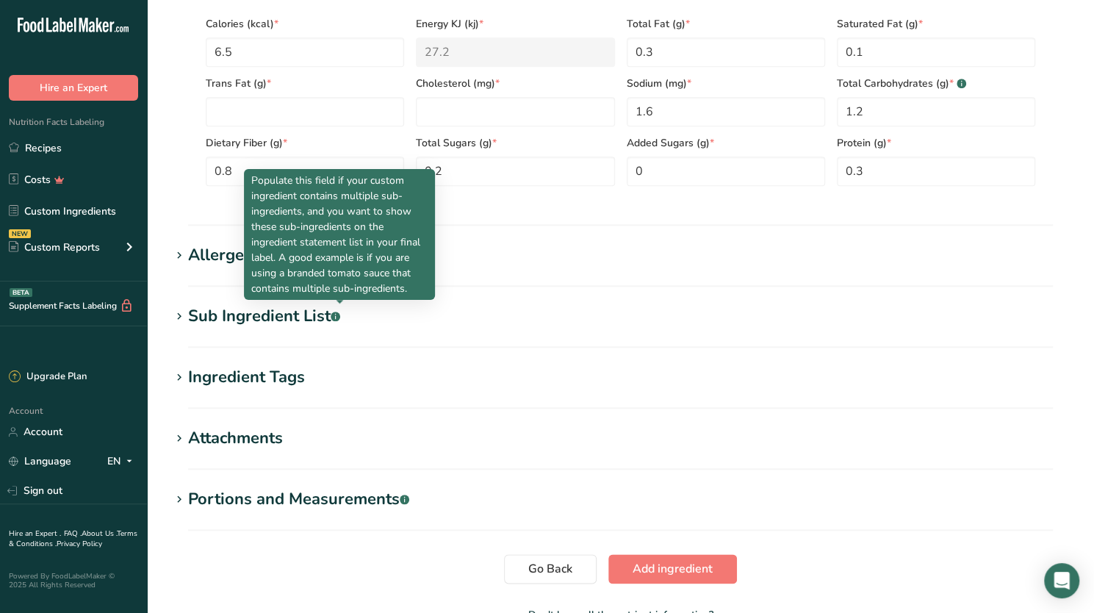
scroll to position [823, 0]
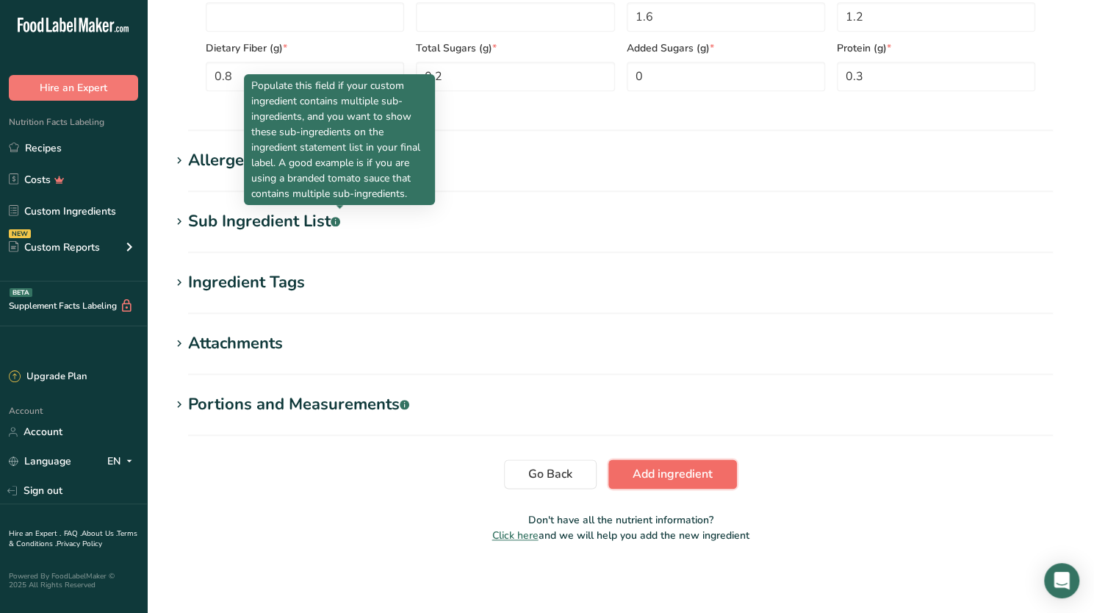
click at [635, 477] on span "Add ingredient" at bounding box center [673, 474] width 80 height 18
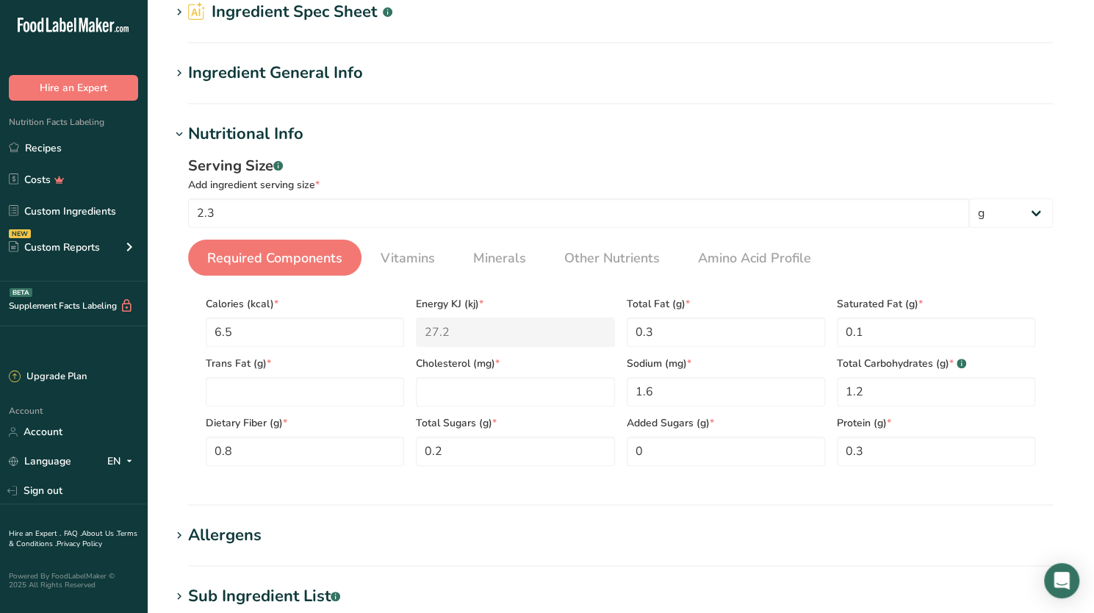
scroll to position [62, 0]
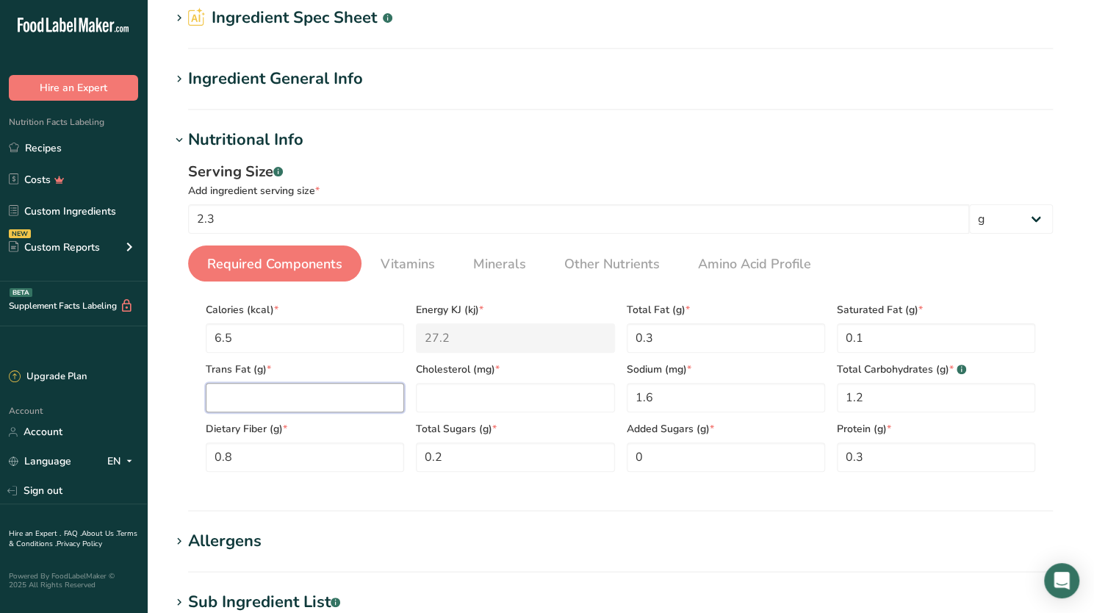
click at [279, 402] on Fat "number" at bounding box center [305, 397] width 198 height 29
type Fat "0"
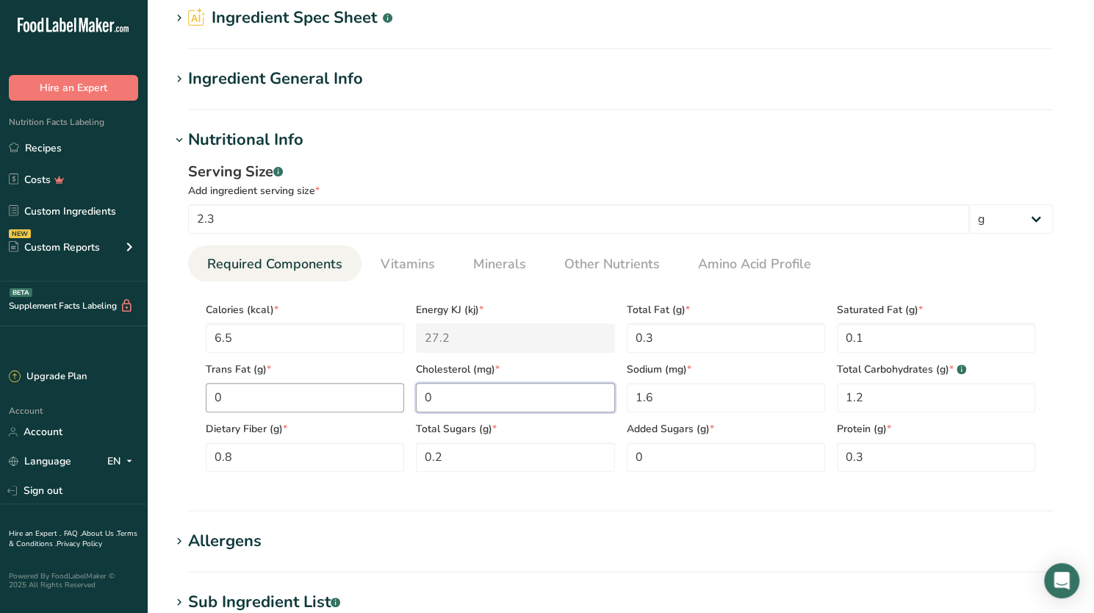
type input "0"
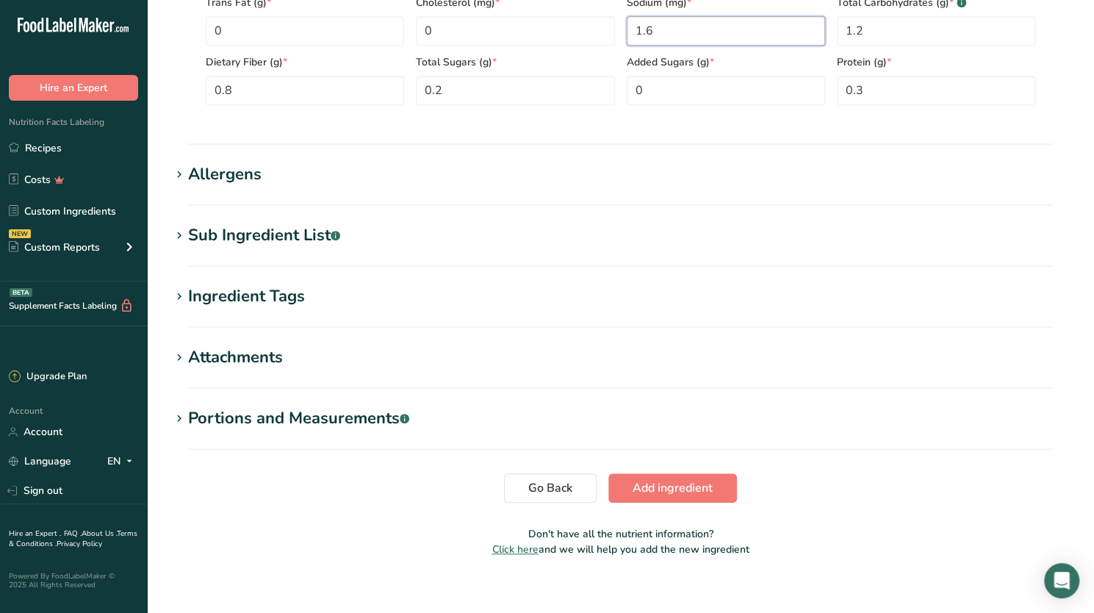
scroll to position [444, 0]
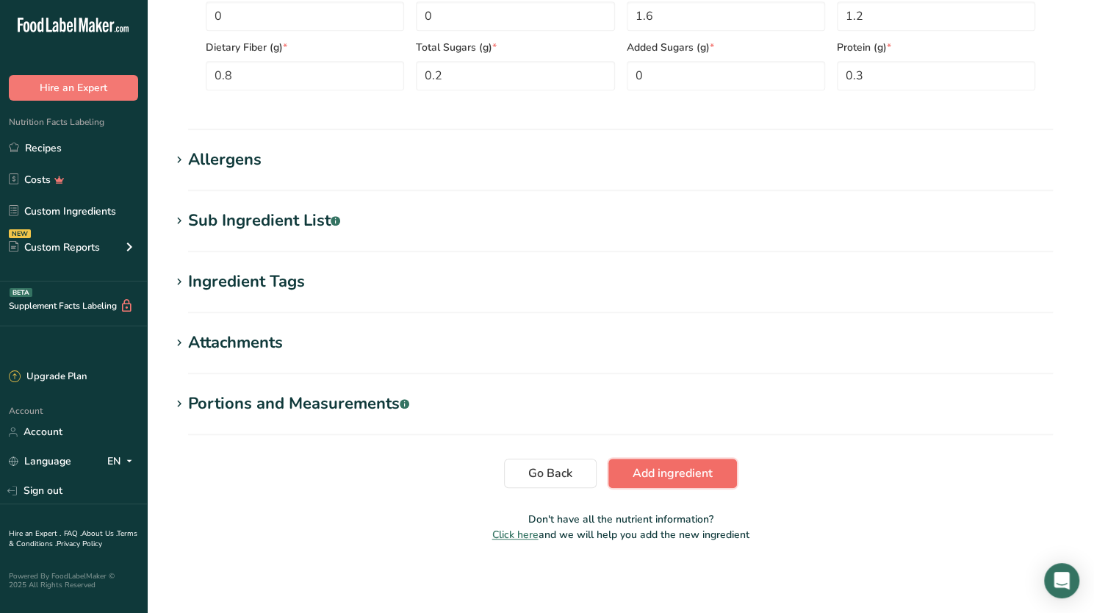
click at [674, 480] on span "Add ingredient" at bounding box center [673, 473] width 80 height 18
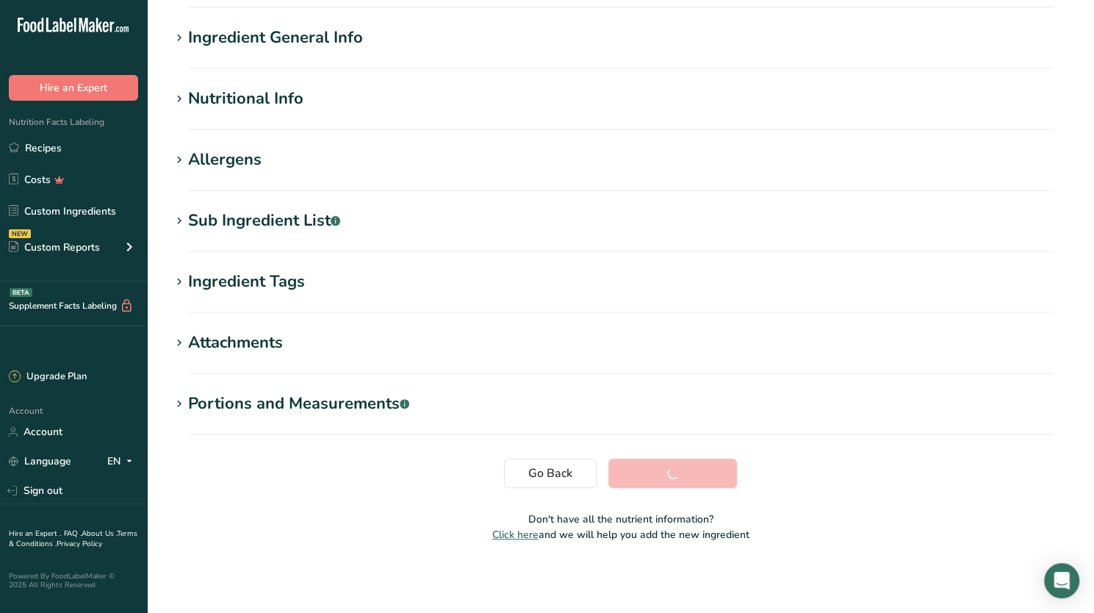
scroll to position [104, 0]
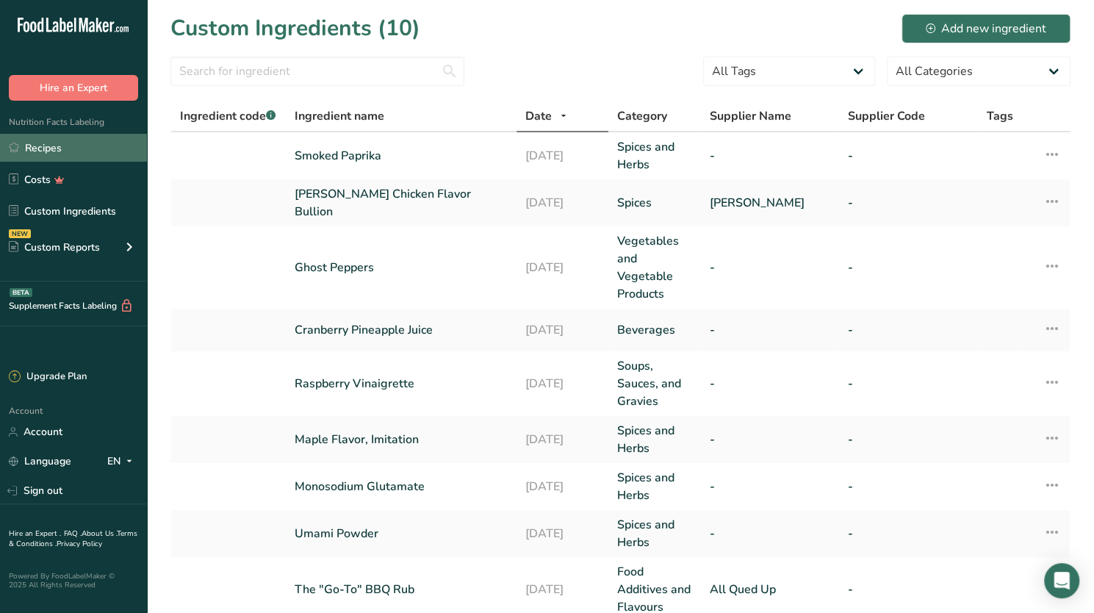
click at [45, 140] on link "Recipes" at bounding box center [73, 148] width 147 height 28
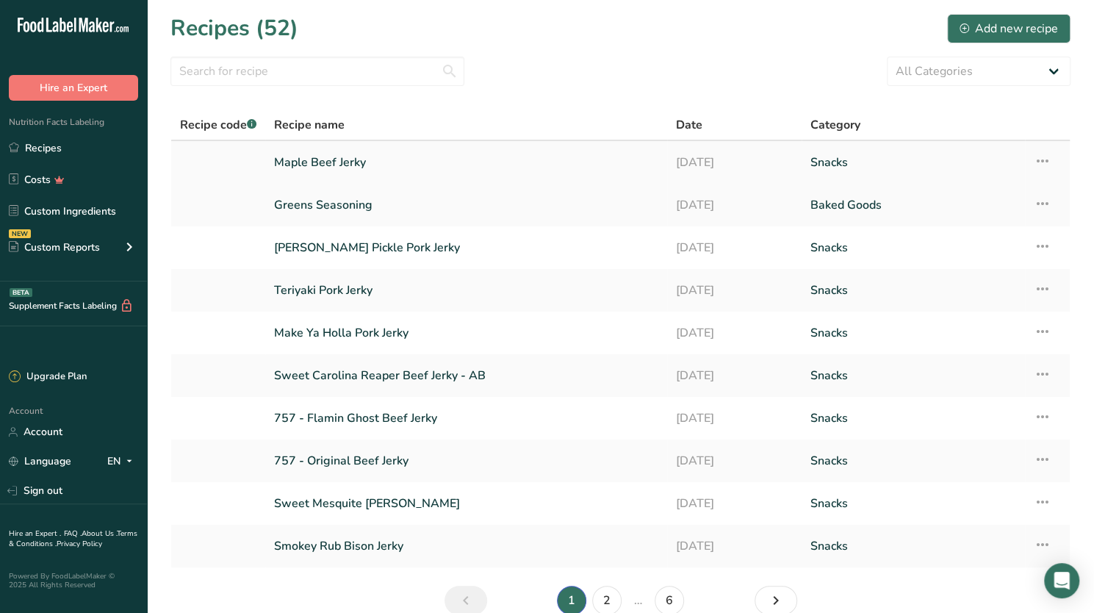
click at [317, 155] on link "Maple Beef Jerky" at bounding box center [466, 162] width 384 height 31
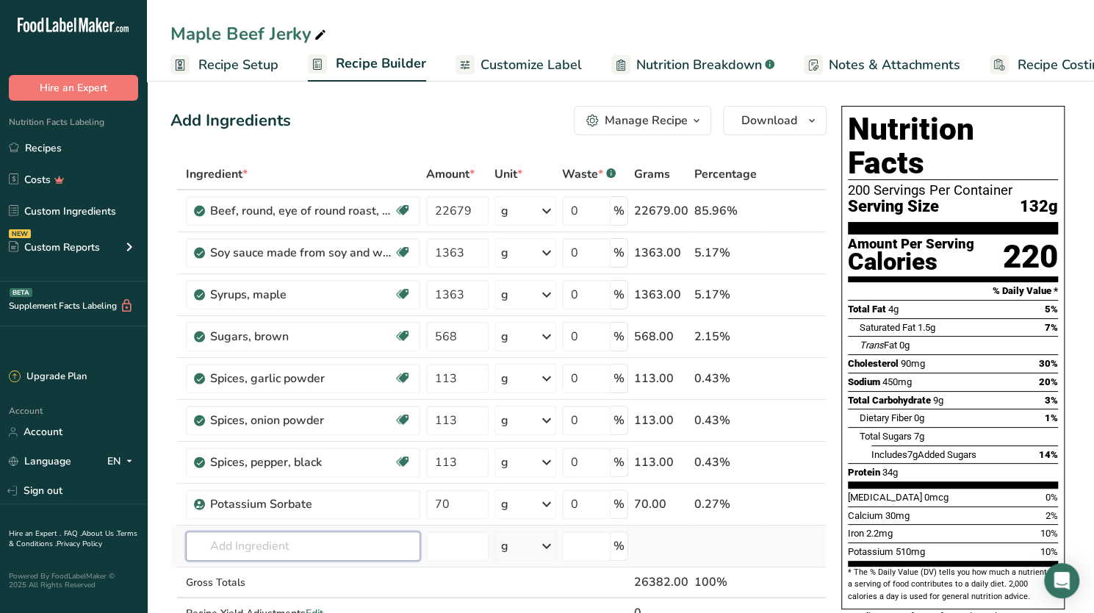
click at [259, 551] on input "text" at bounding box center [303, 545] width 234 height 29
type input "S"
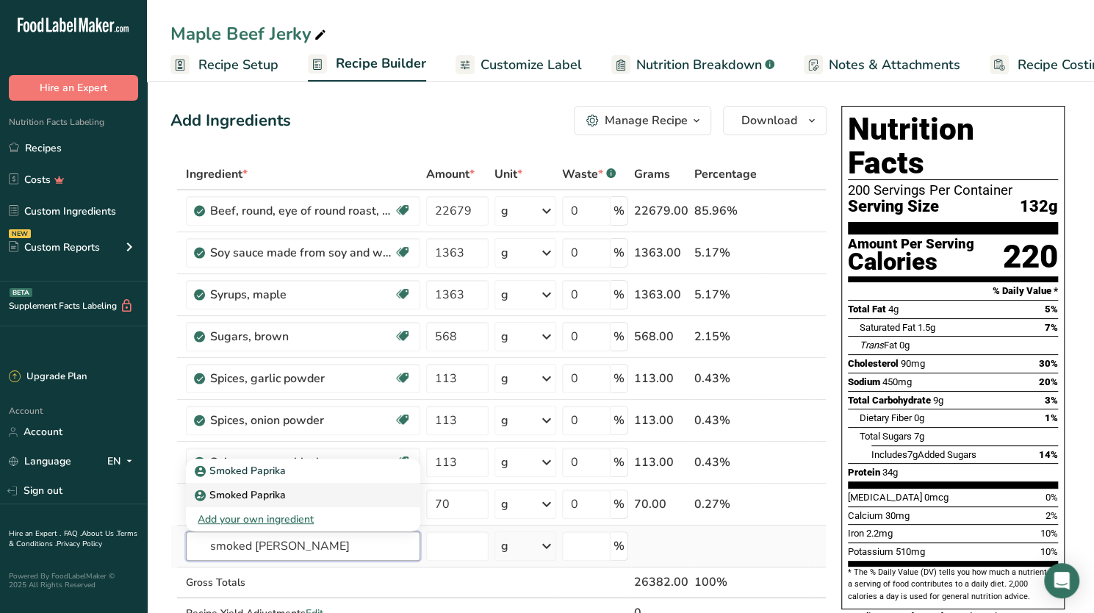
type input "smoked [PERSON_NAME]"
click at [251, 487] on p "Smoked Paprika" at bounding box center [242, 494] width 88 height 15
type input "Smoked Paprika"
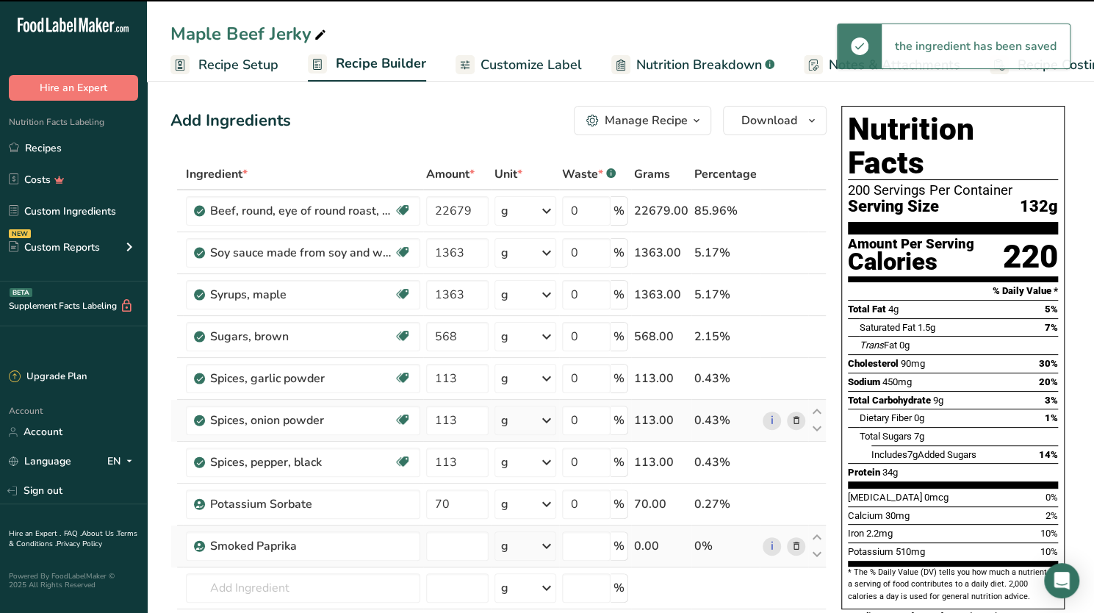
type input "0"
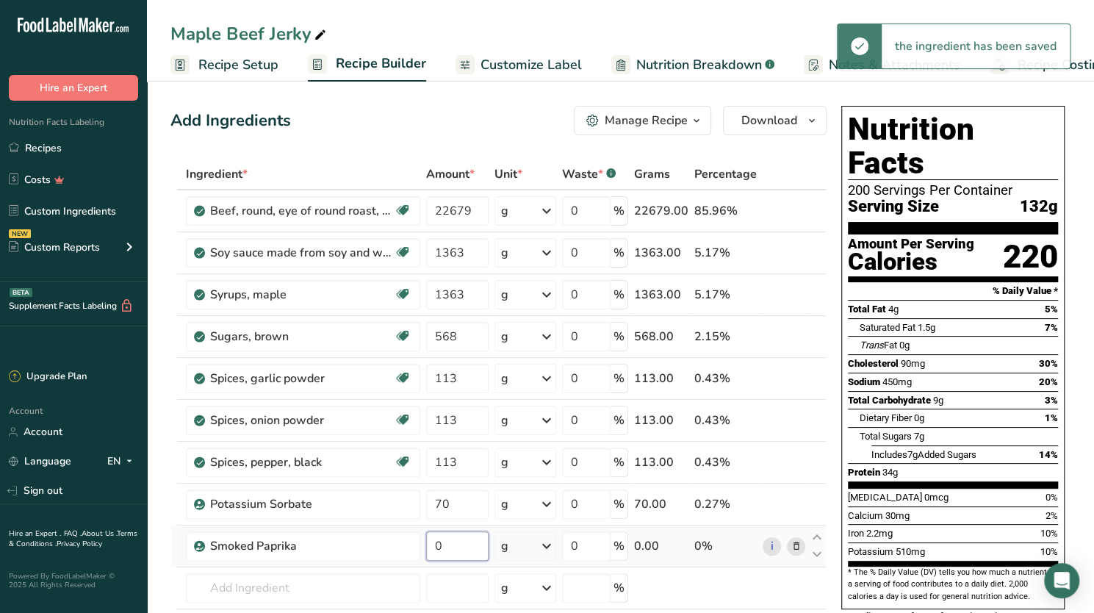
click at [455, 543] on input "0" at bounding box center [457, 545] width 62 height 29
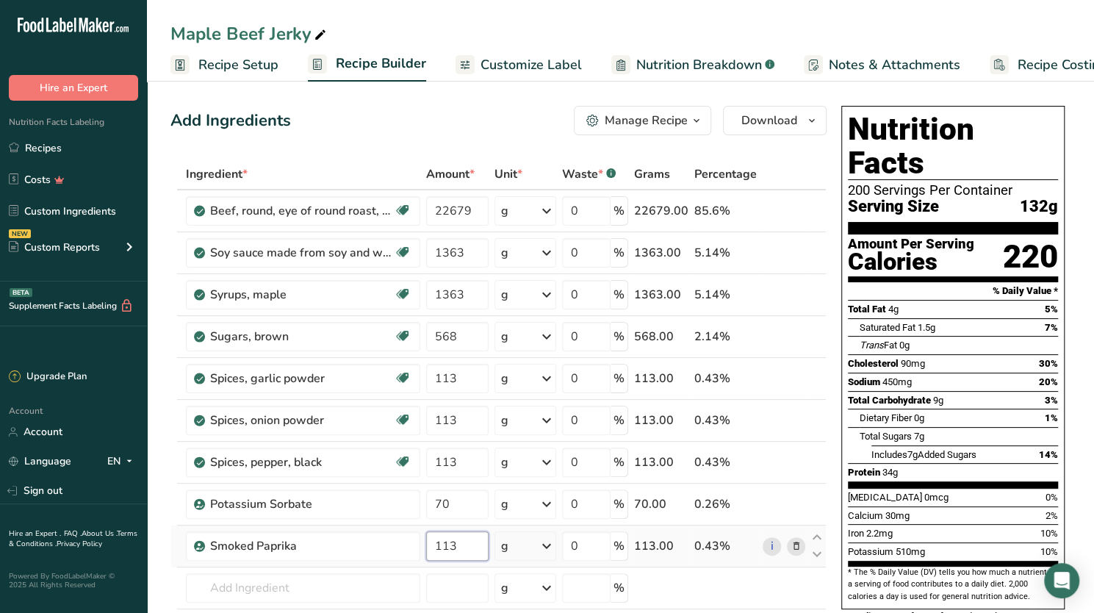
type input "113"
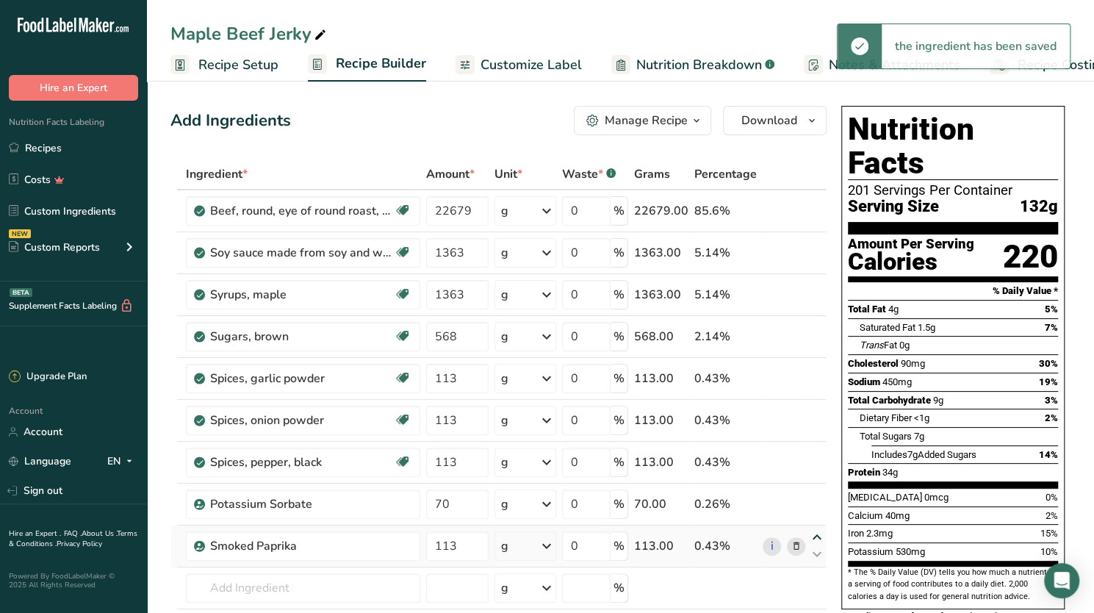
click at [815, 532] on icon at bounding box center [817, 537] width 18 height 11
type input "113"
type input "70"
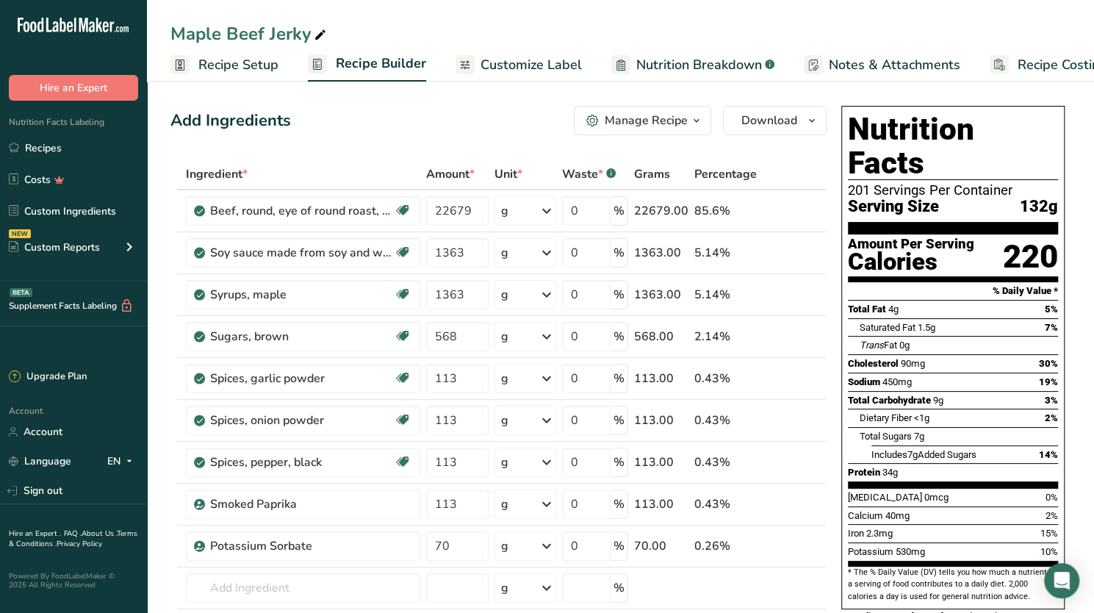
click at [513, 65] on span "Customize Label" at bounding box center [530, 65] width 101 height 20
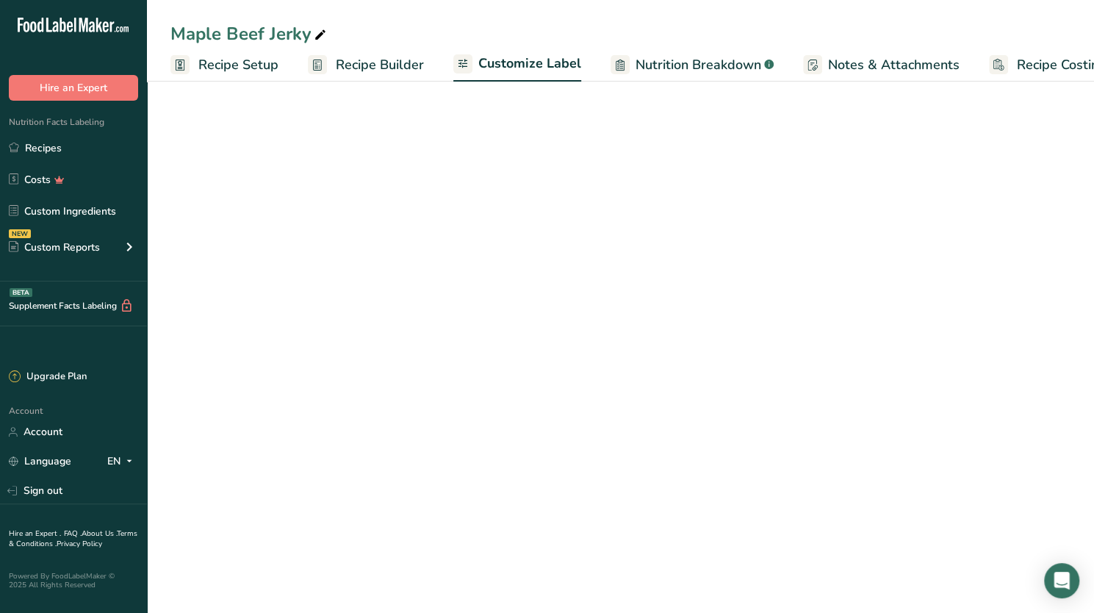
scroll to position [0, 50]
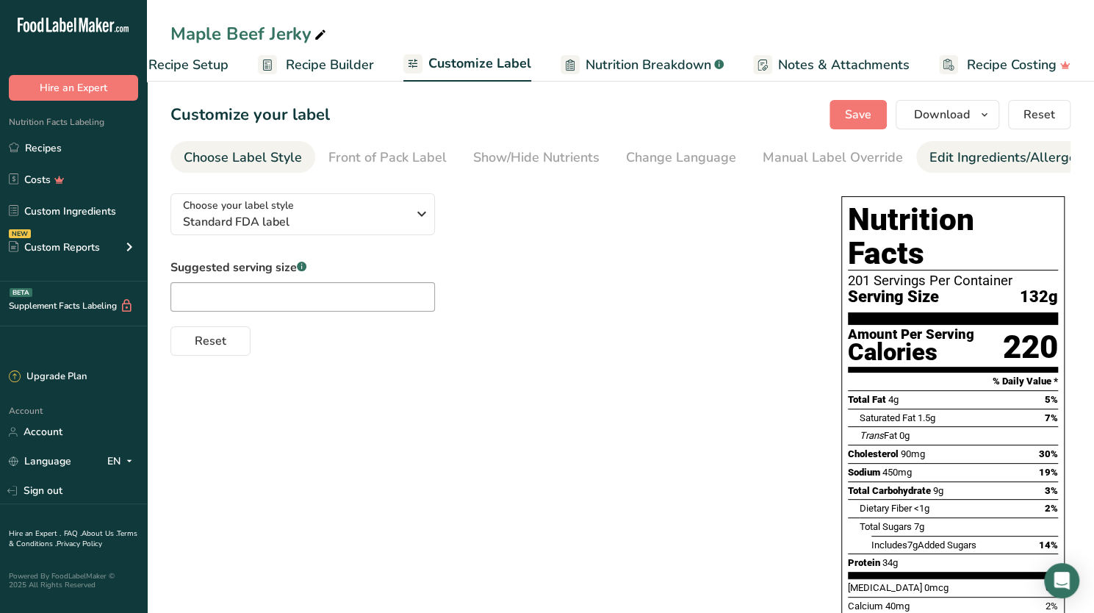
click at [963, 150] on div "Edit Ingredients/Allergens List" at bounding box center [1022, 158] width 187 height 20
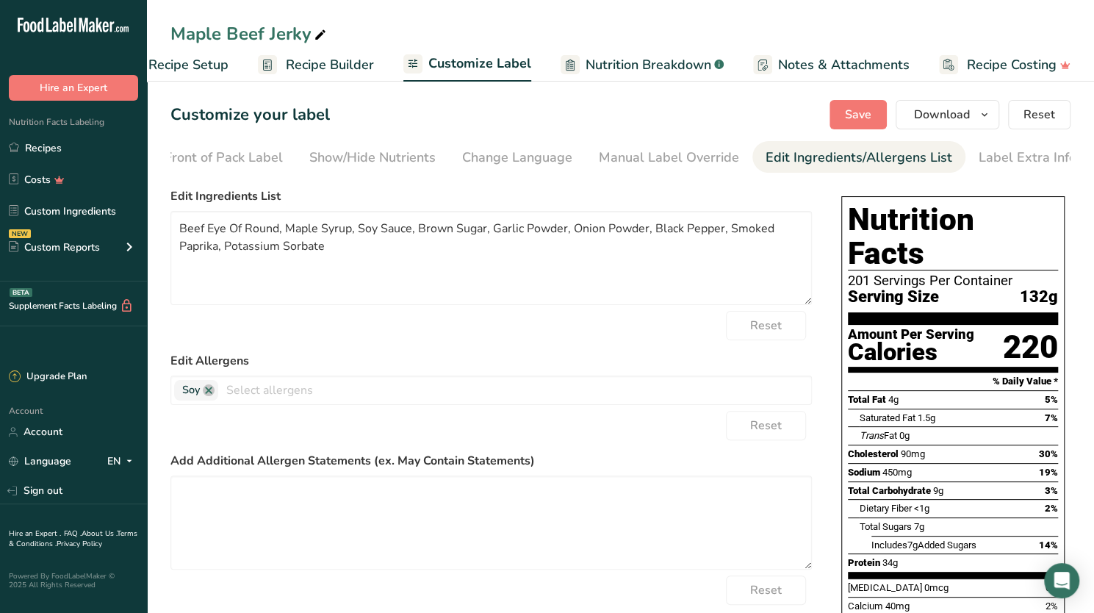
scroll to position [0, 167]
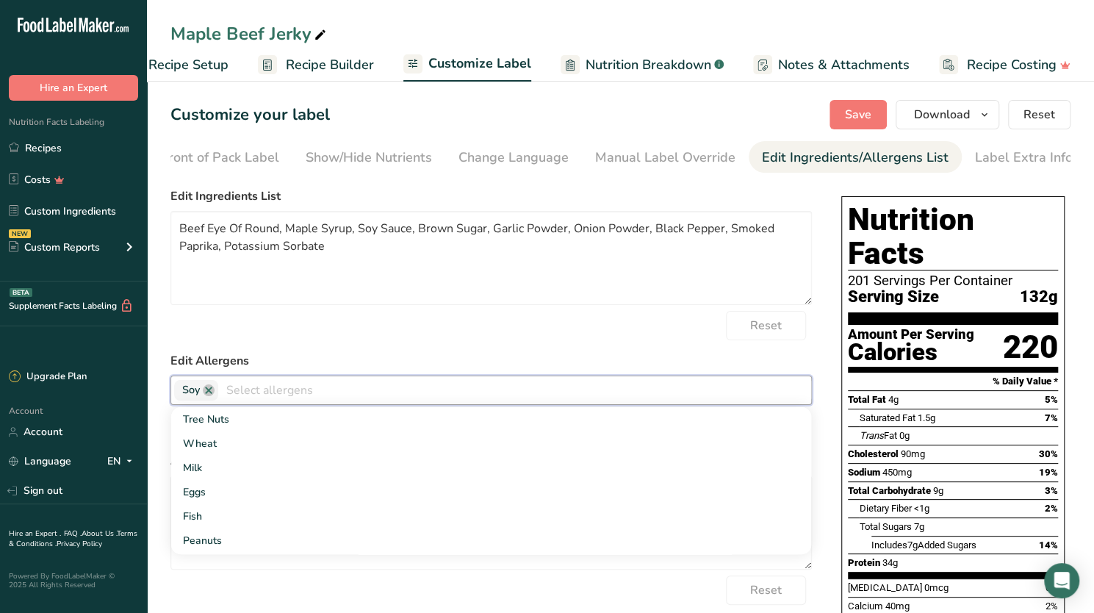
click at [262, 398] on input "text" at bounding box center [514, 389] width 593 height 23
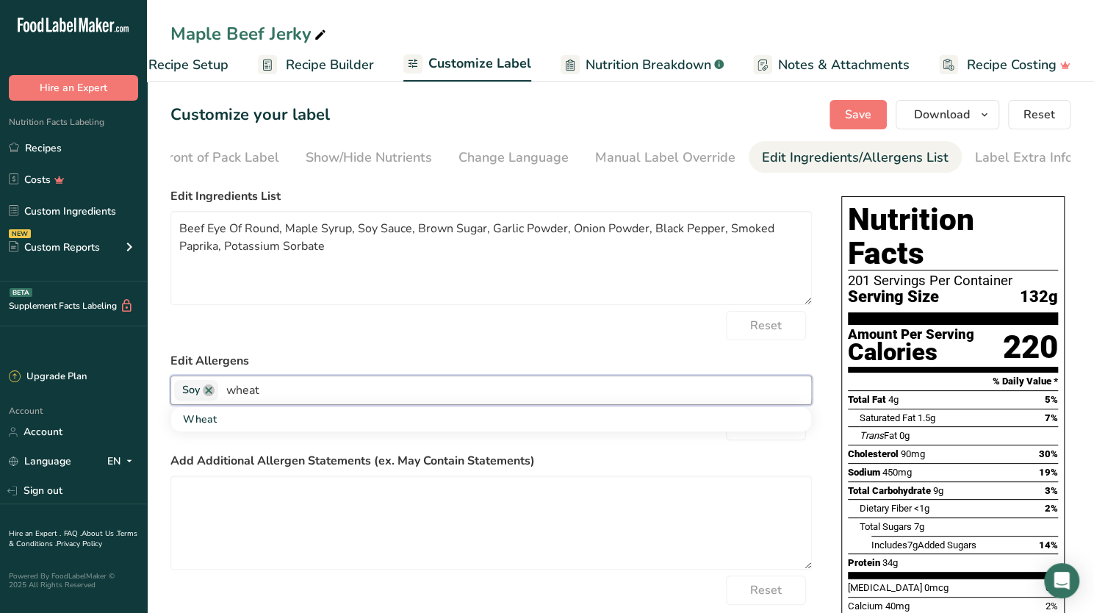
type input "wheat"
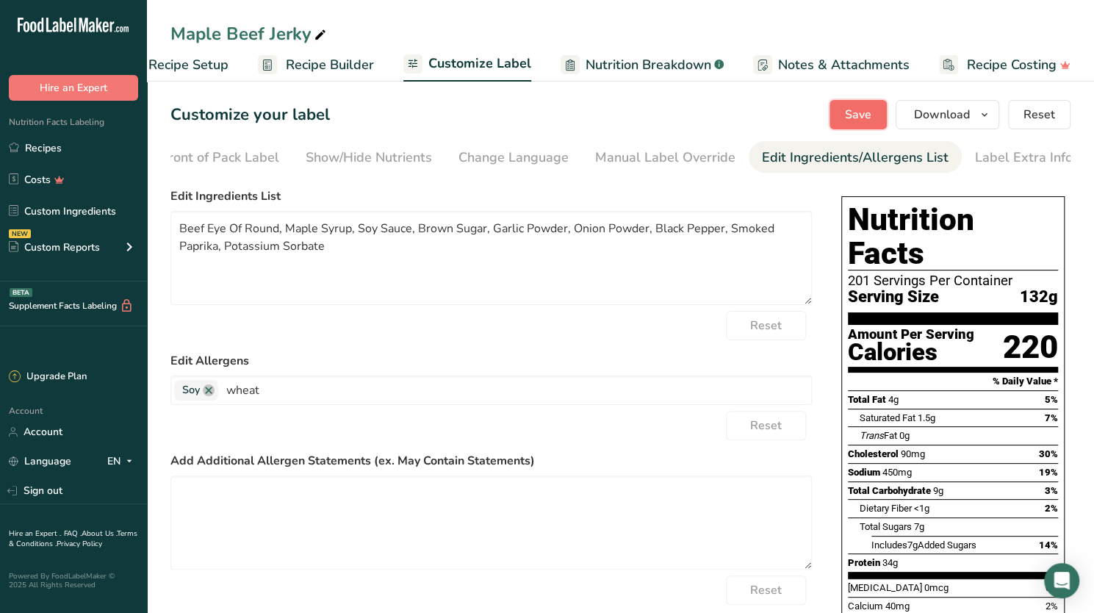
click at [857, 113] on span "Save" at bounding box center [858, 115] width 26 height 18
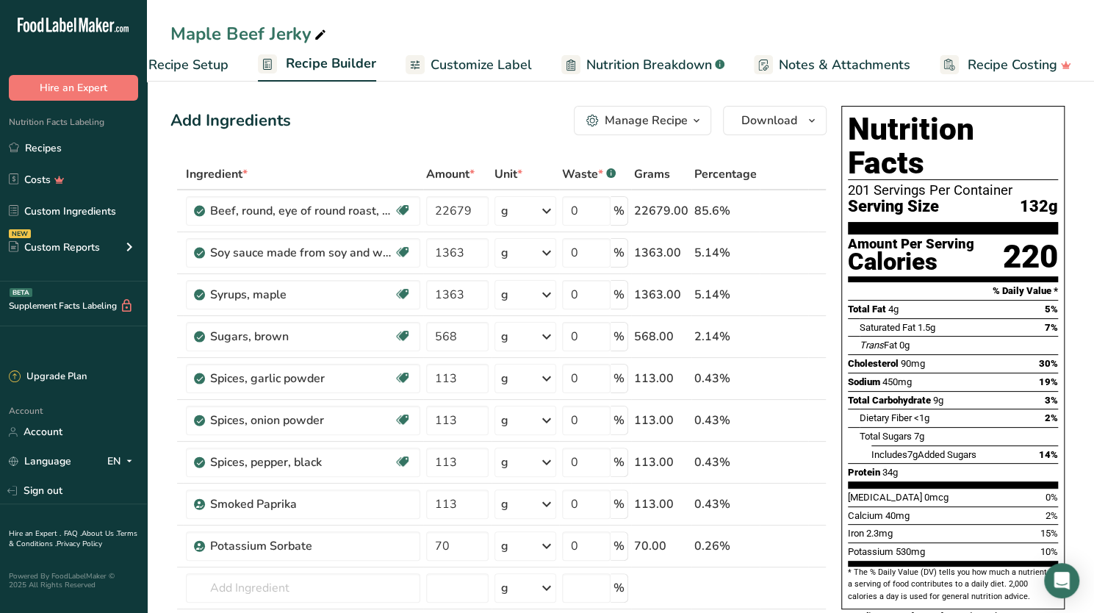
click at [499, 59] on span "Customize Label" at bounding box center [480, 65] width 101 height 20
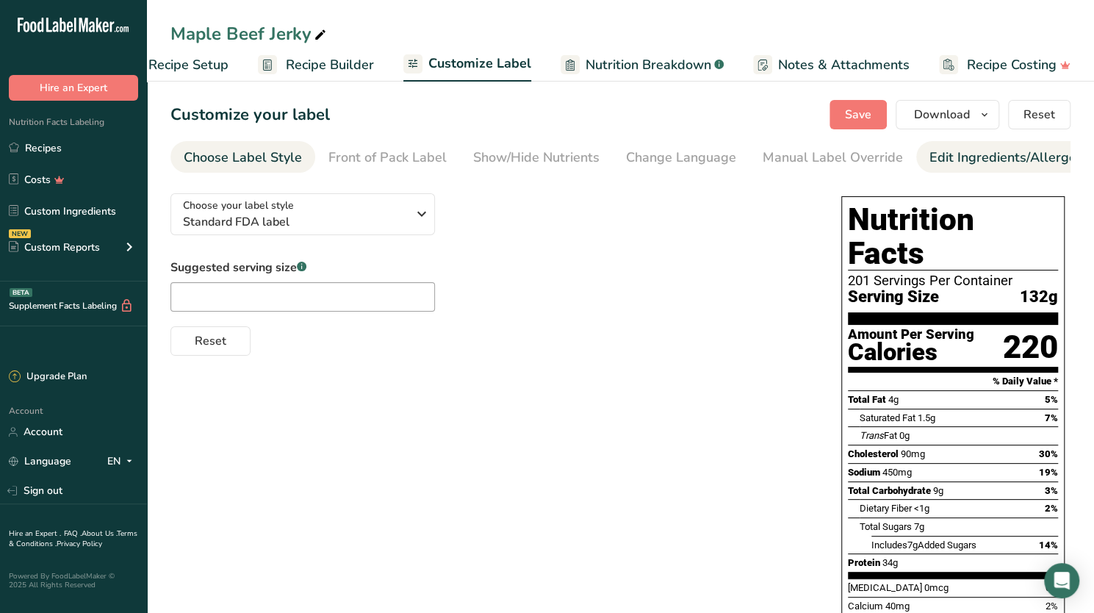
click at [965, 151] on div "Edit Ingredients/Allergens List" at bounding box center [1022, 158] width 187 height 20
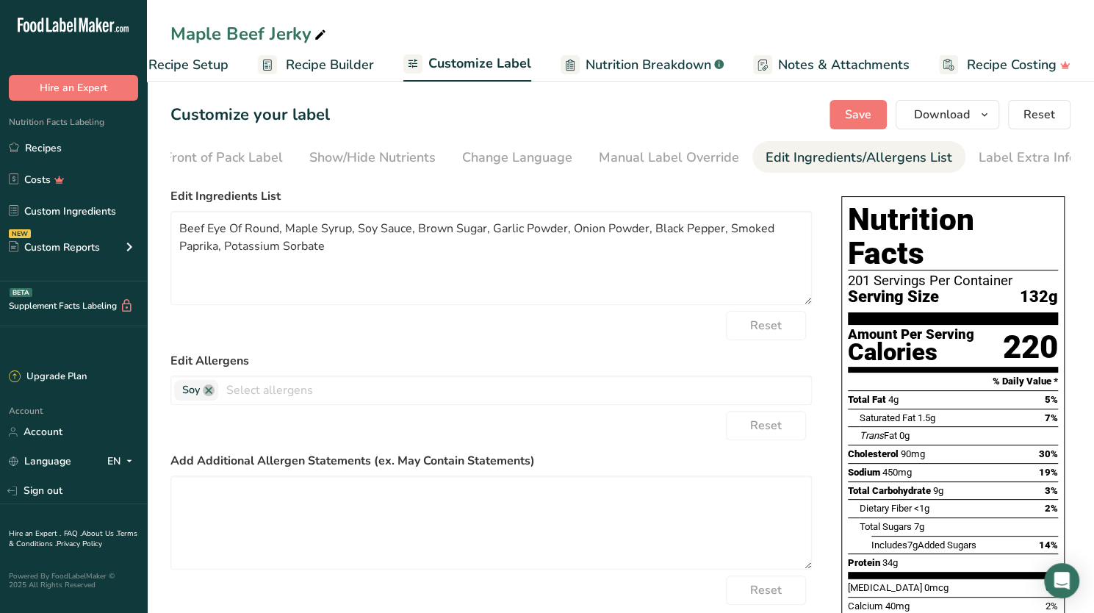
scroll to position [0, 167]
click at [259, 401] on input "text" at bounding box center [514, 389] width 593 height 23
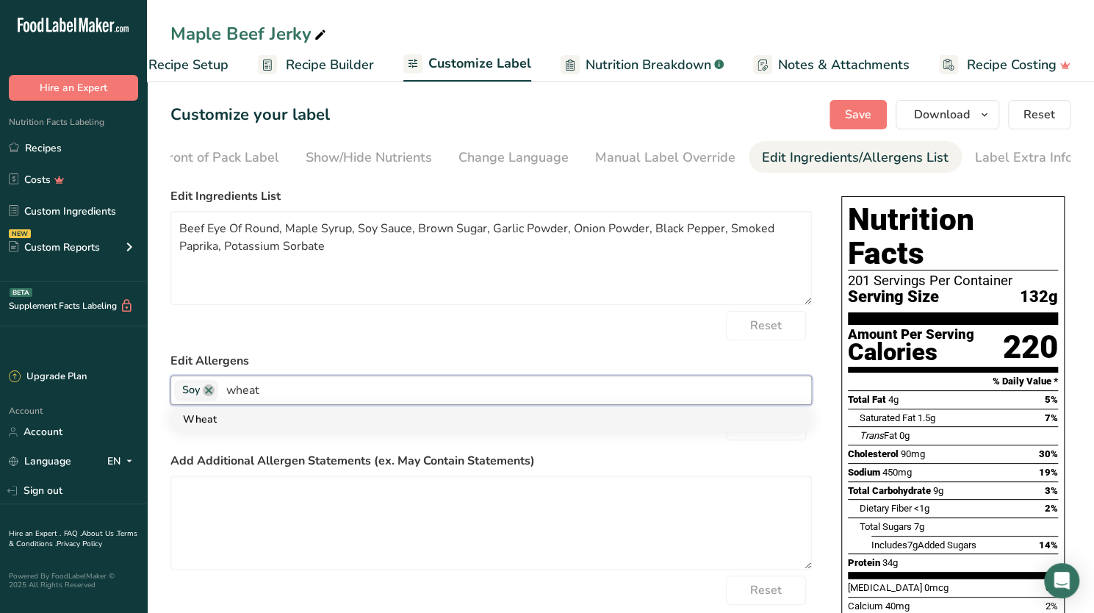
type input "wheat"
click at [197, 423] on link "Wheat" at bounding box center [491, 419] width 640 height 24
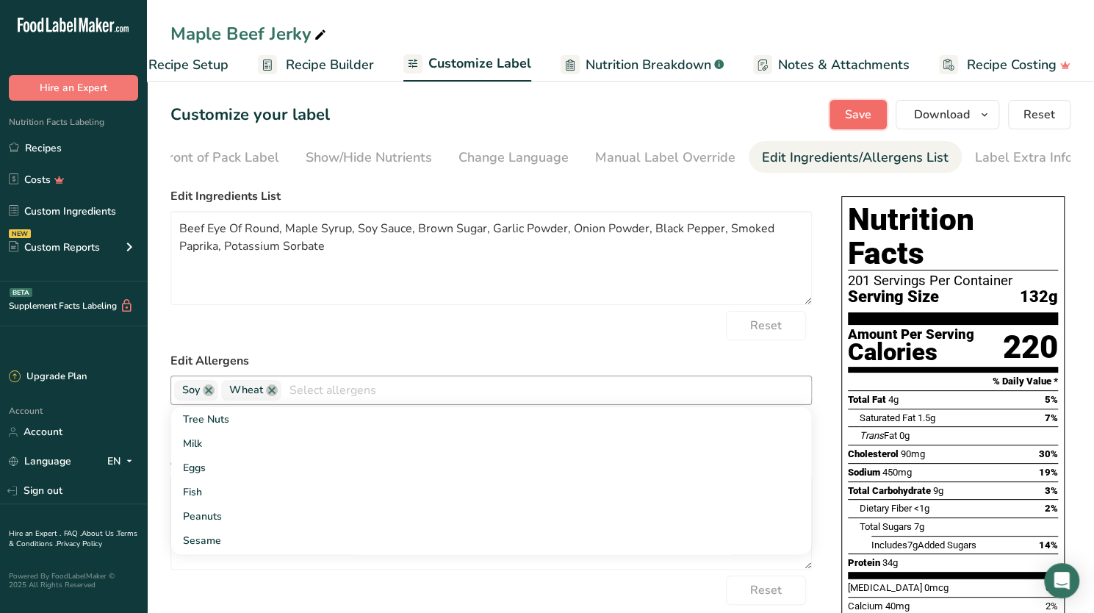
click at [868, 123] on span "Save" at bounding box center [858, 115] width 26 height 18
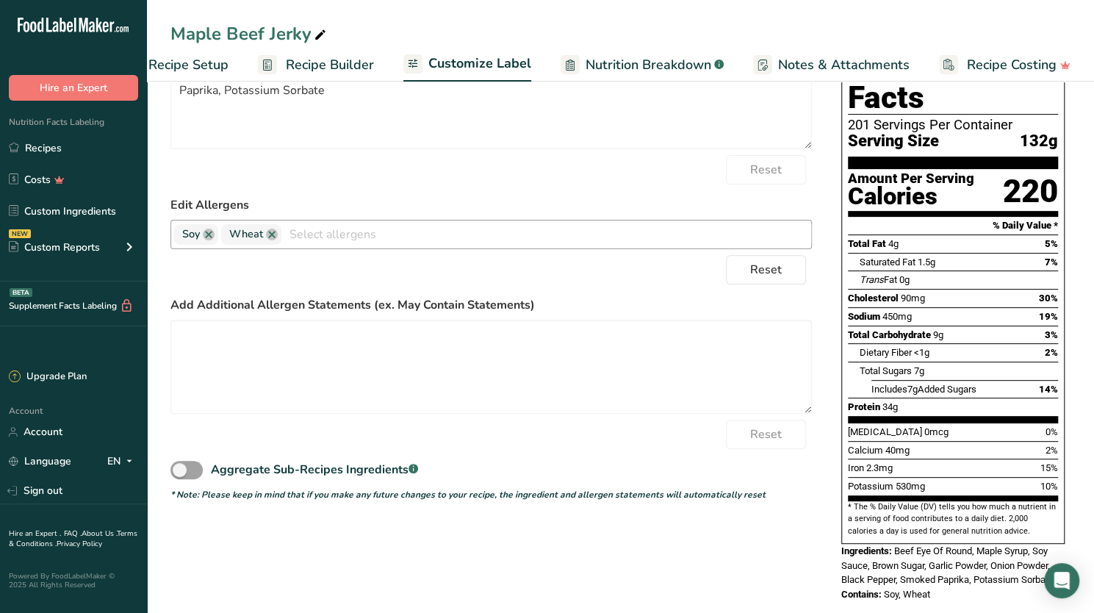
scroll to position [0, 0]
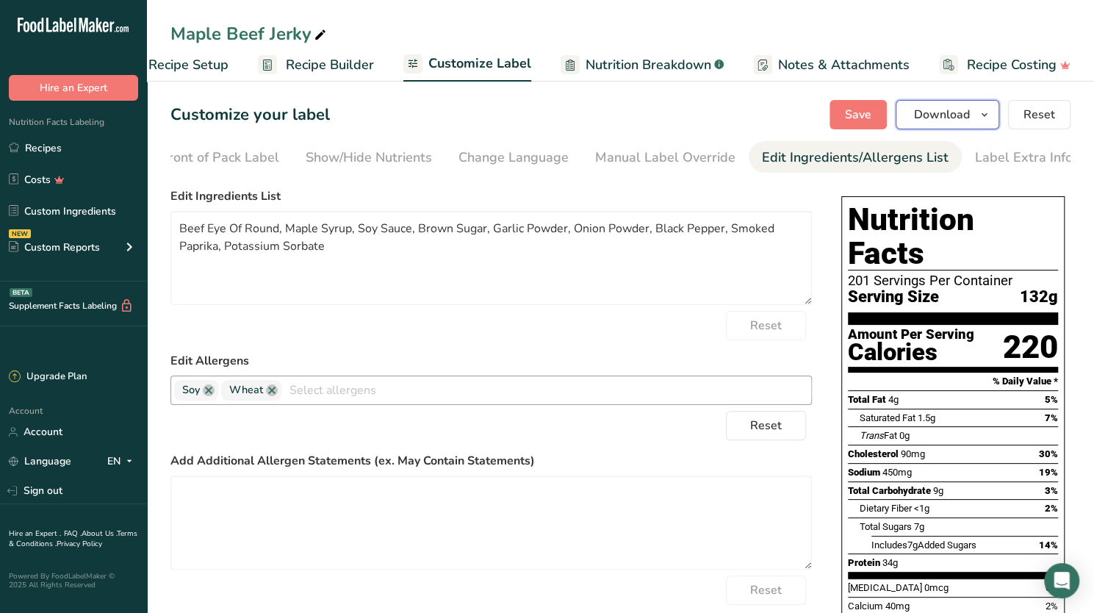
click at [979, 107] on span "button" at bounding box center [985, 115] width 18 height 18
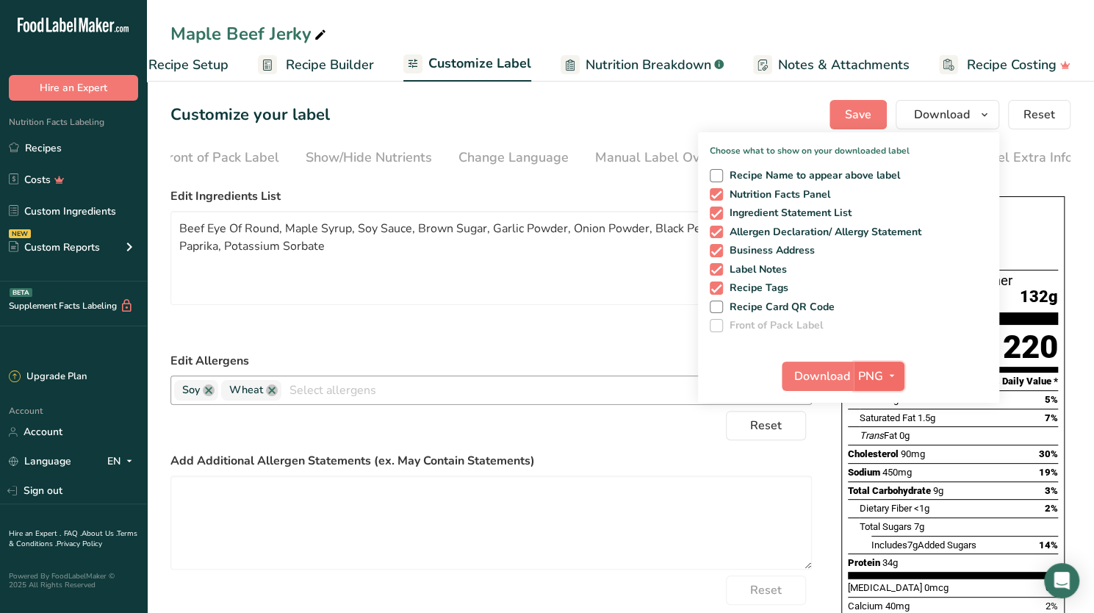
click at [889, 371] on icon "button" at bounding box center [892, 376] width 12 height 18
click at [885, 480] on link "PDF" at bounding box center [880, 478] width 47 height 24
click at [850, 111] on span "Save" at bounding box center [858, 115] width 26 height 18
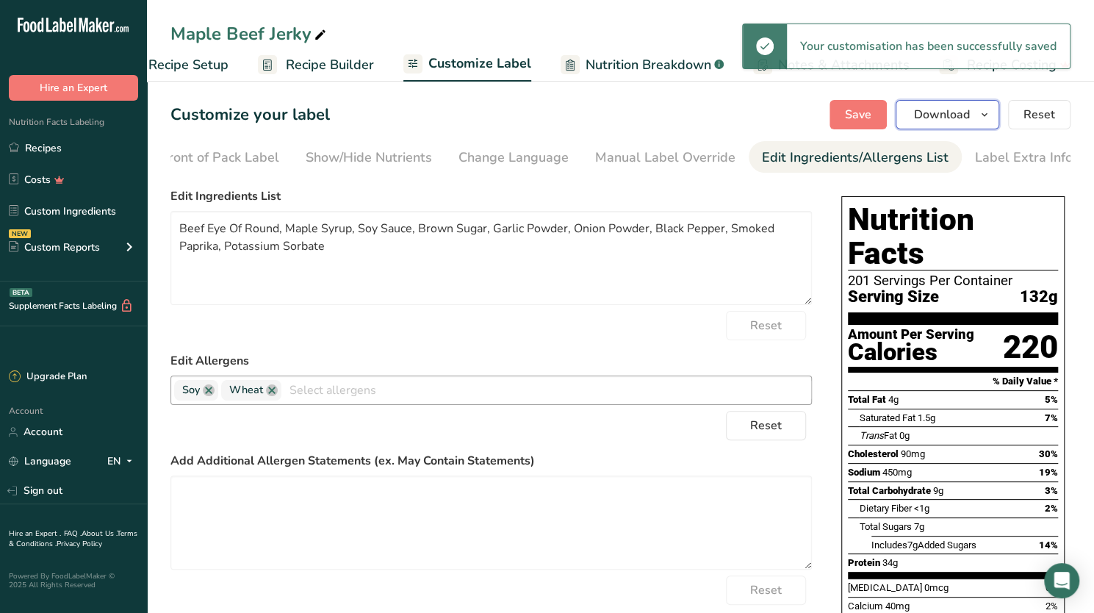
click at [984, 111] on icon "button" at bounding box center [985, 115] width 12 height 18
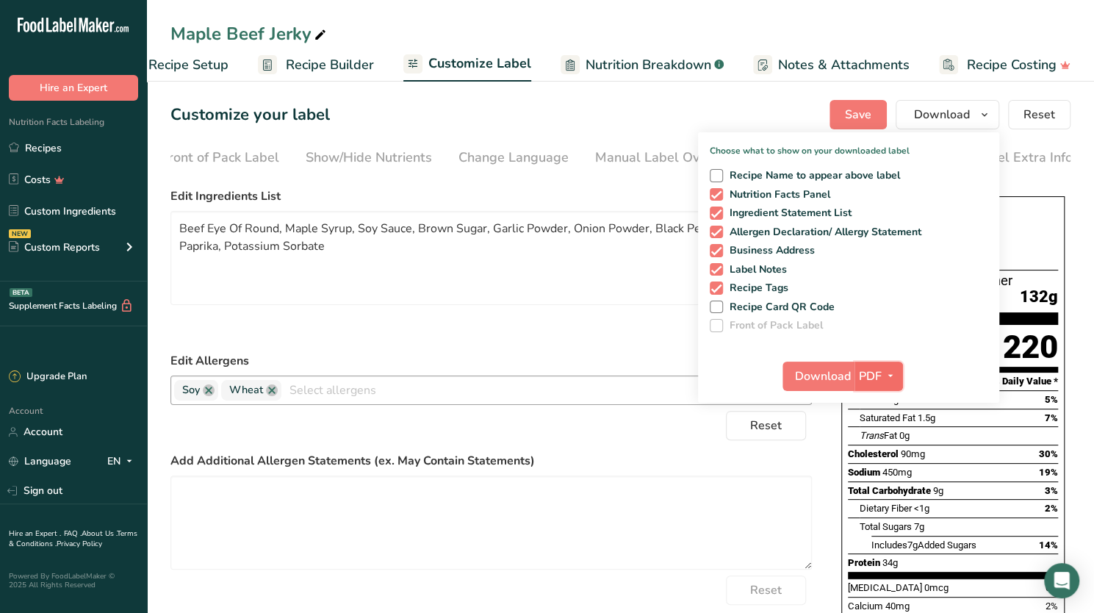
click at [892, 367] on icon "button" at bounding box center [891, 376] width 12 height 18
click at [883, 405] on link "PNG" at bounding box center [879, 406] width 47 height 24
click at [852, 107] on span "Save" at bounding box center [858, 115] width 26 height 18
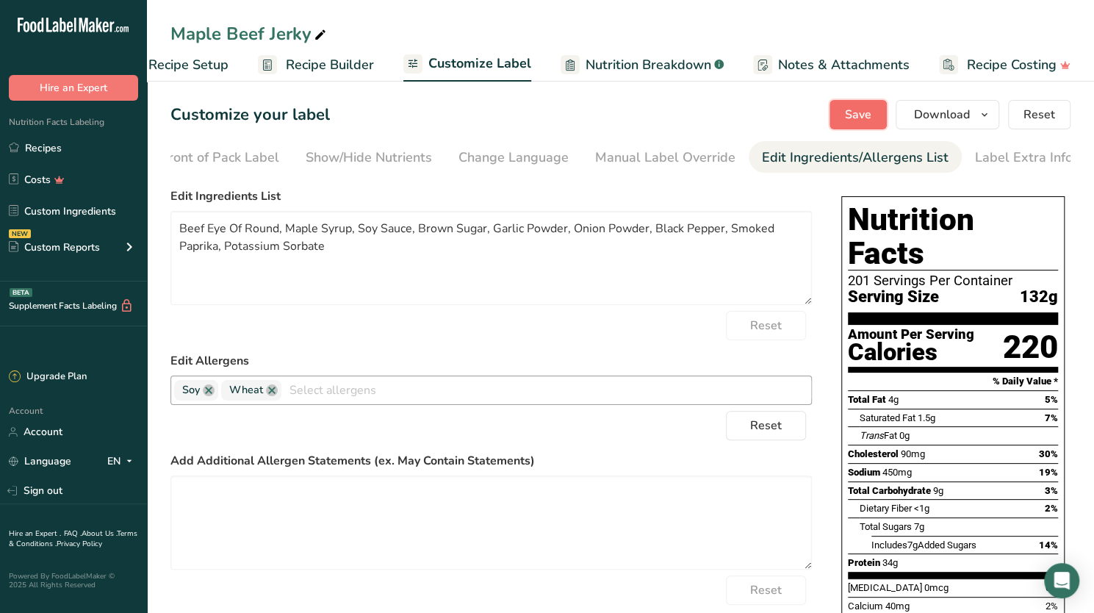
click at [864, 113] on span "Save" at bounding box center [858, 115] width 26 height 18
click at [41, 140] on link "Recipes" at bounding box center [73, 148] width 147 height 28
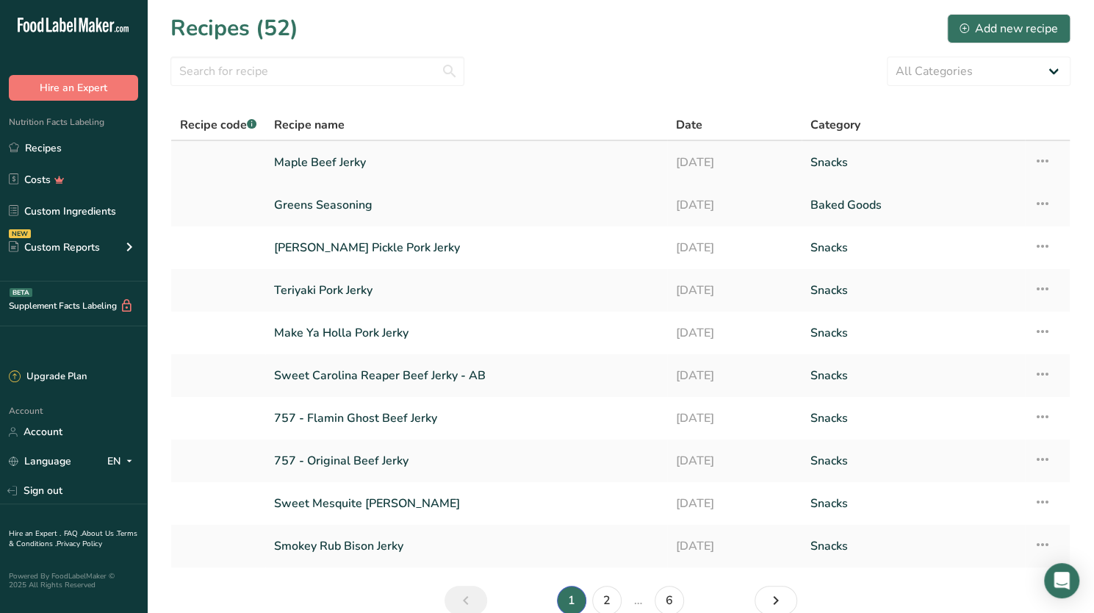
click at [314, 164] on link "Maple Beef Jerky" at bounding box center [466, 162] width 384 height 31
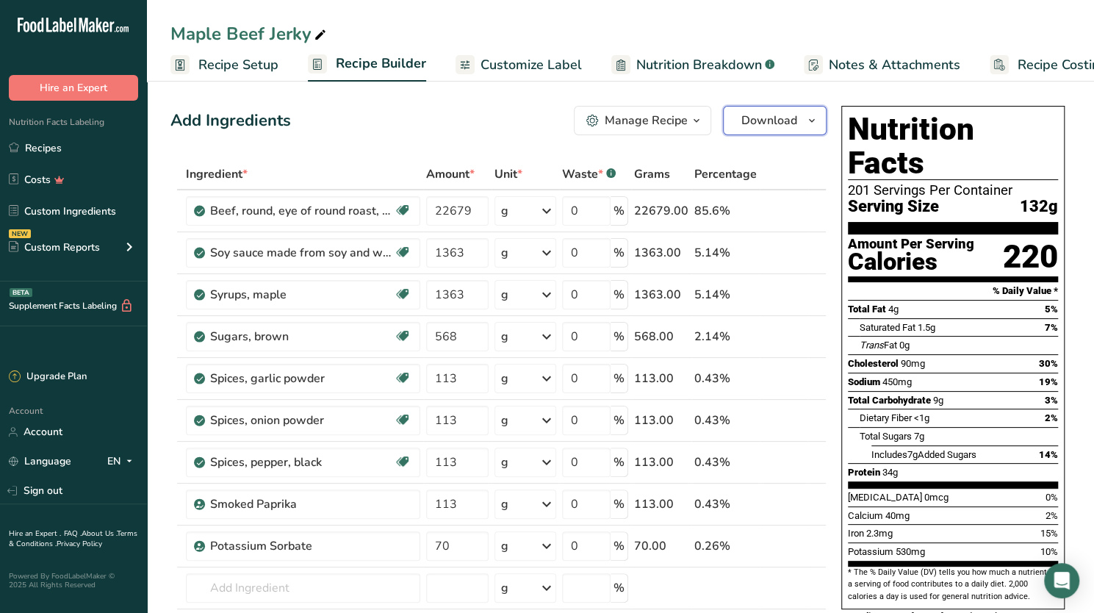
click at [811, 112] on icon "button" at bounding box center [812, 121] width 12 height 18
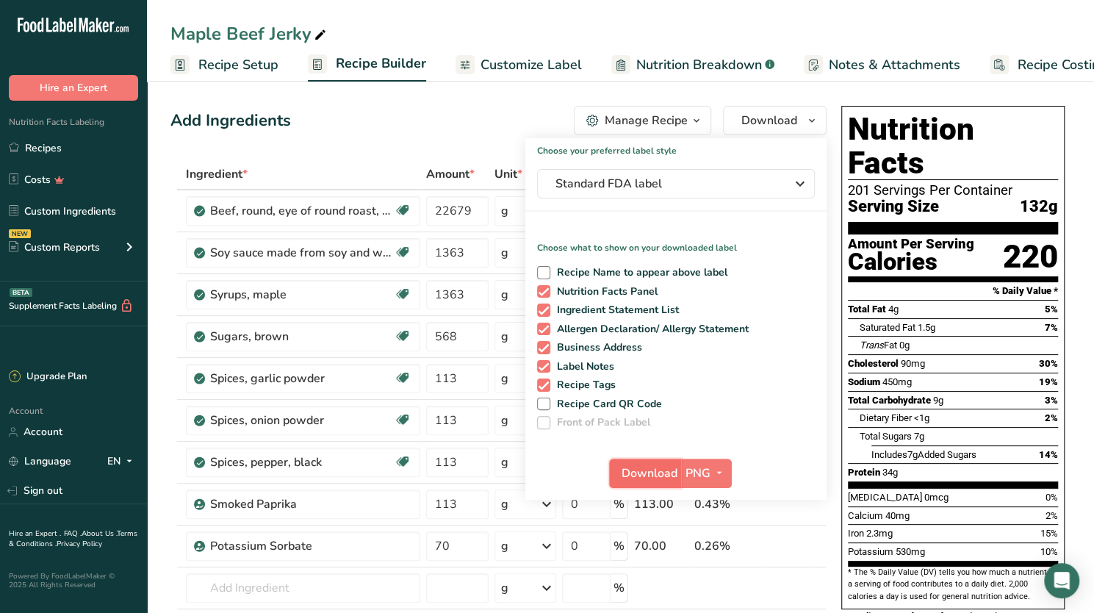
click at [661, 466] on span "Download" at bounding box center [650, 473] width 56 height 18
click at [718, 464] on icon "button" at bounding box center [719, 473] width 12 height 18
click at [708, 575] on link "PDF" at bounding box center [708, 575] width 47 height 24
click at [646, 468] on span "Download" at bounding box center [650, 473] width 56 height 18
